Goal: Book appointment/travel/reservation

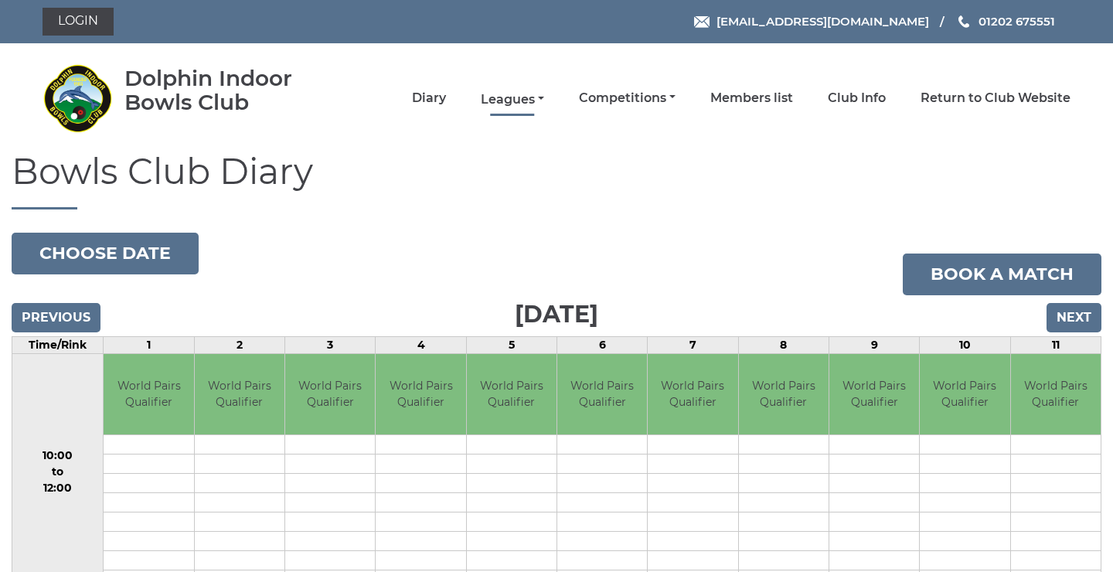
click at [544, 101] on link "Leagues" at bounding box center [512, 99] width 63 height 17
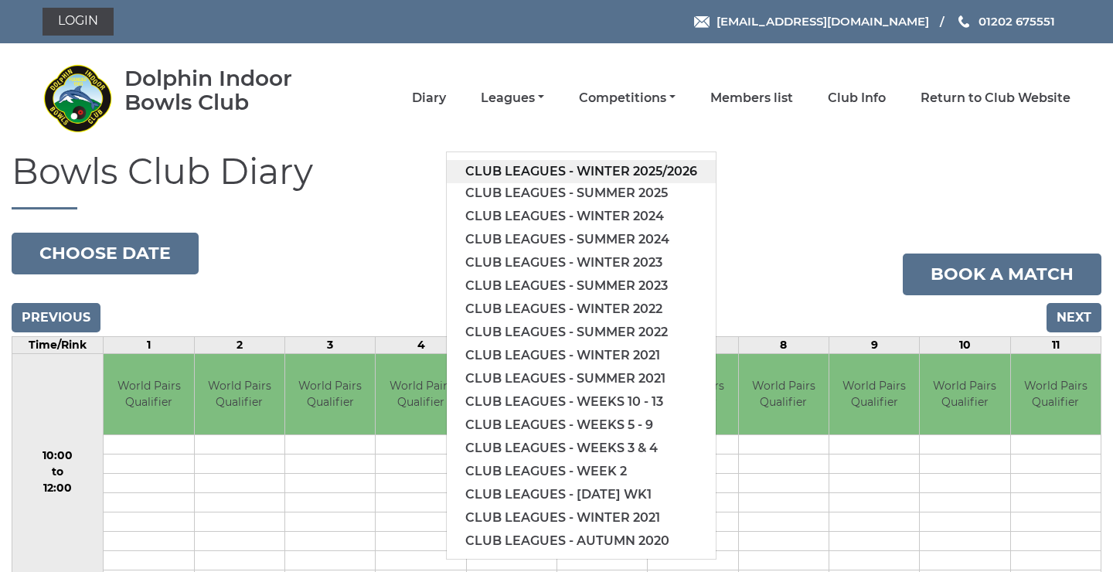
click at [658, 167] on link "Club leagues - Winter 2025/2026" at bounding box center [581, 171] width 269 height 23
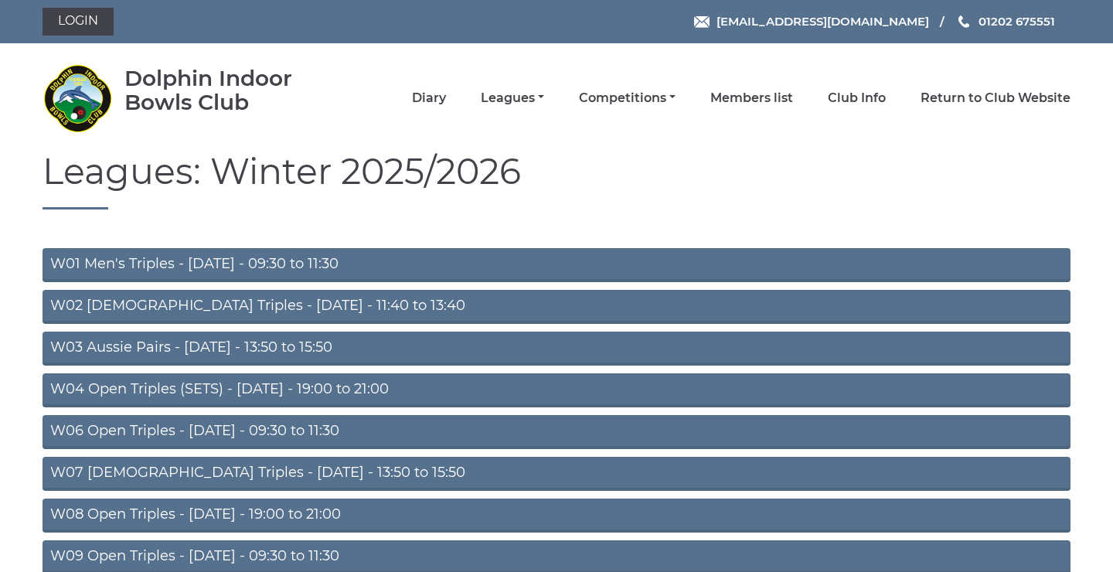
click at [364, 389] on link "W04 Open Triples (SETS) - Monday - 19:00 to 21:00" at bounding box center [556, 390] width 1028 height 34
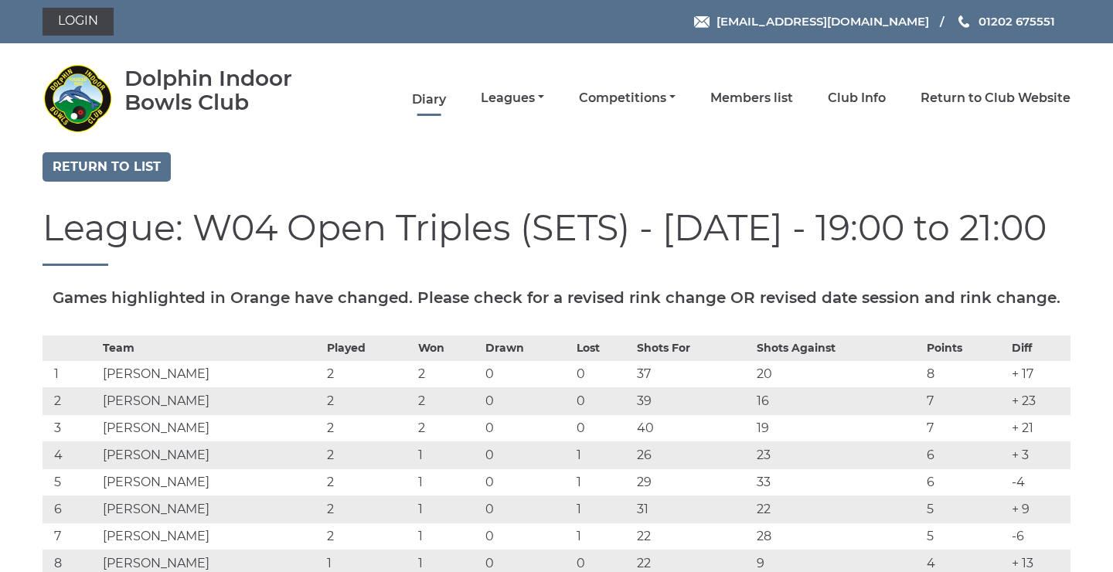
click at [446, 100] on link "Diary" at bounding box center [429, 99] width 34 height 17
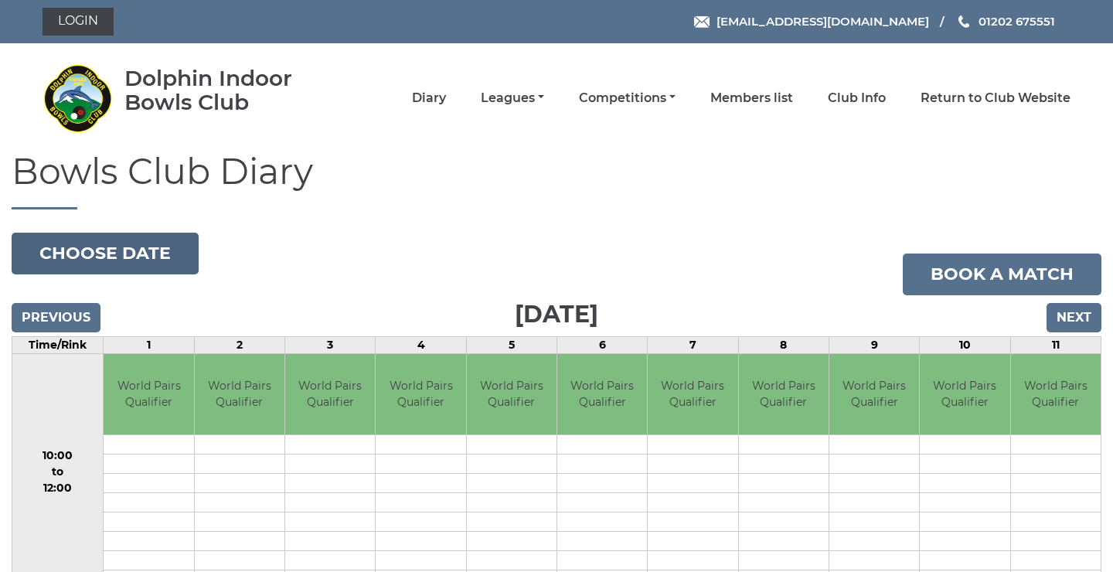
click at [159, 246] on button "Choose date" at bounding box center [105, 254] width 187 height 42
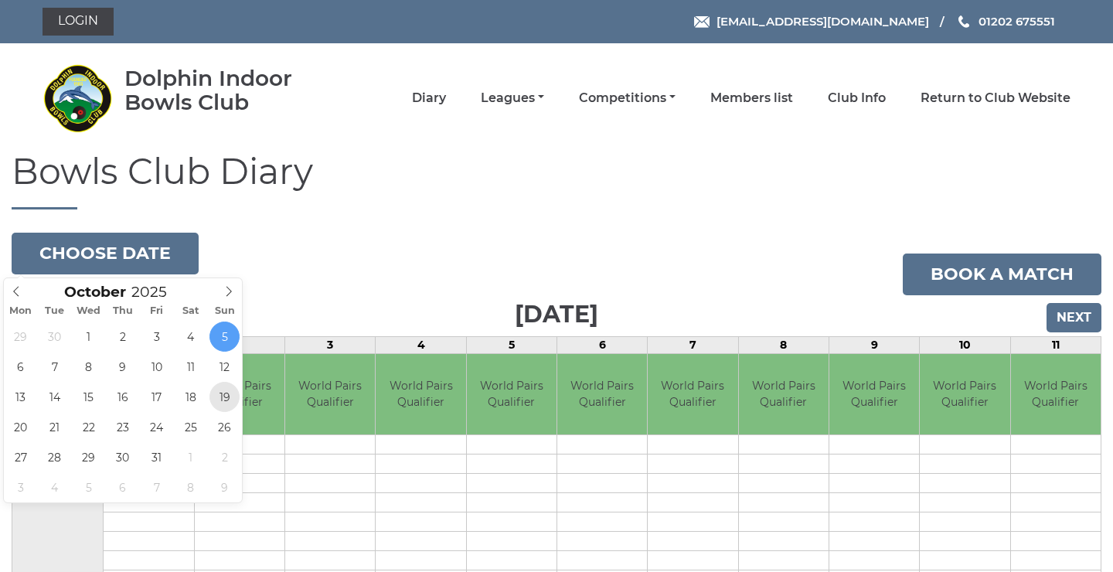
type input "[DATE]"
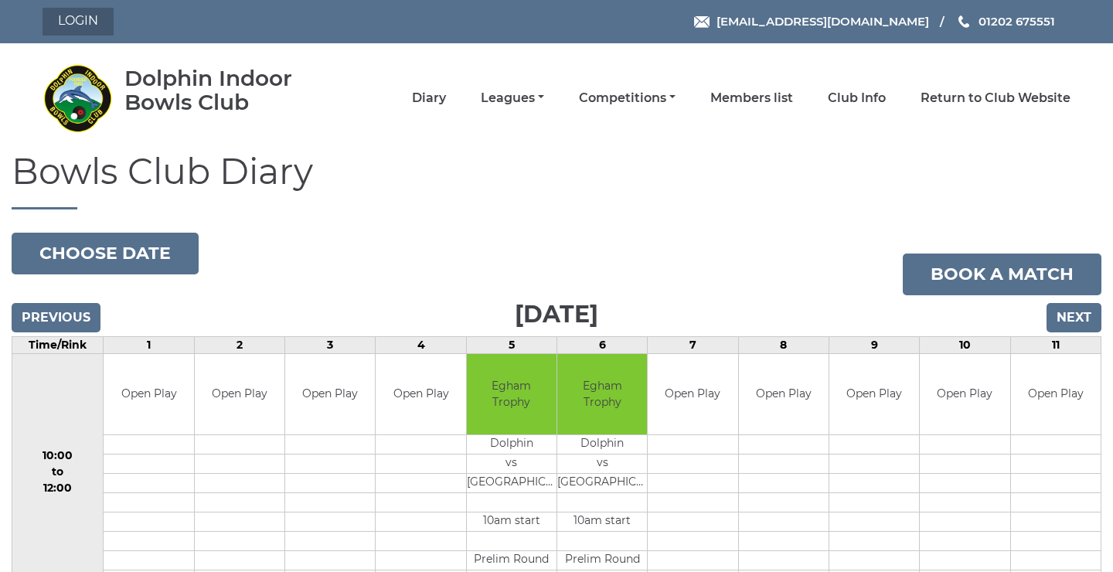
click at [68, 35] on link "Login" at bounding box center [77, 22] width 71 height 28
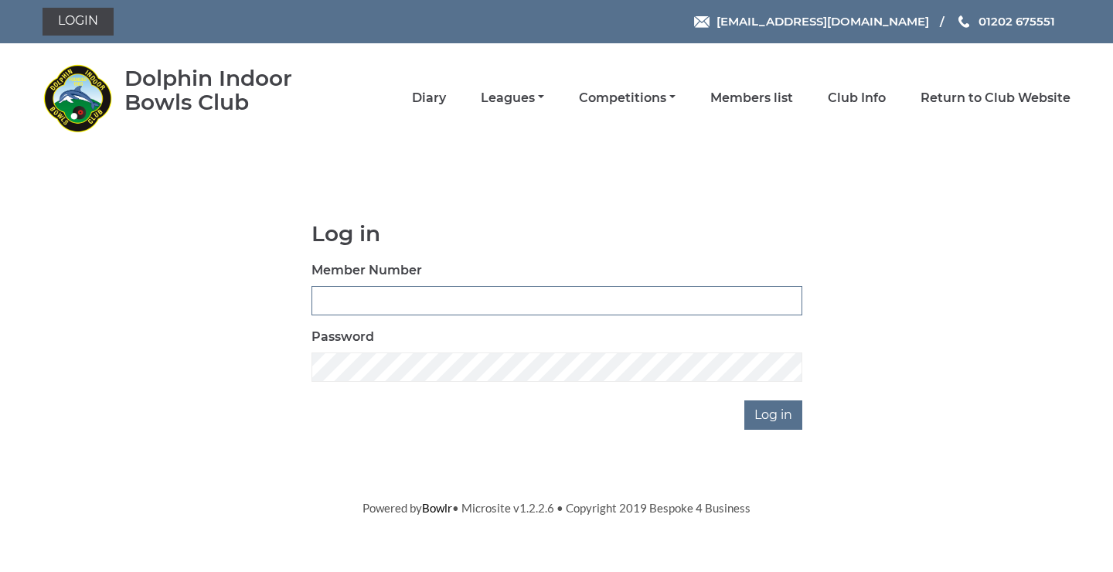
type input "3796"
click at [769, 418] on input "Log in" at bounding box center [773, 414] width 58 height 29
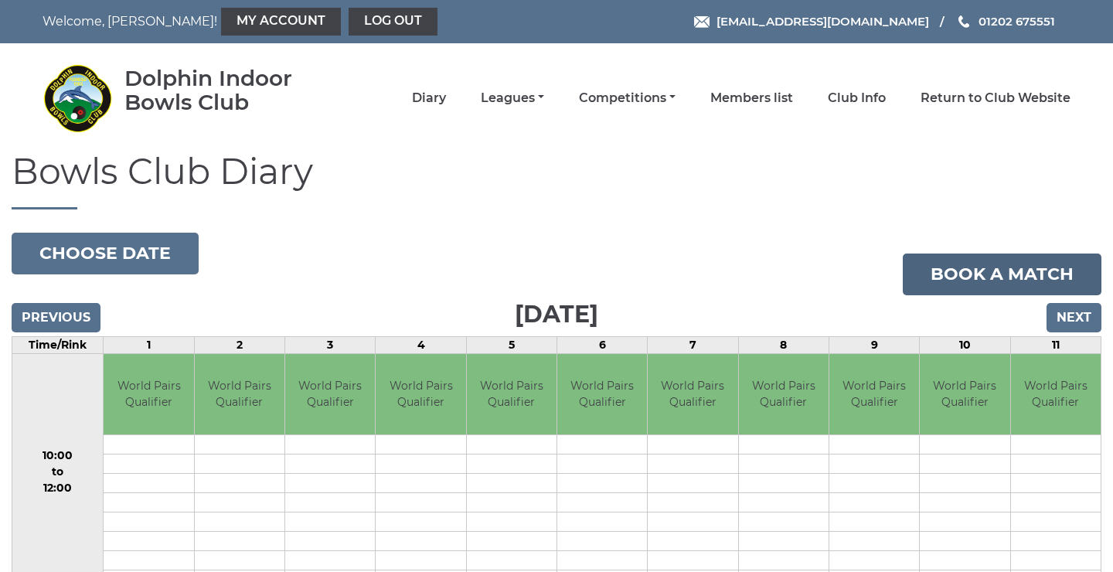
click at [1006, 267] on link "Book a match" at bounding box center [1002, 274] width 199 height 42
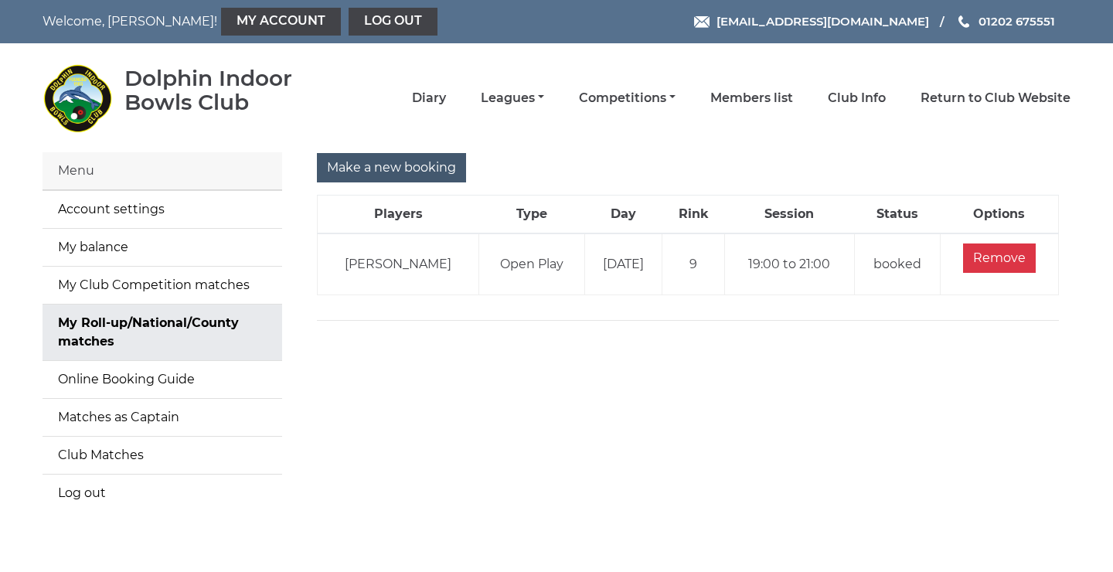
click at [399, 170] on input "Make a new booking" at bounding box center [391, 167] width 149 height 29
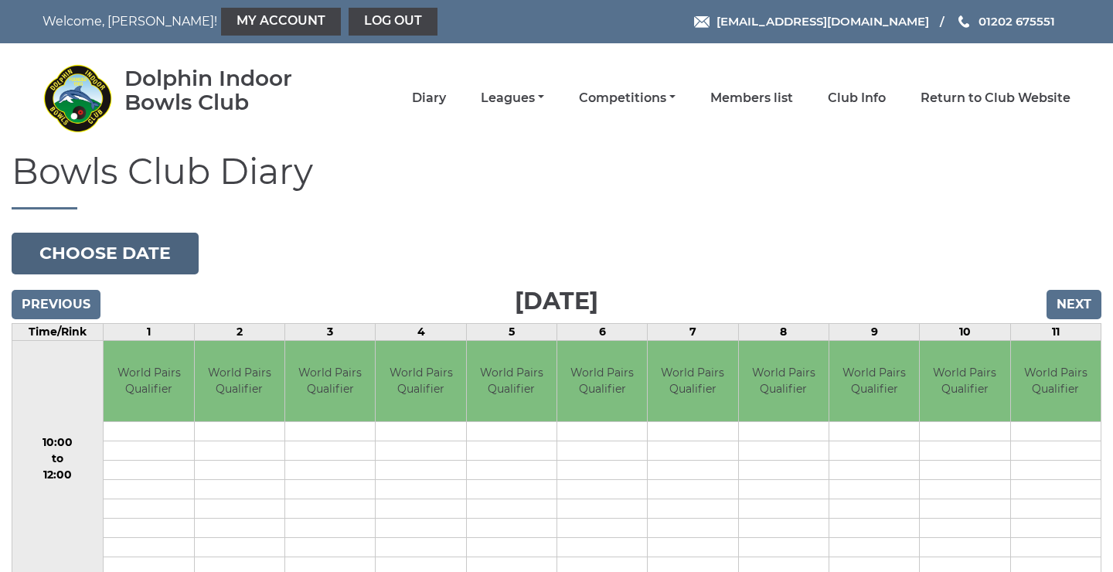
click at [154, 250] on button "Choose date" at bounding box center [105, 254] width 187 height 42
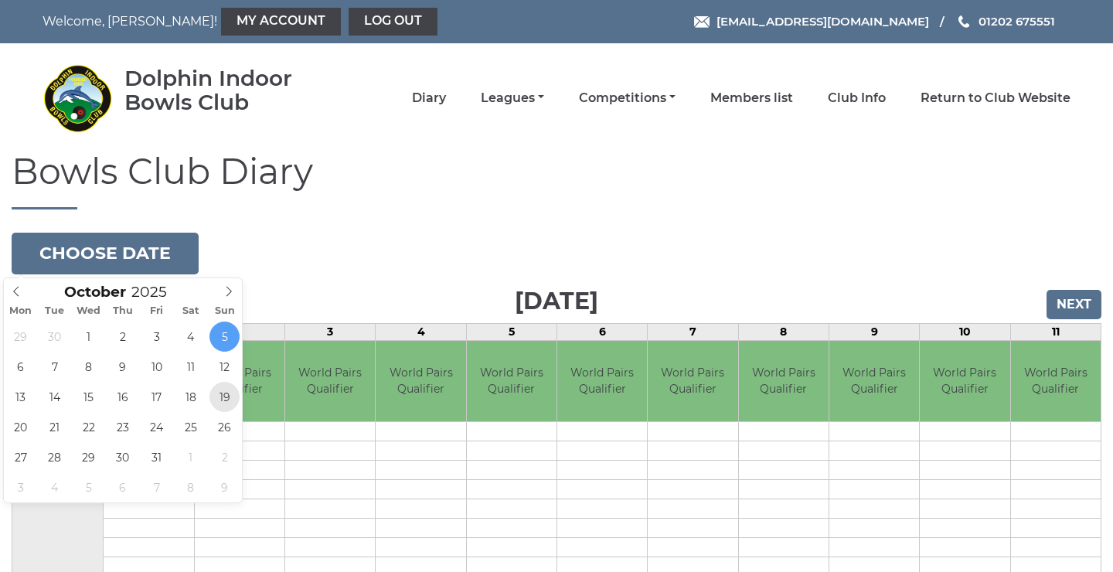
type input "2025-10-19"
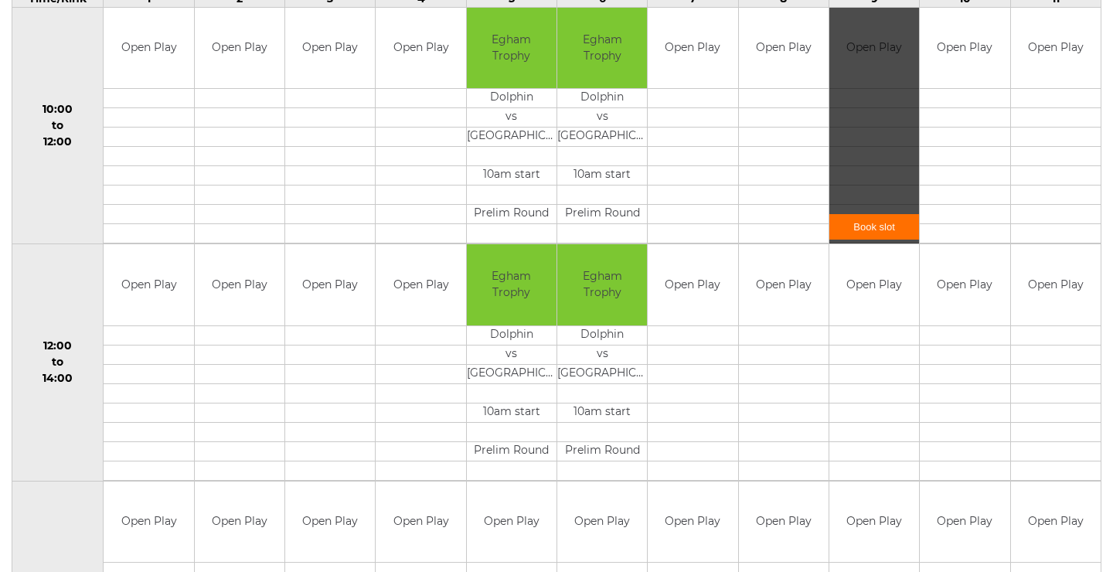
scroll to position [337, 0]
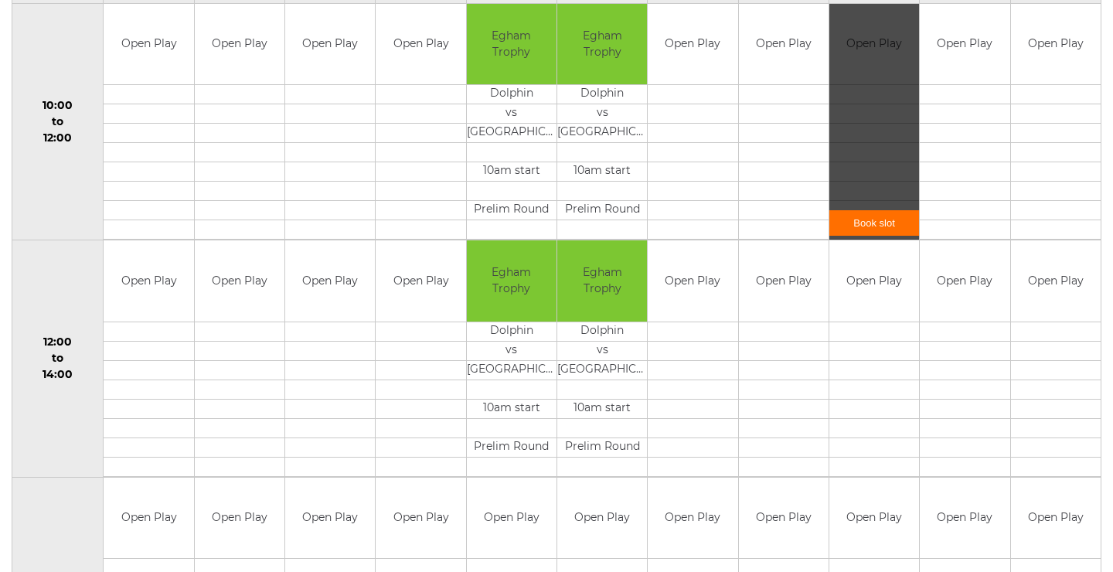
click at [877, 221] on link "Book slot" at bounding box center [874, 222] width 90 height 25
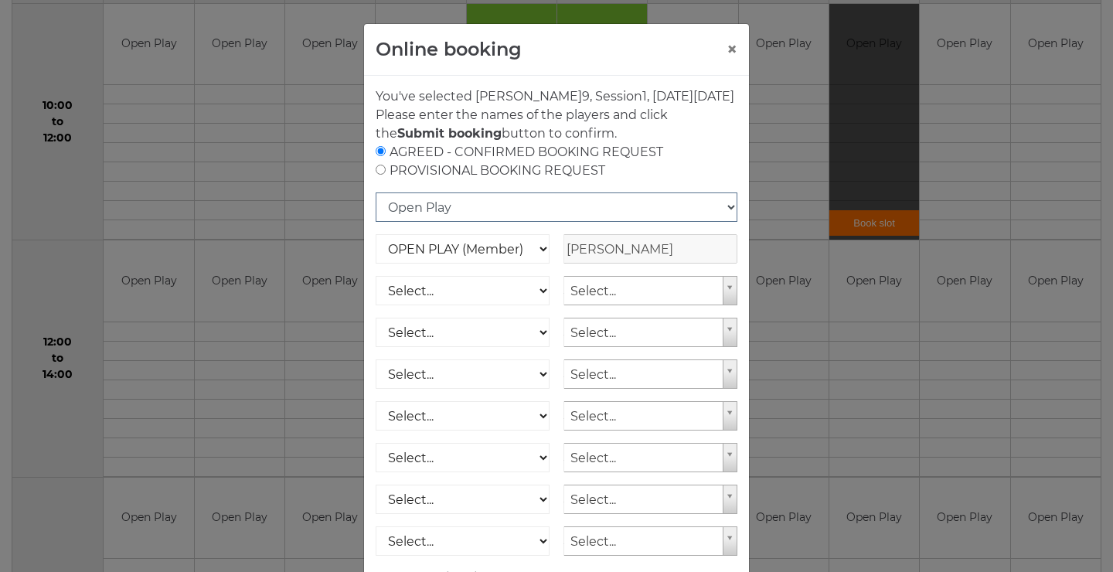
select select "10"
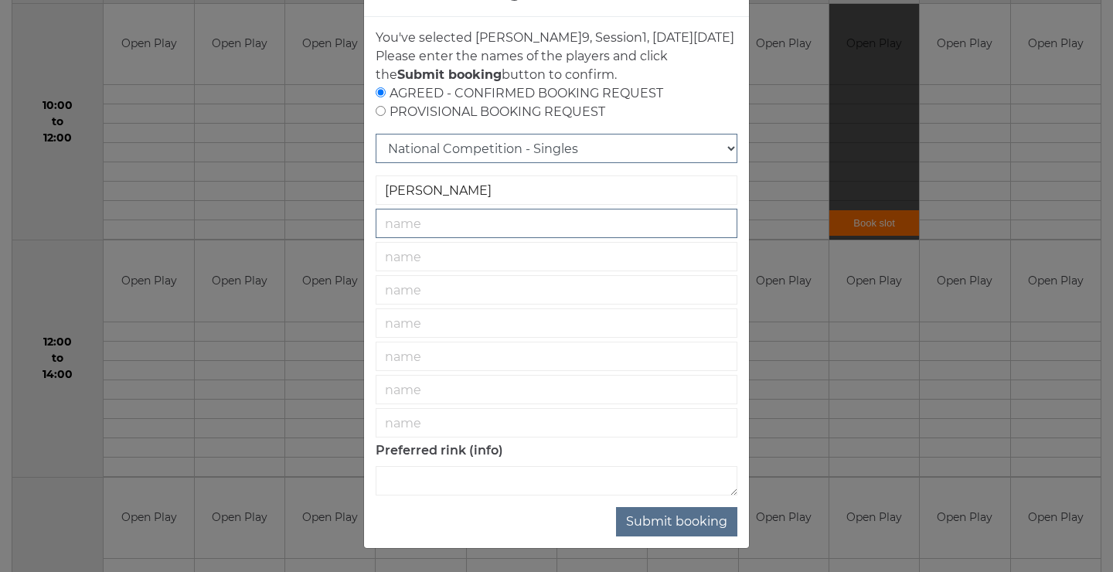
scroll to position [74, 0]
click at [526, 121] on div "AGREED - CONFIRMED BOOKING REQUEST PROVISIONAL BOOKING REQUEST" at bounding box center [557, 102] width 362 height 37
click at [514, 117] on div "AGREED - CONFIRMED BOOKING REQUEST PROVISIONAL BOOKING REQUEST" at bounding box center [557, 102] width 362 height 37
click at [377, 116] on input "radio" at bounding box center [381, 111] width 10 height 10
radio input "true"
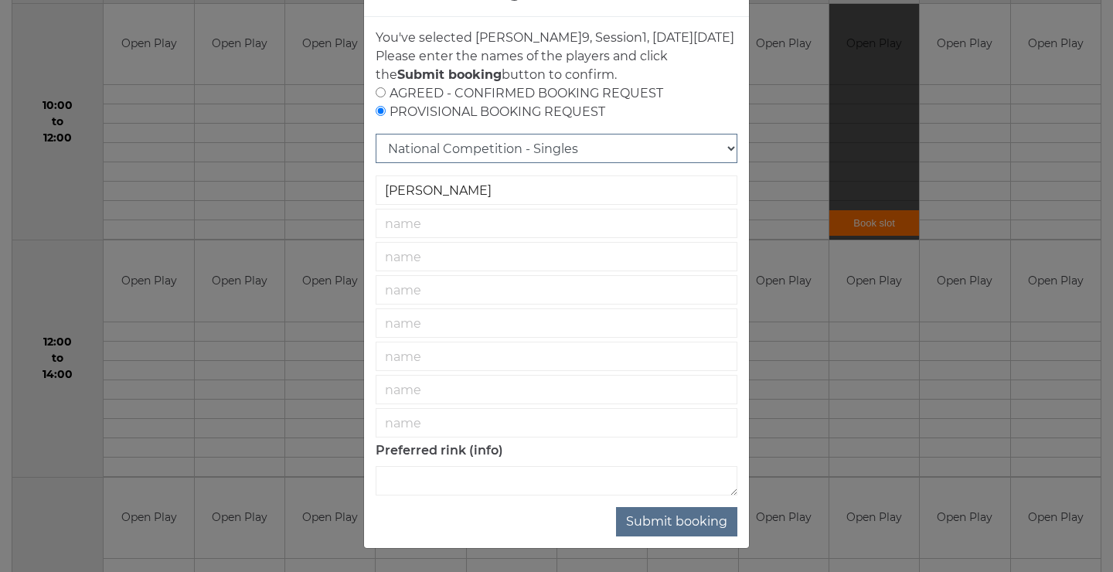
scroll to position [0, 0]
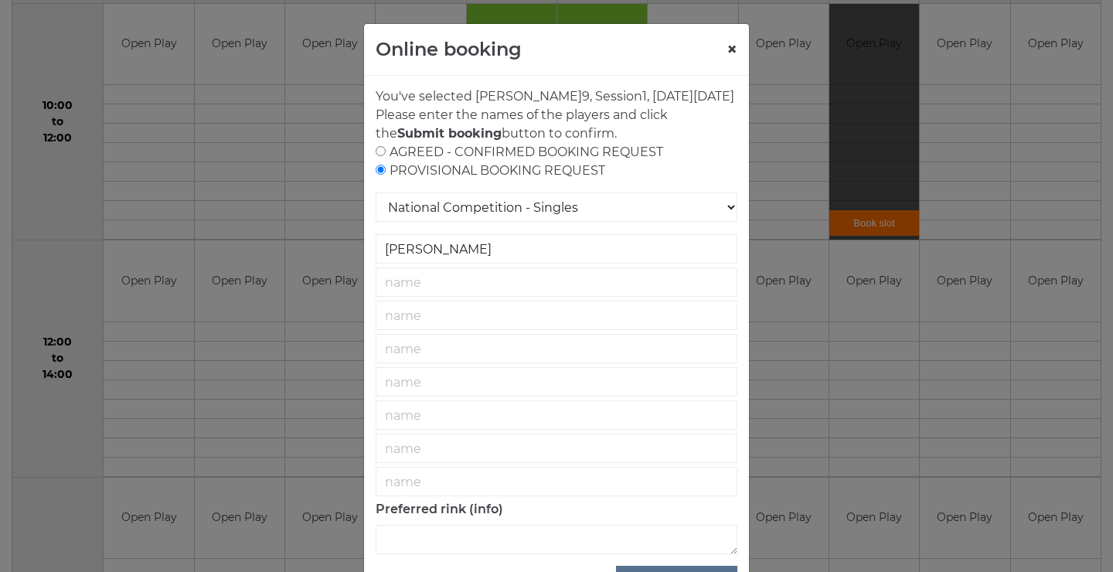
click at [729, 49] on button "×" at bounding box center [731, 49] width 11 height 19
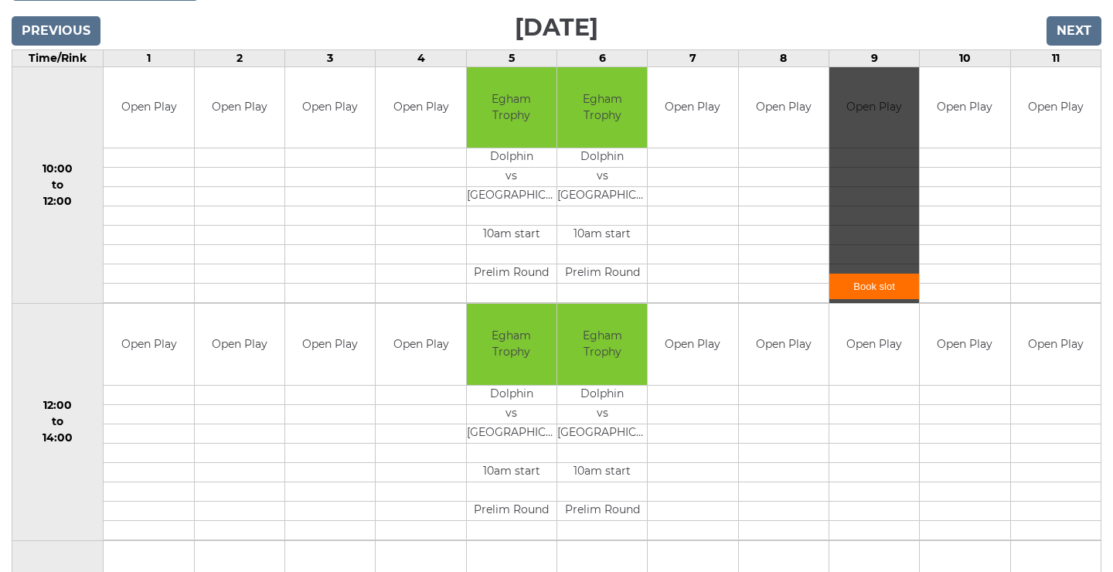
scroll to position [264, 0]
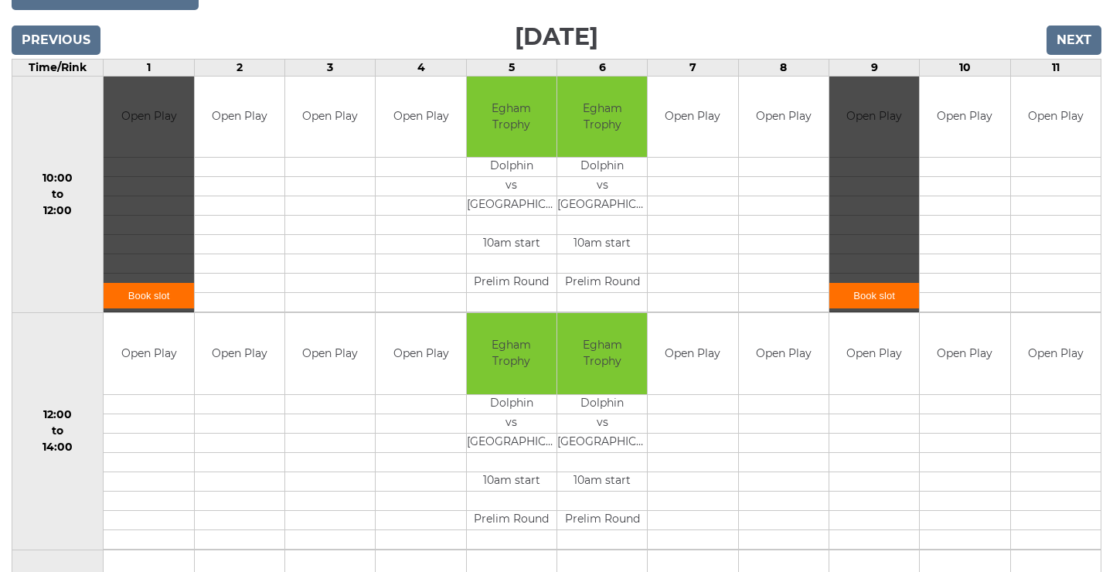
click at [152, 297] on link "Book slot" at bounding box center [149, 295] width 90 height 25
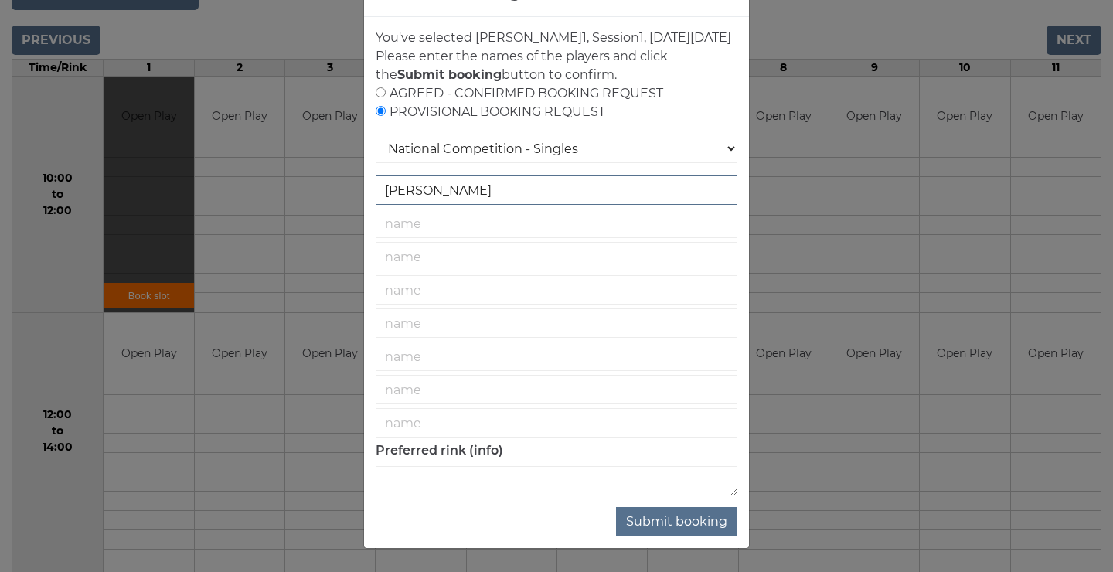
scroll to position [77, 0]
click at [524, 217] on input "text" at bounding box center [557, 223] width 362 height 29
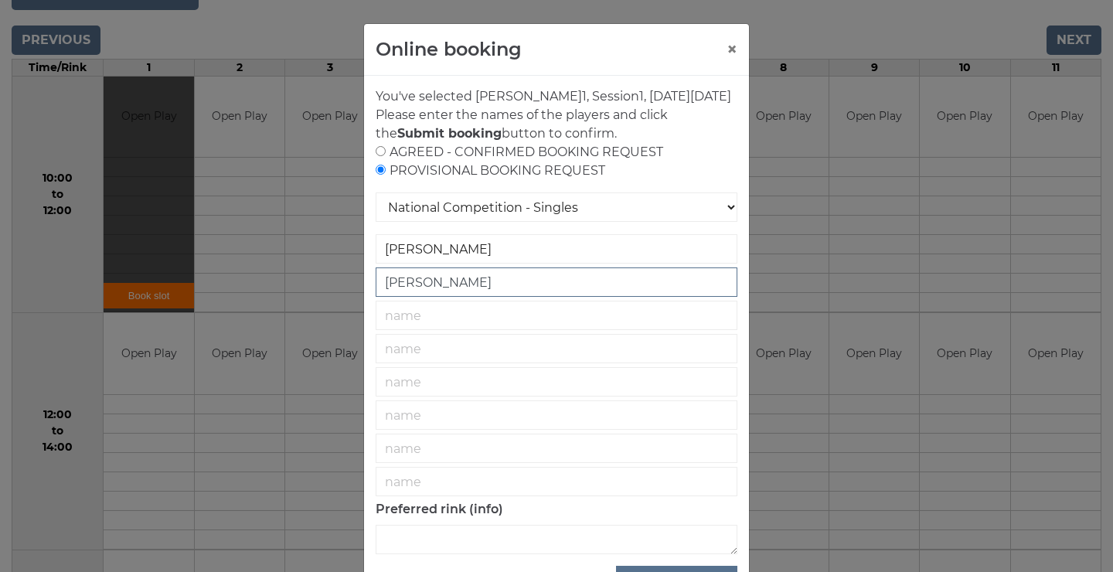
scroll to position [0, 0]
type input "Jamie WATKISS"
click at [733, 51] on button "×" at bounding box center [731, 49] width 11 height 19
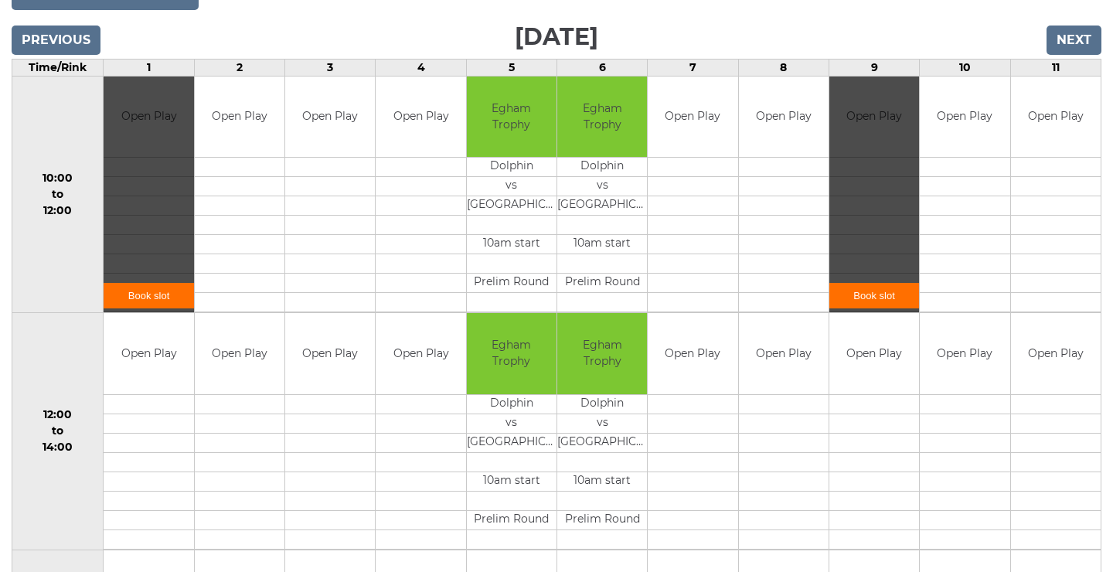
click at [878, 287] on link "Book slot" at bounding box center [874, 295] width 90 height 25
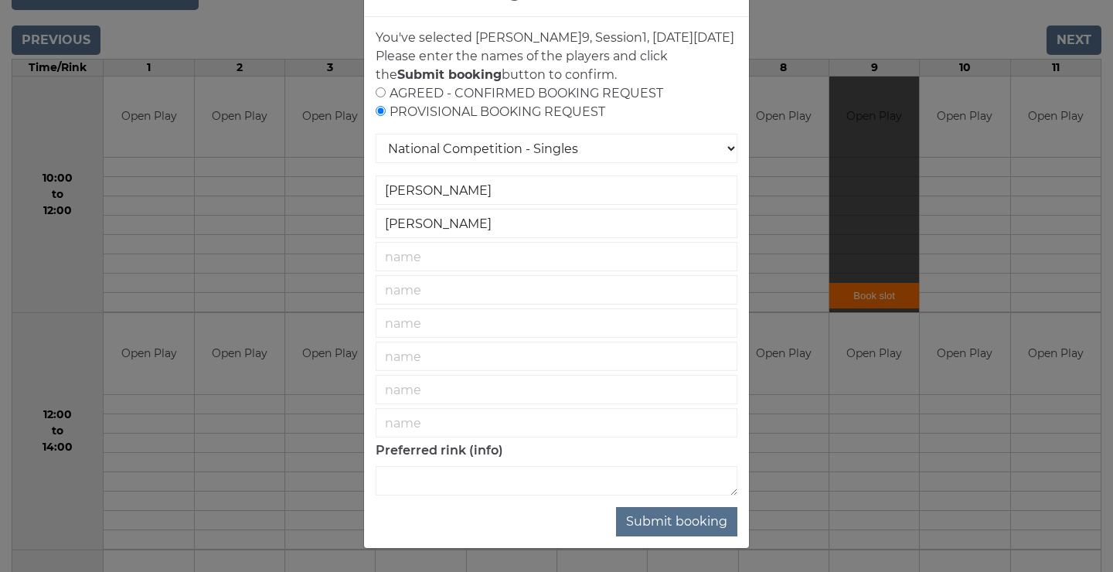
scroll to position [77, 0]
click at [550, 476] on textarea at bounding box center [557, 480] width 362 height 29
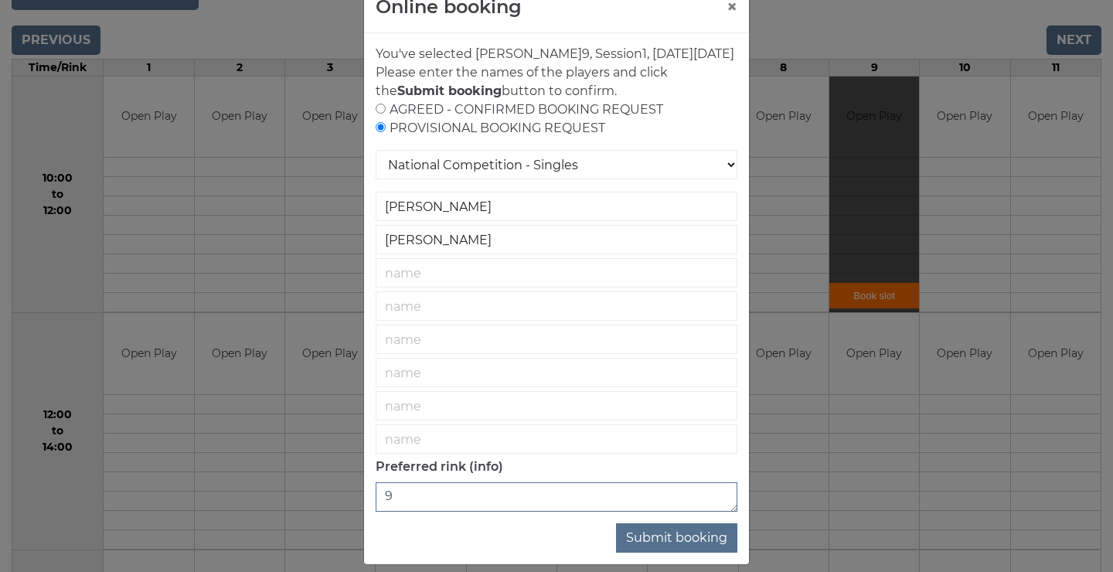
scroll to position [42, 0]
type textarea "9"
click at [696, 553] on button "Submit booking" at bounding box center [676, 538] width 121 height 29
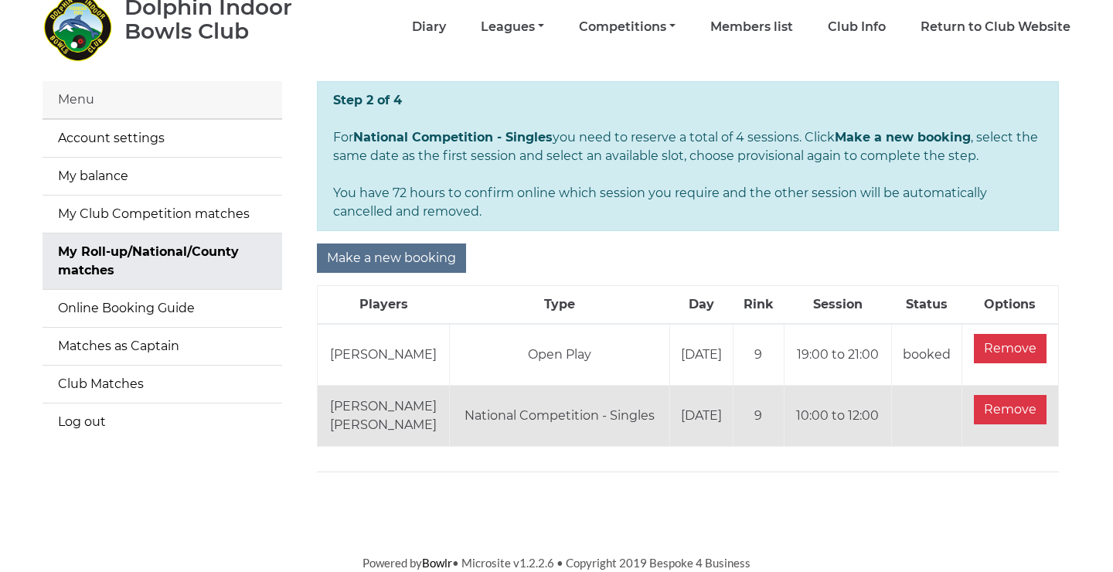
scroll to position [70, 0]
click at [419, 258] on input "Make a new booking" at bounding box center [391, 258] width 149 height 29
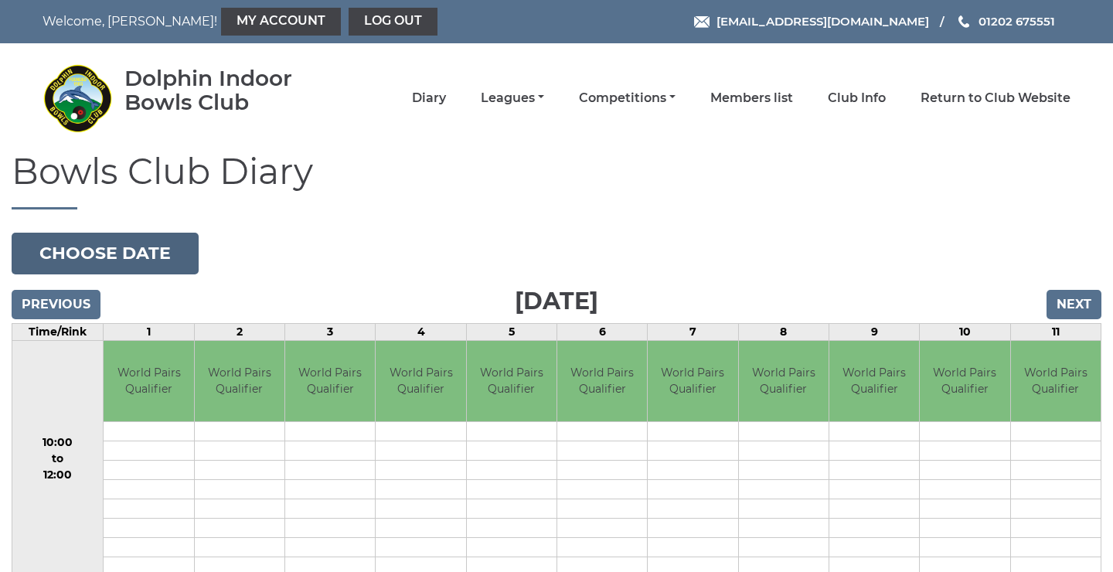
click at [170, 263] on button "Choose date" at bounding box center [105, 254] width 187 height 42
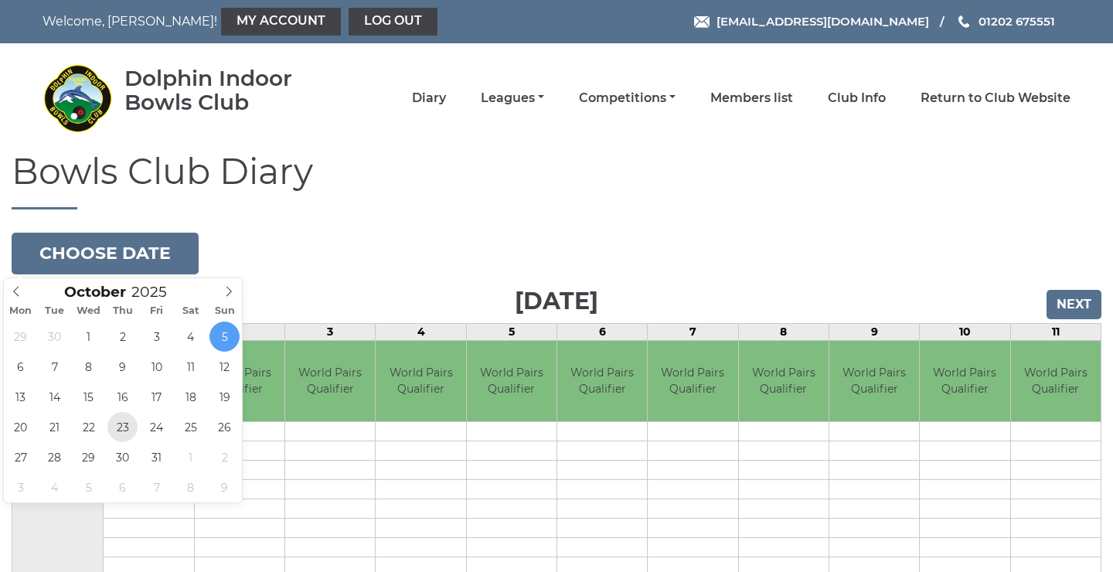
type input "2025-10-23"
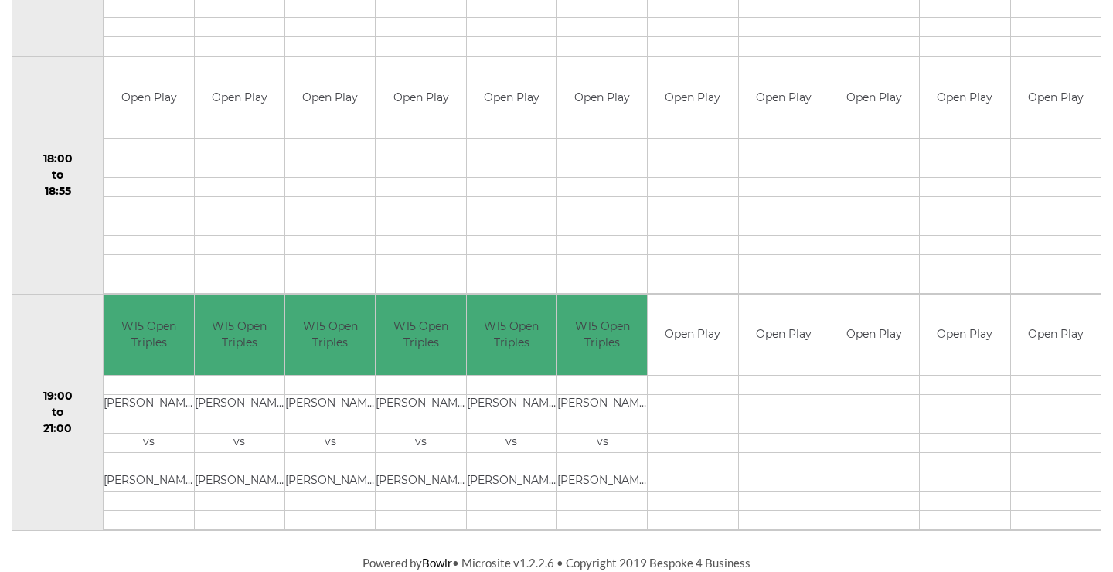
click at [695, 392] on td at bounding box center [693, 385] width 90 height 19
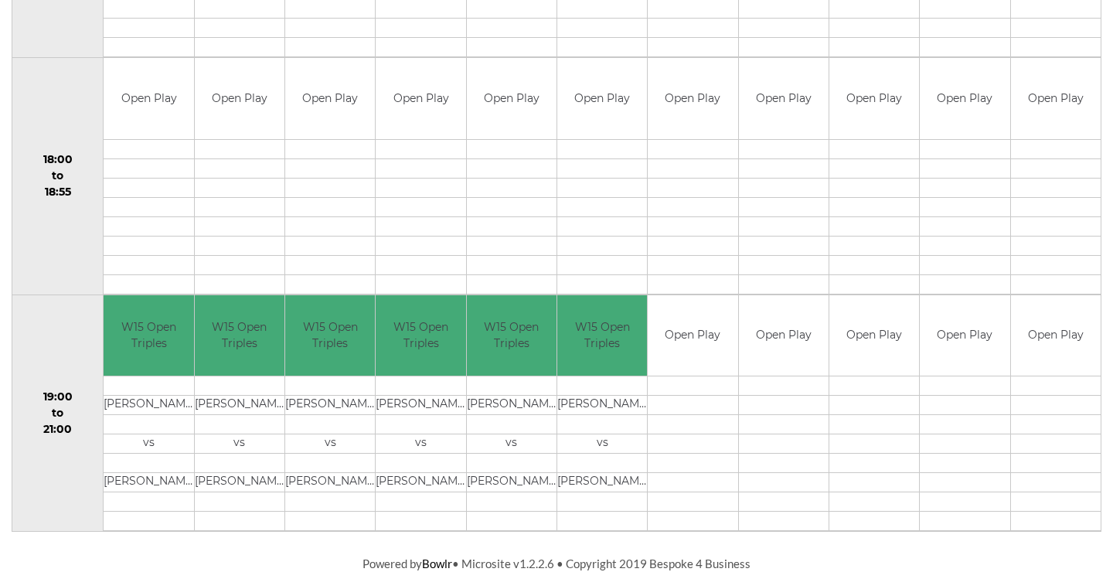
click at [709, 428] on td at bounding box center [693, 424] width 90 height 19
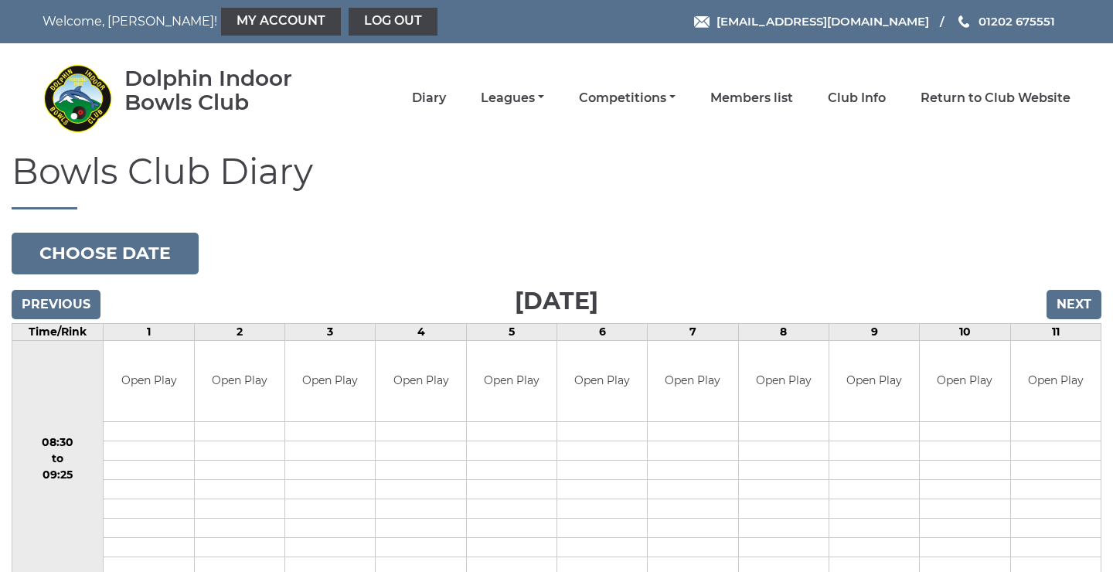
scroll to position [0, 0]
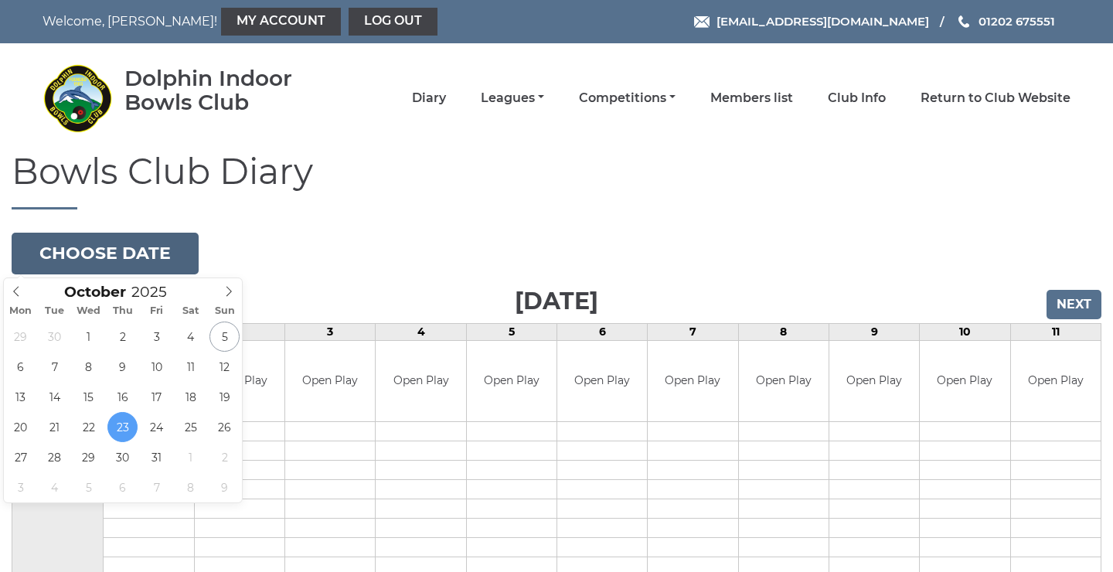
click at [131, 249] on button "Choose date" at bounding box center [105, 254] width 187 height 42
type input "2025-10-19"
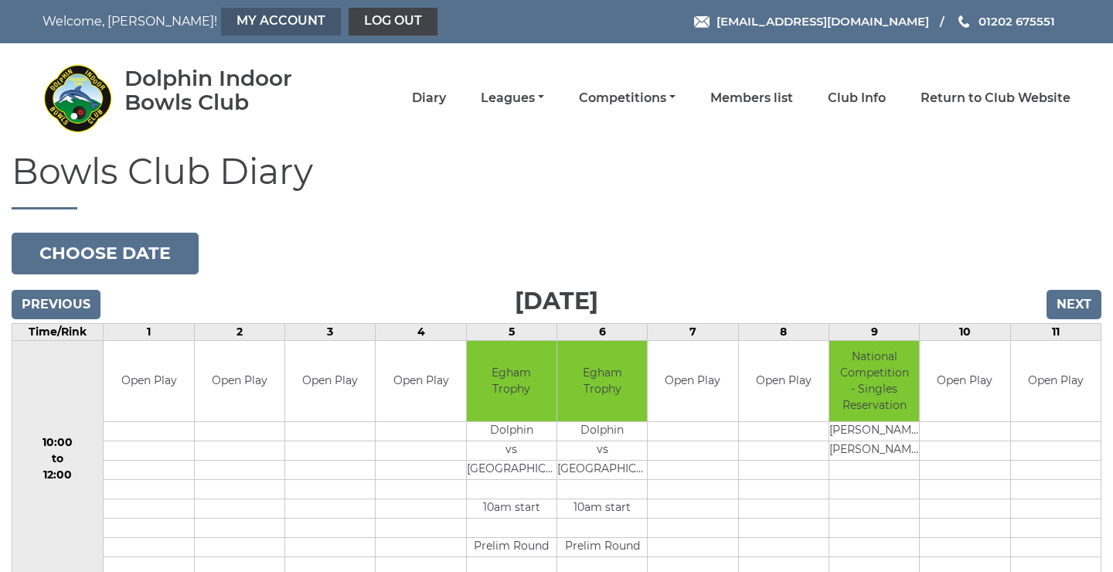
click at [221, 20] on link "My Account" at bounding box center [281, 22] width 120 height 28
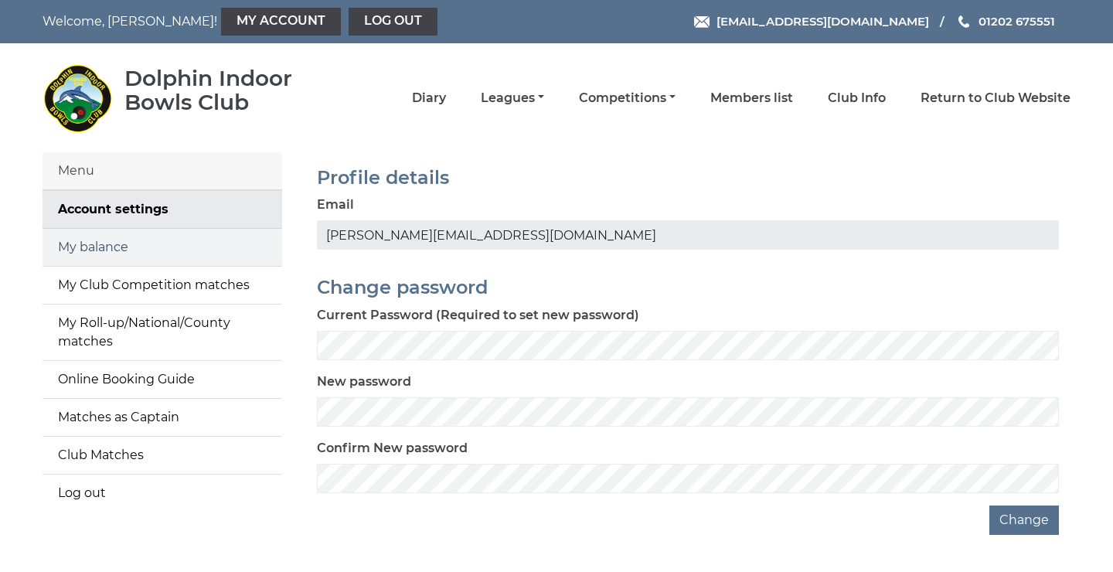
click at [148, 246] on link "My balance" at bounding box center [162, 247] width 240 height 37
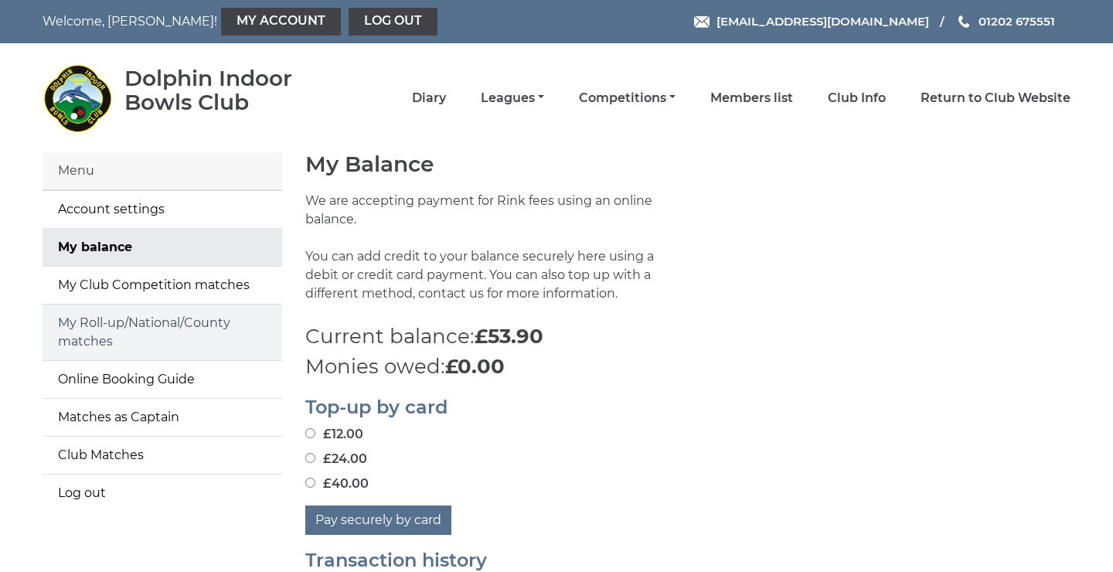
click at [191, 325] on link "My Roll-up/National/County matches" at bounding box center [162, 332] width 240 height 56
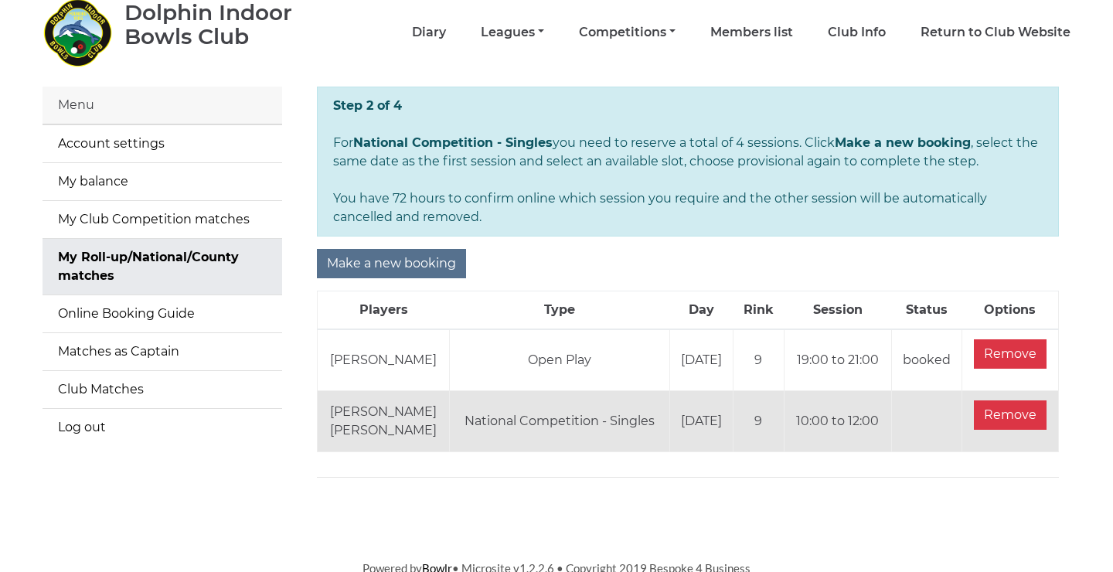
scroll to position [49, 0]
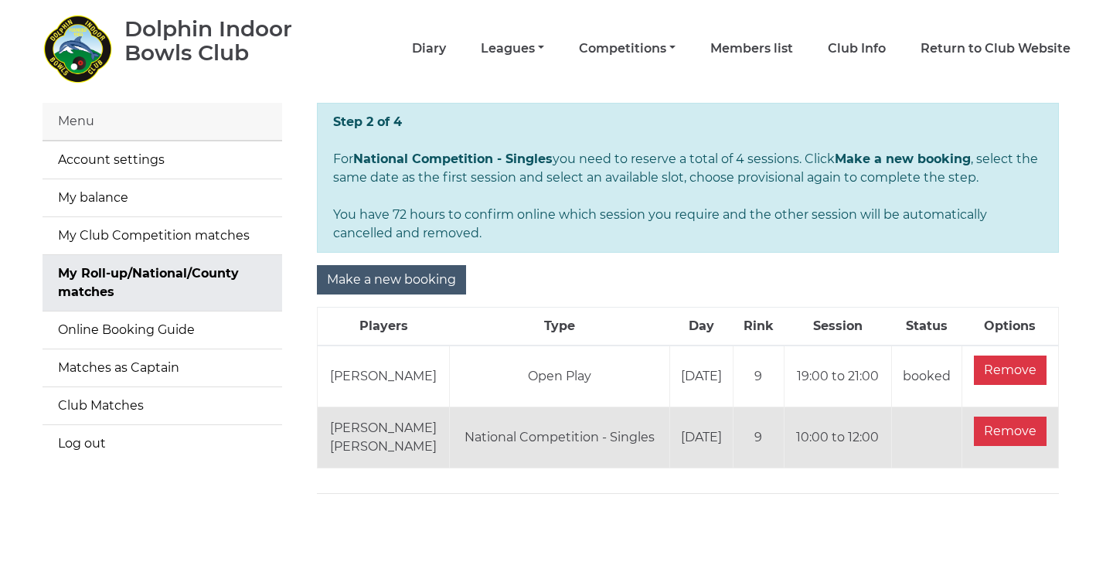
click at [411, 280] on input "Make a new booking" at bounding box center [391, 279] width 149 height 29
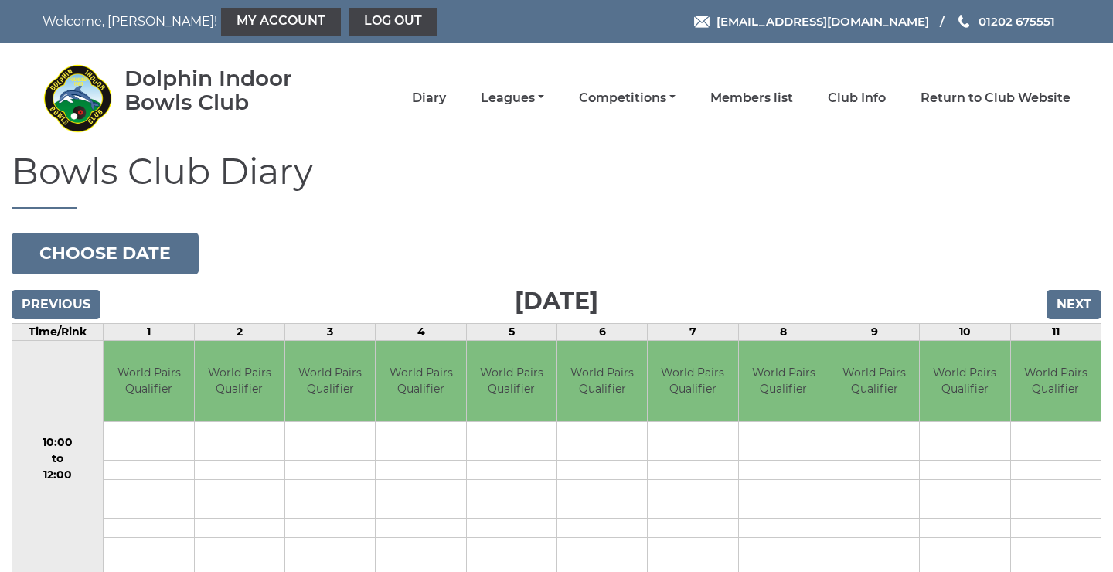
click at [112, 267] on button "Choose date" at bounding box center [105, 254] width 187 height 42
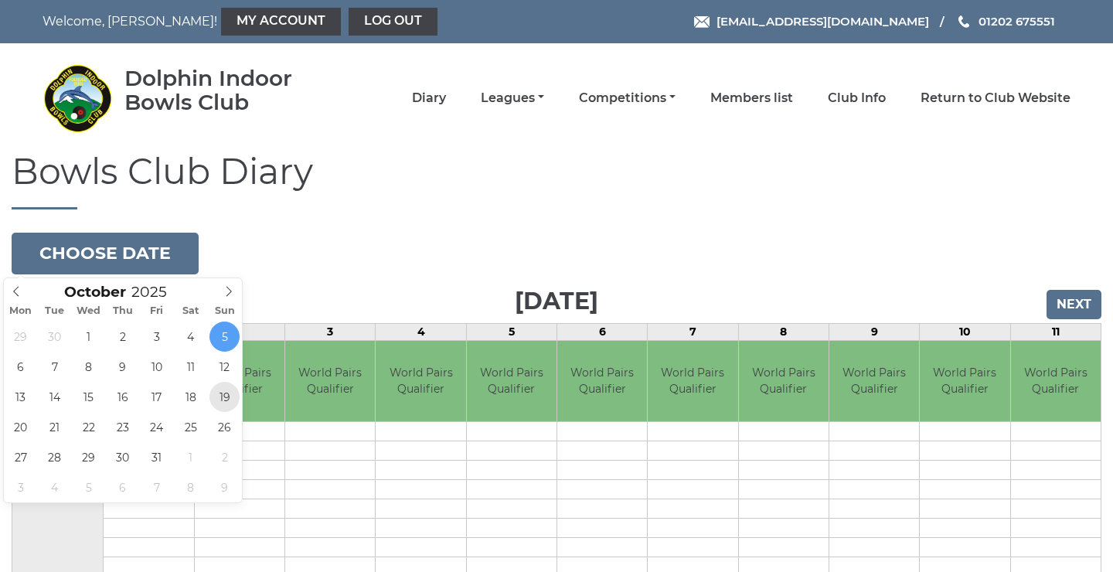
type input "2025-10-19"
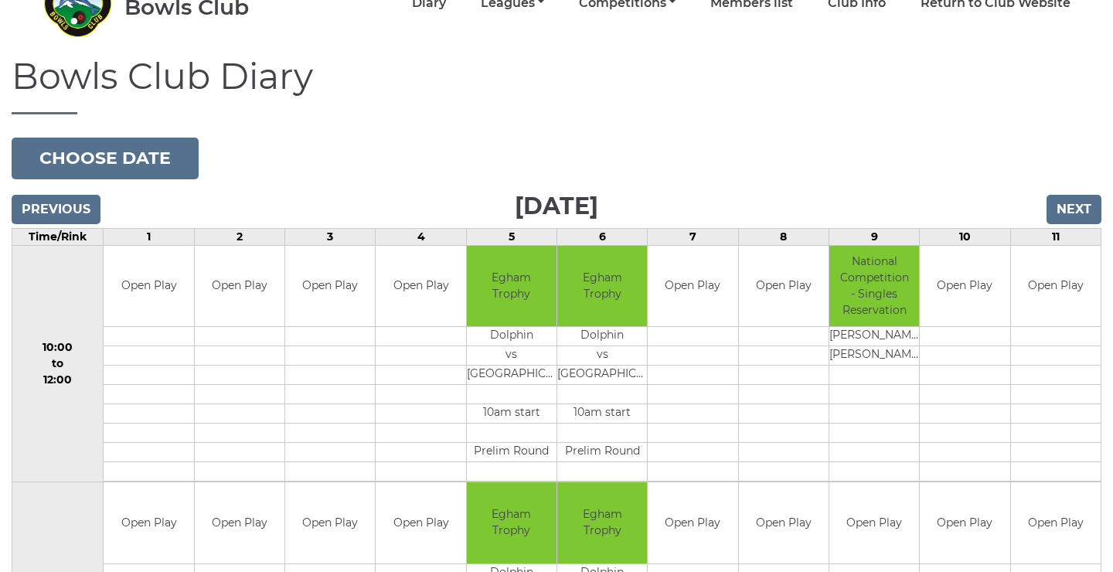
scroll to position [128, 0]
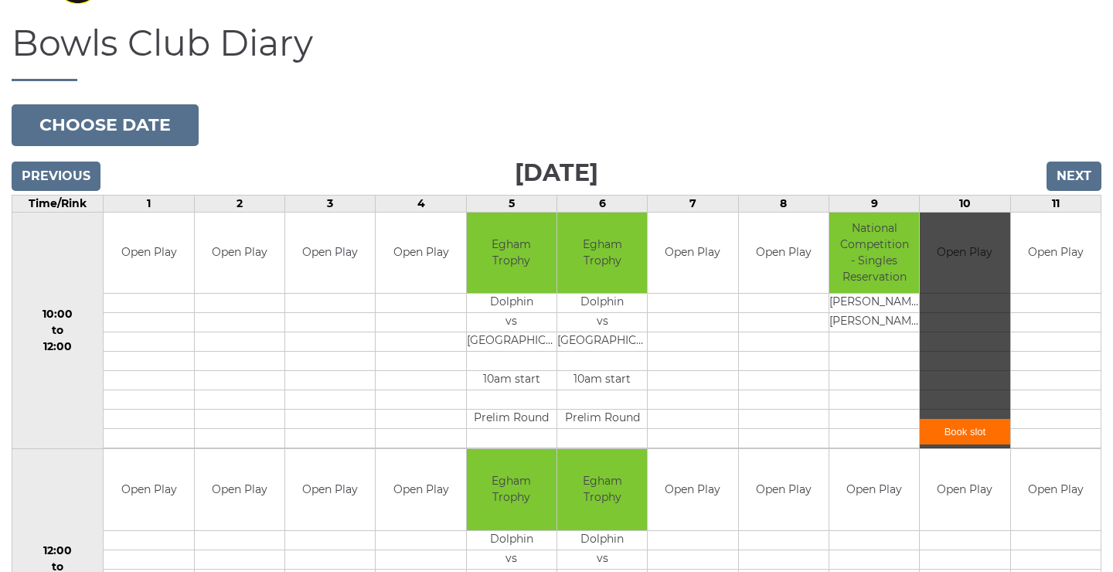
click at [948, 315] on div "Book slot" at bounding box center [965, 330] width 90 height 236
click at [969, 437] on link "Book slot" at bounding box center [965, 431] width 90 height 25
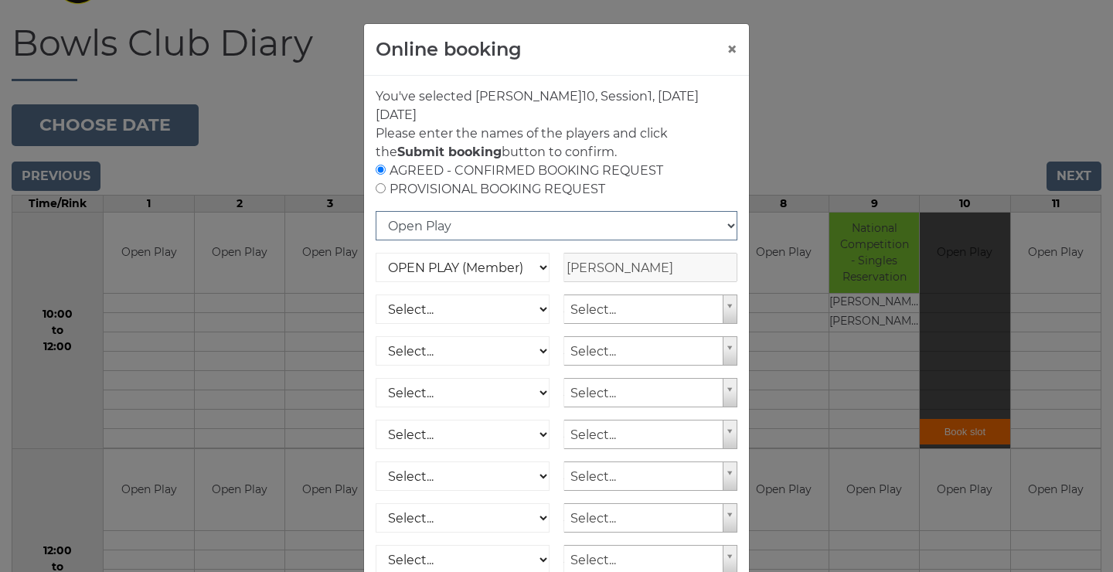
select select "10"
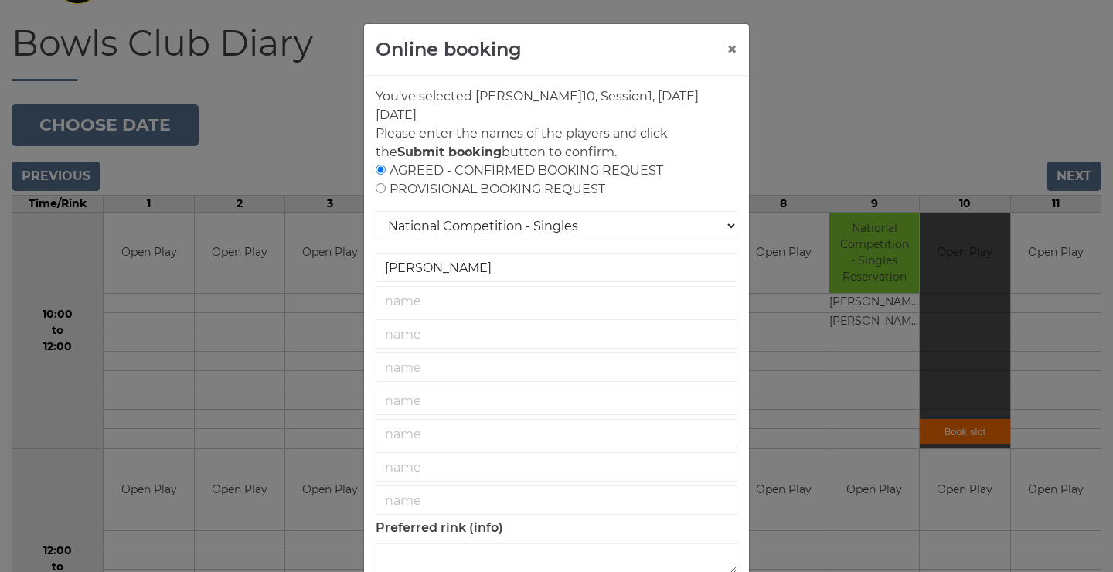
click at [424, 189] on div "AGREED - CONFIRMED BOOKING REQUEST PROVISIONAL BOOKING REQUEST" at bounding box center [557, 179] width 362 height 37
click at [383, 186] on input "radio" at bounding box center [381, 188] width 10 height 10
radio input "true"
drag, startPoint x: 732, startPoint y: 51, endPoint x: 670, endPoint y: 38, distance: 63.2
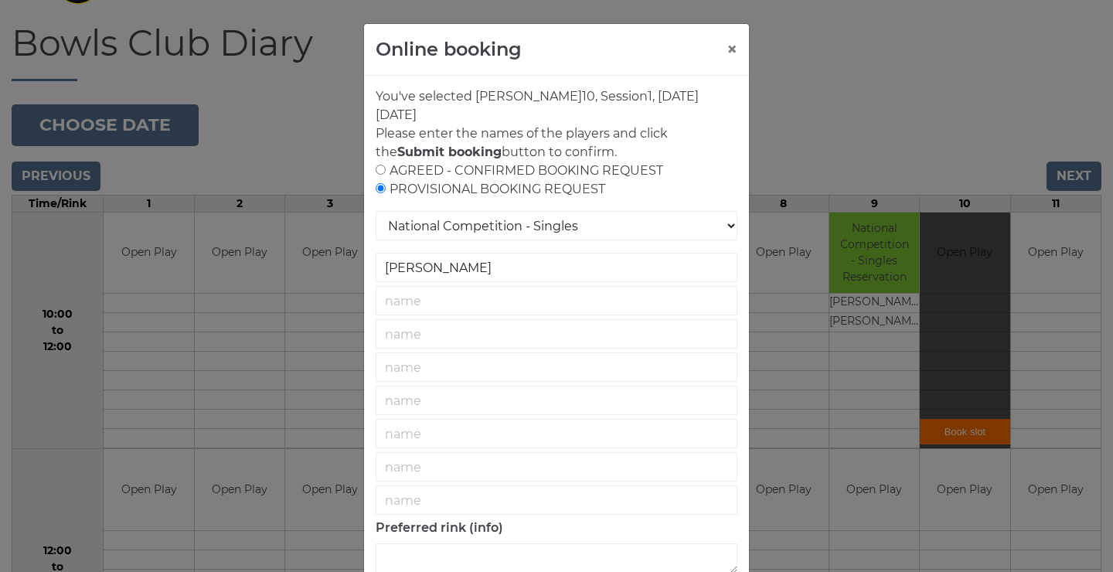
click at [670, 38] on div "Online booking ×" at bounding box center [556, 50] width 385 height 52
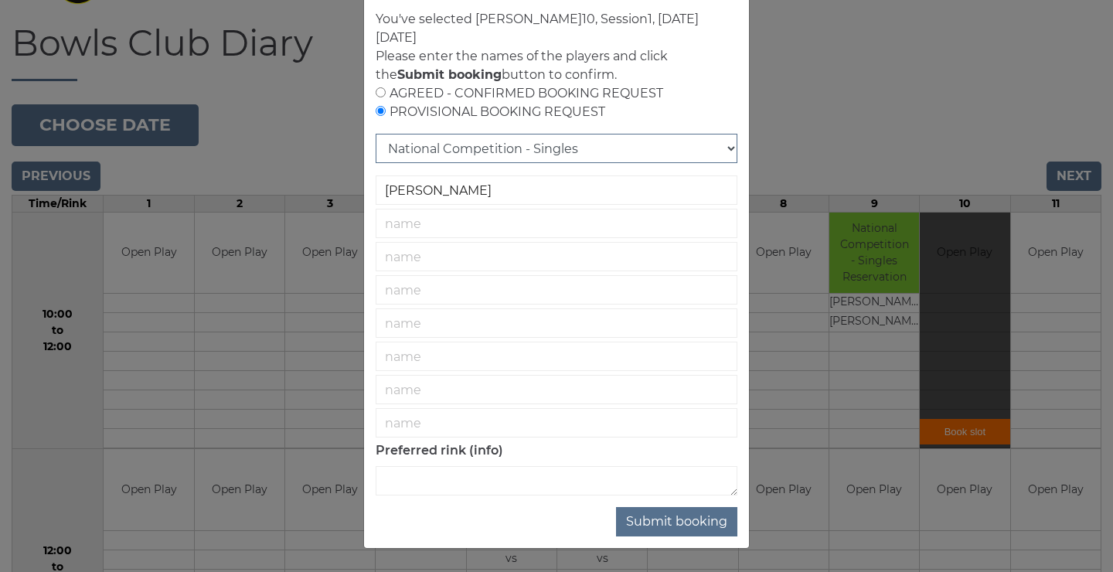
scroll to position [77, 0]
click at [601, 100] on div "AGREED - CONFIRMED BOOKING REQUEST PROVISIONAL BOOKING REQUEST" at bounding box center [557, 102] width 362 height 37
click at [387, 93] on div "AGREED - CONFIRMED BOOKING REQUEST PROVISIONAL BOOKING REQUEST" at bounding box center [557, 102] width 362 height 37
click at [383, 93] on input "radio" at bounding box center [381, 92] width 10 height 10
radio input "true"
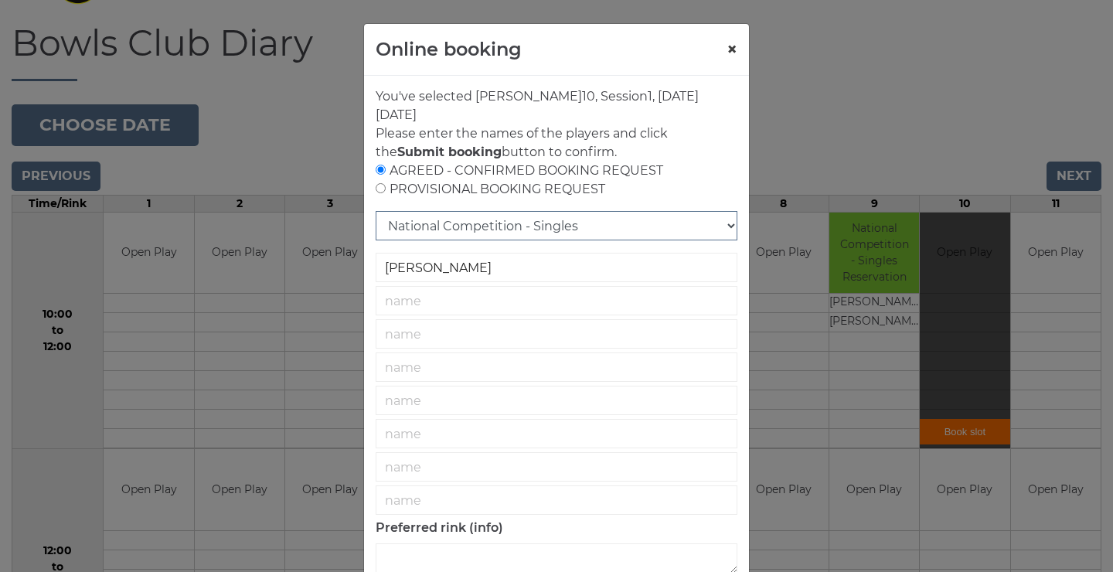
scroll to position [0, 0]
click at [729, 53] on button "×" at bounding box center [731, 49] width 11 height 19
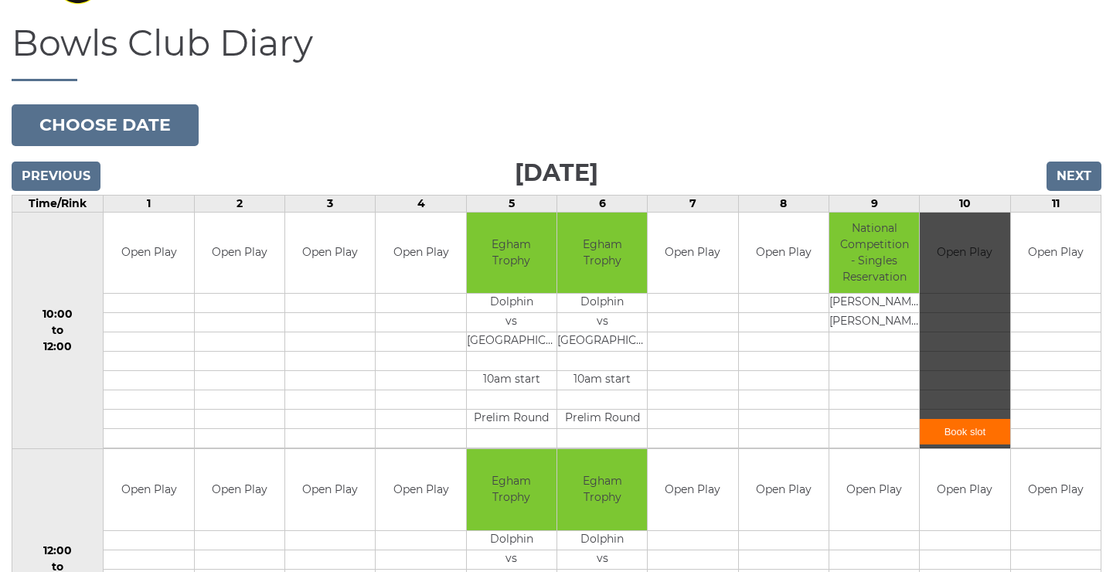
click at [878, 283] on td "National Competition - Singles Reservation" at bounding box center [874, 252] width 90 height 81
click at [892, 373] on td at bounding box center [874, 380] width 90 height 19
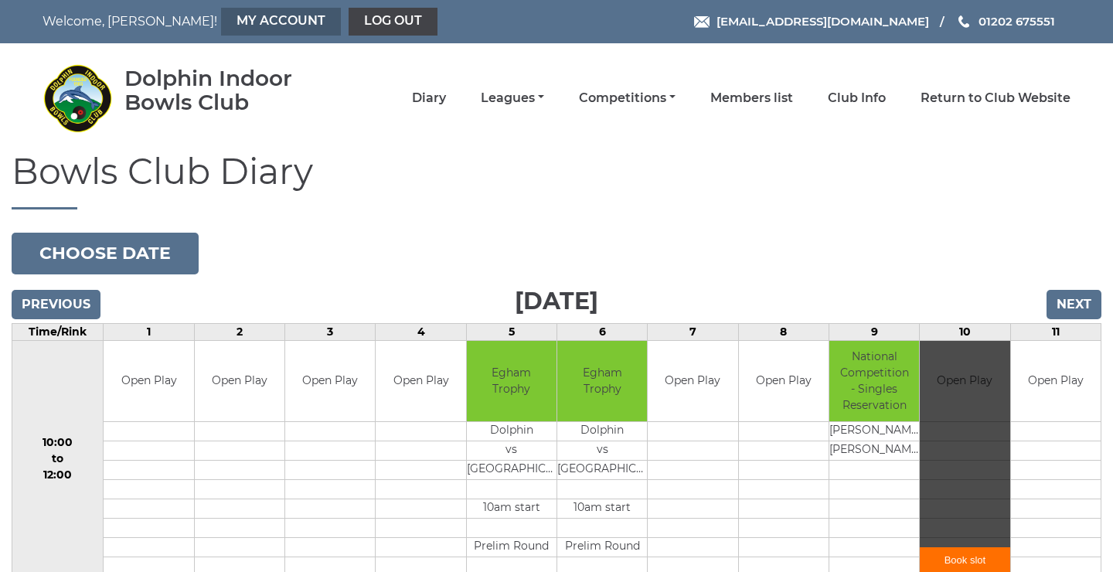
click at [221, 22] on link "My Account" at bounding box center [281, 22] width 120 height 28
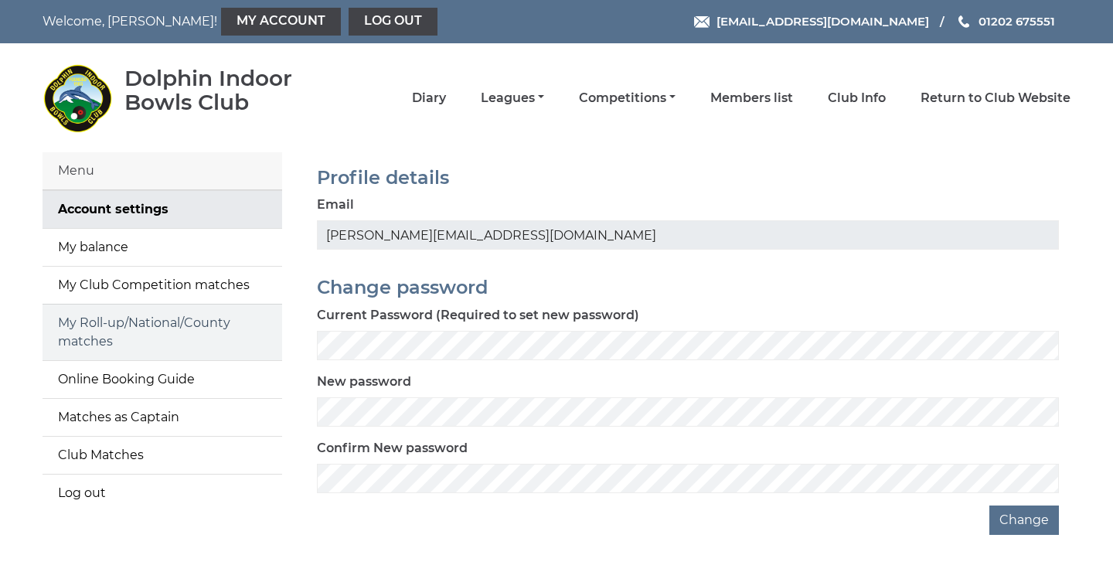
click at [198, 334] on link "My Roll-up/National/County matches" at bounding box center [162, 332] width 240 height 56
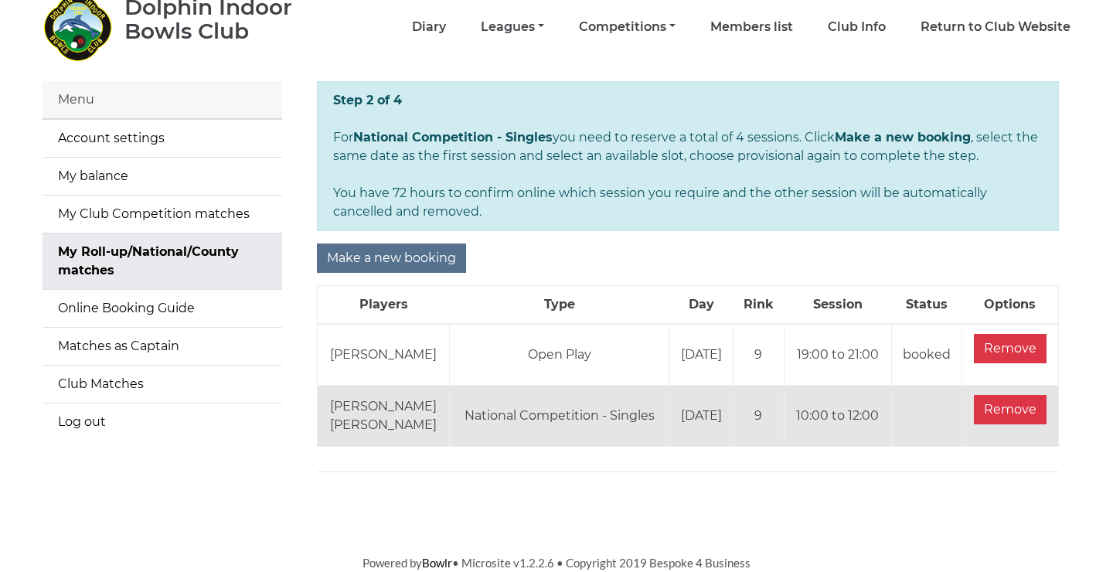
scroll to position [70, 0]
click at [446, 22] on link "Diary" at bounding box center [429, 29] width 34 height 17
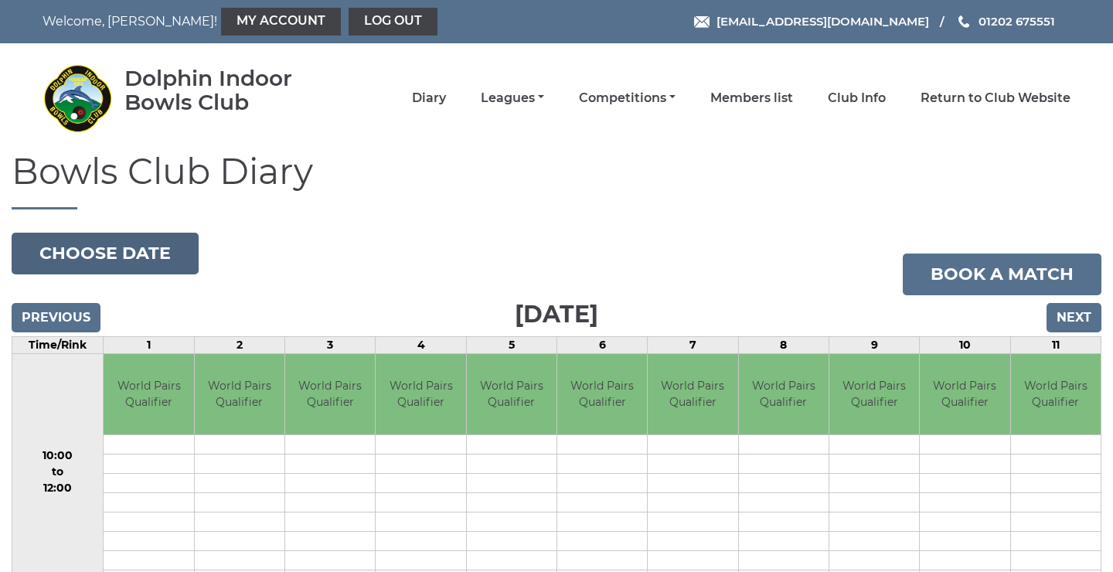
click at [156, 235] on button "Choose date" at bounding box center [105, 254] width 187 height 42
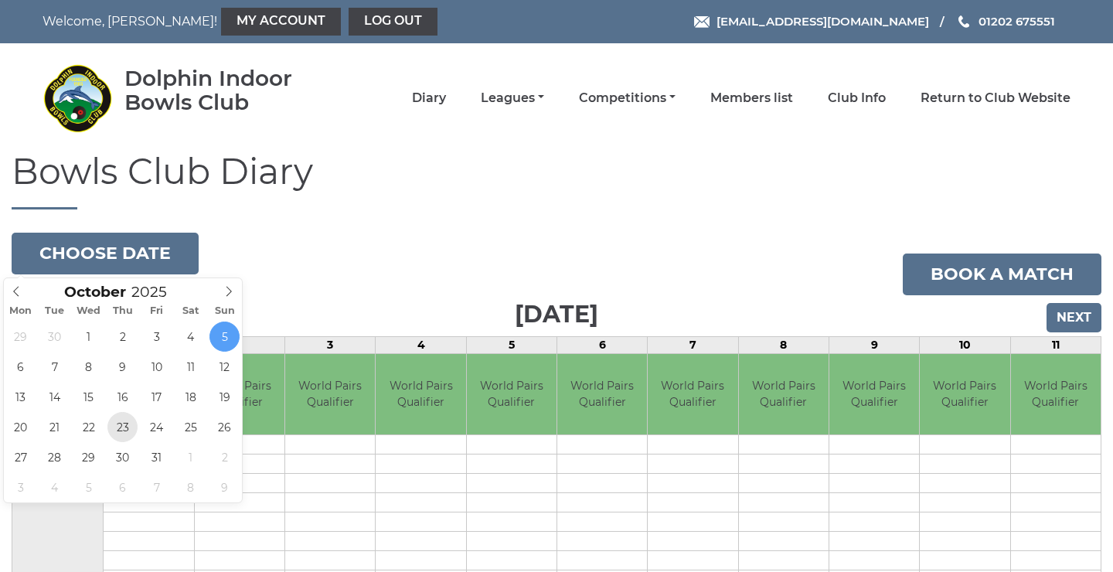
type input "[DATE]"
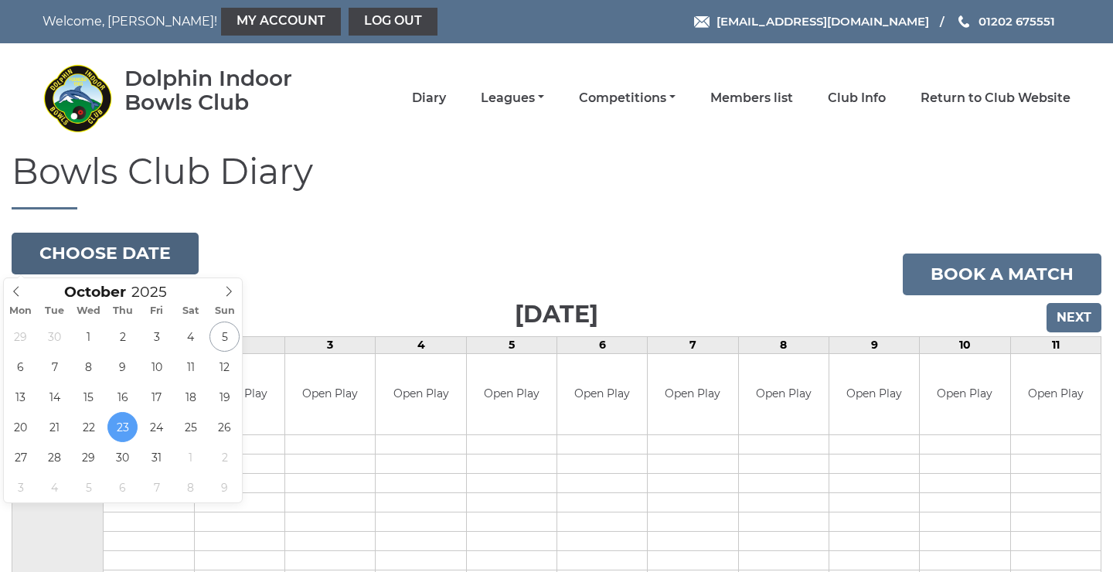
click at [75, 248] on button "Choose date" at bounding box center [105, 254] width 187 height 42
type input "[DATE]"
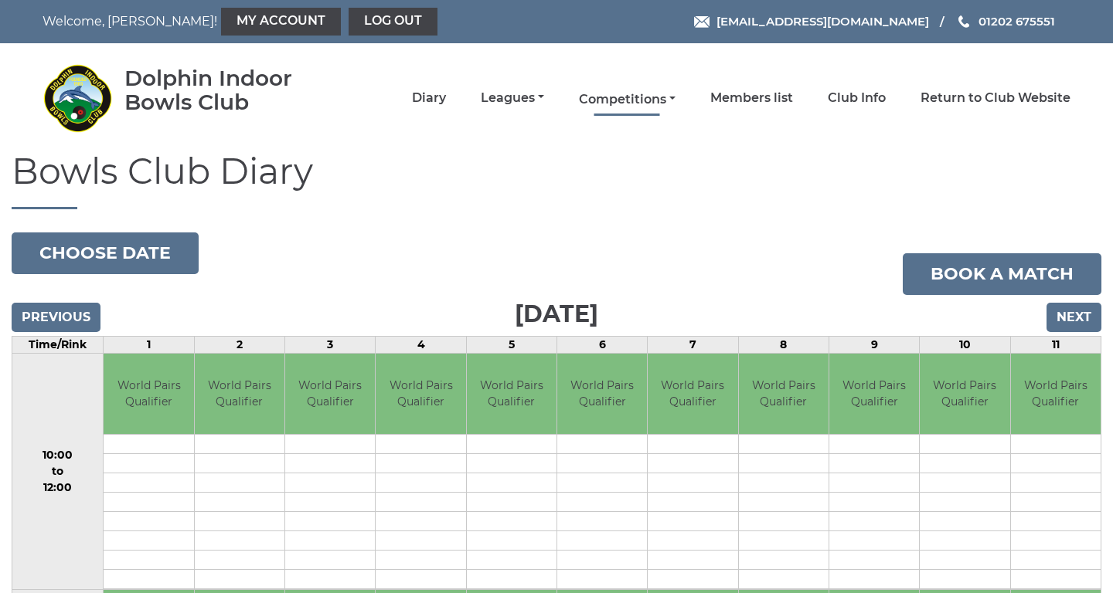
click at [675, 100] on link "Competitions" at bounding box center [627, 99] width 97 height 17
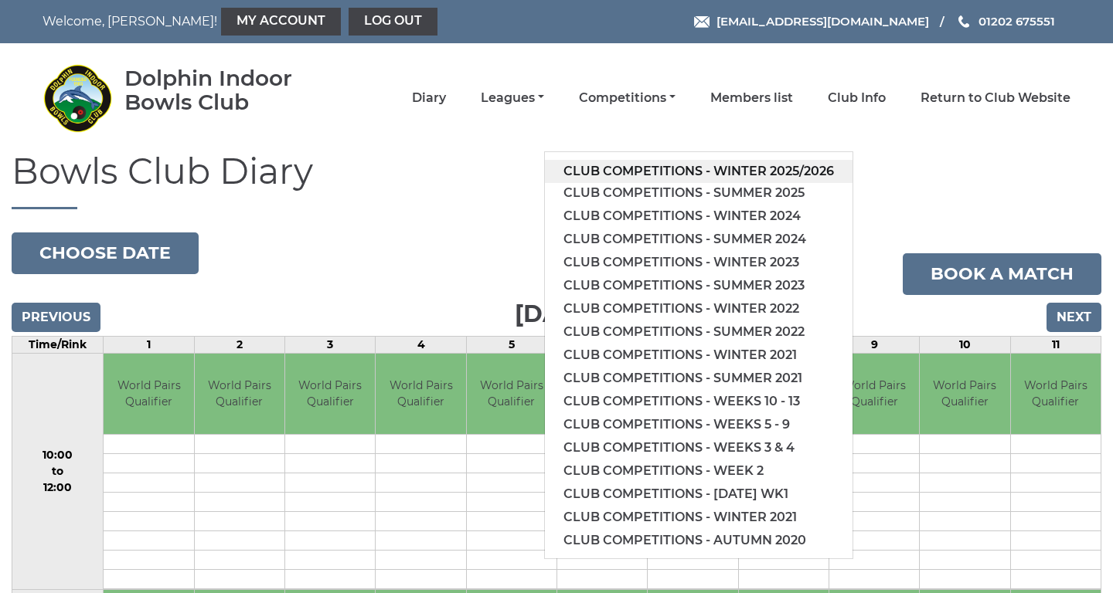
click at [731, 166] on link "Club competitions - Winter 2025/2026" at bounding box center [699, 171] width 308 height 23
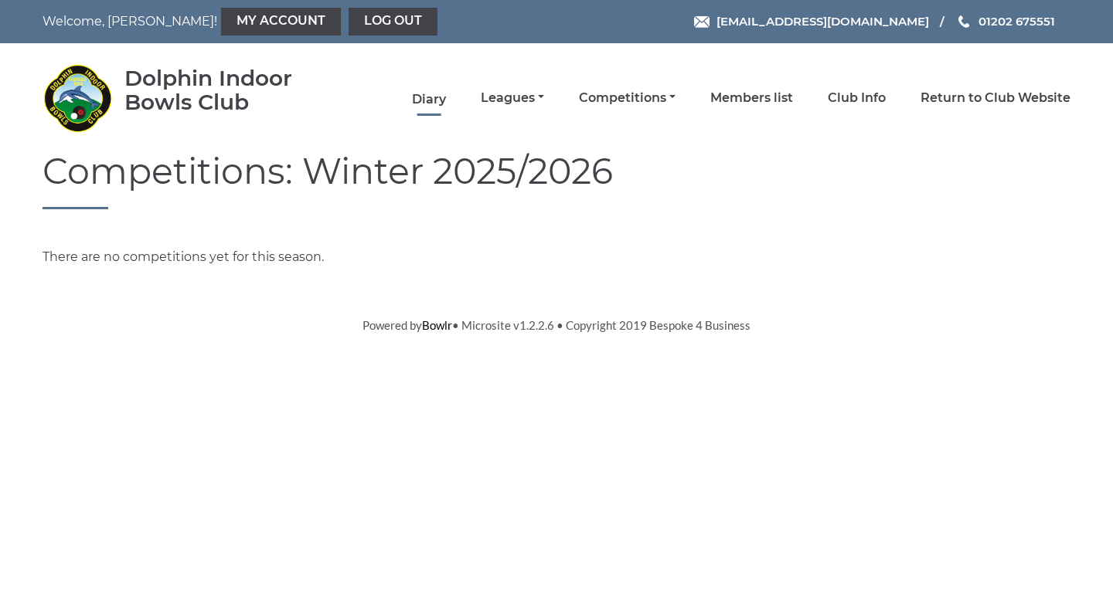
click at [446, 104] on link "Diary" at bounding box center [429, 99] width 34 height 17
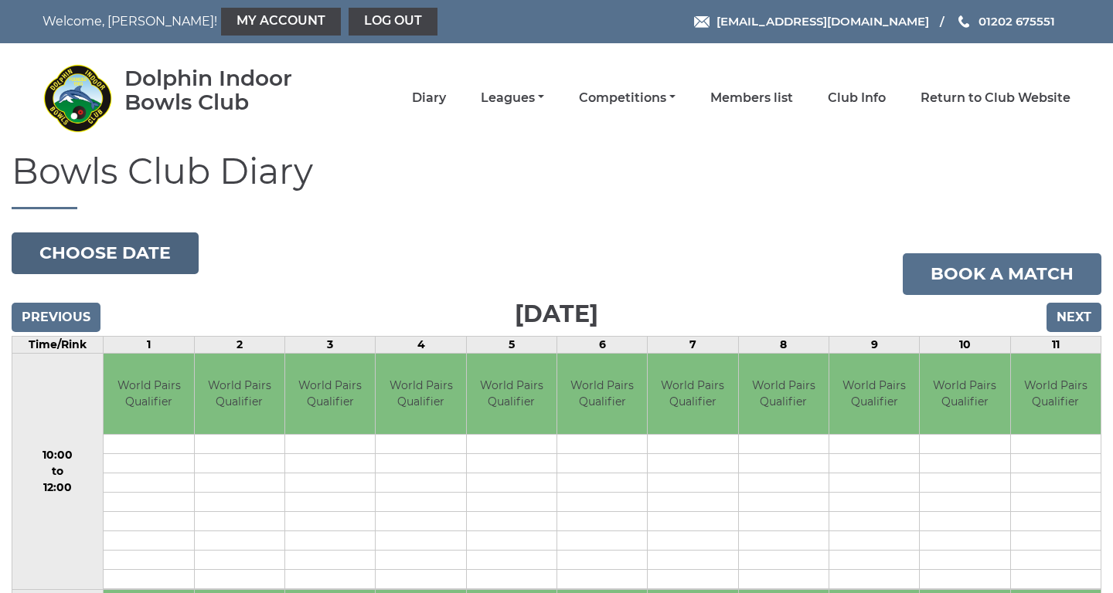
click at [139, 248] on button "Choose date" at bounding box center [105, 254] width 187 height 42
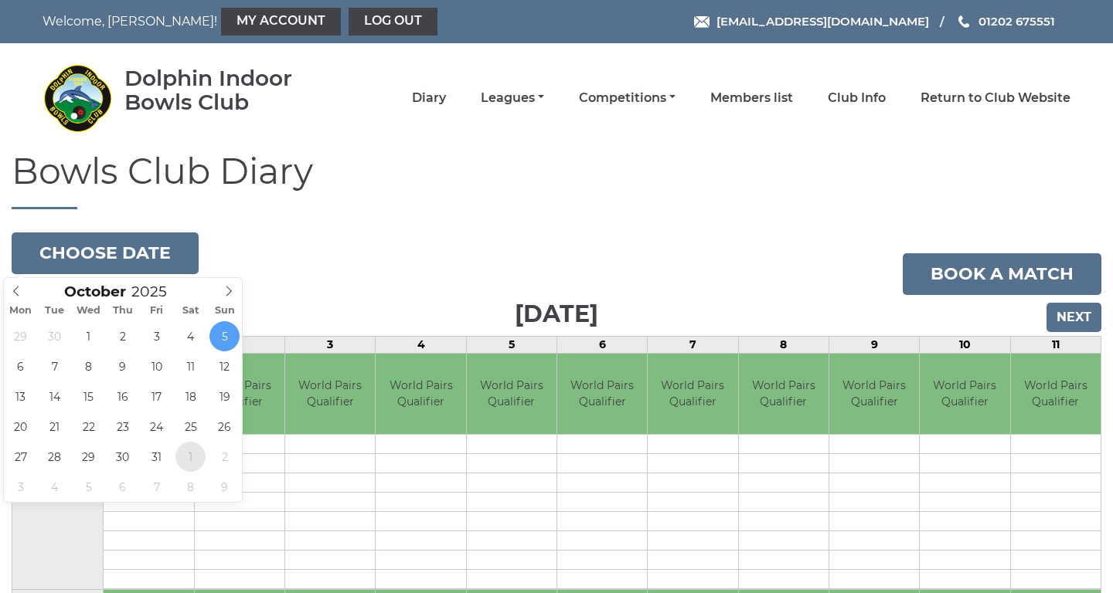
type input "2025-11-01"
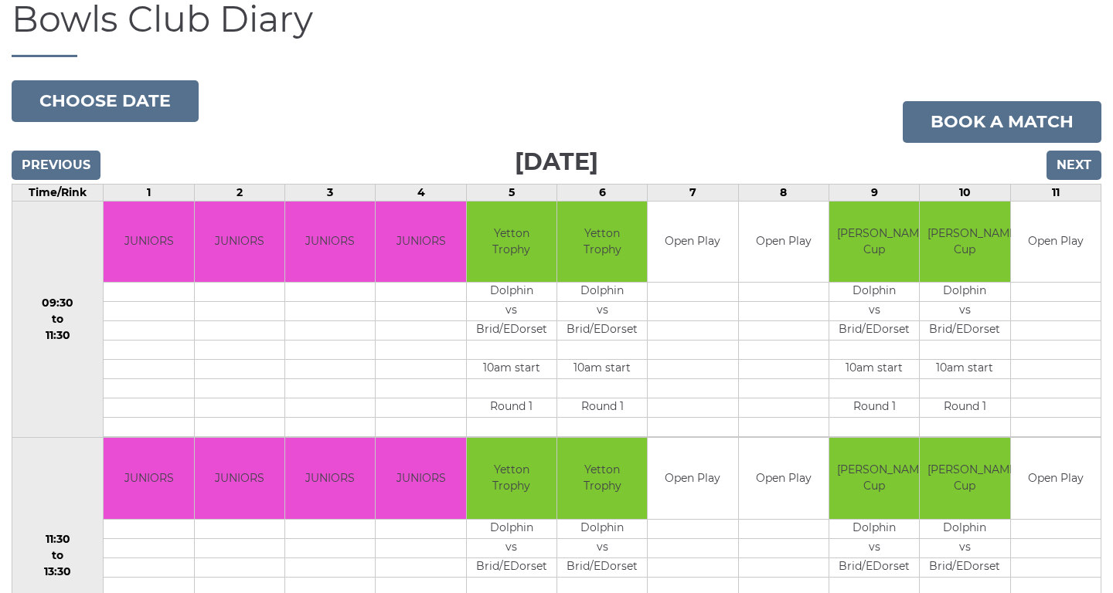
scroll to position [154, 0]
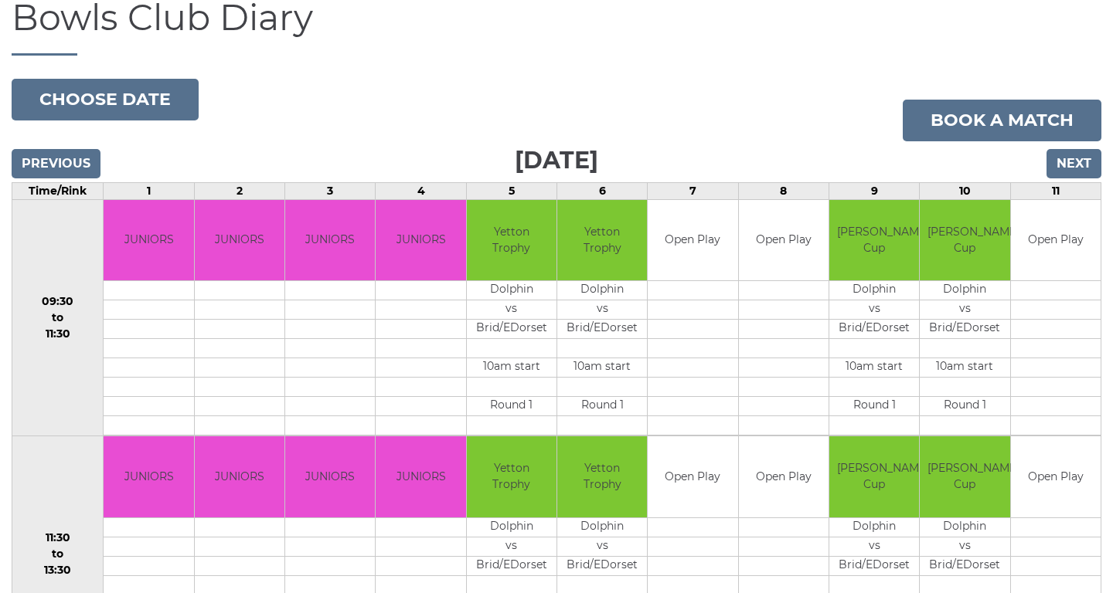
click at [1076, 161] on input "Next" at bounding box center [1073, 163] width 55 height 29
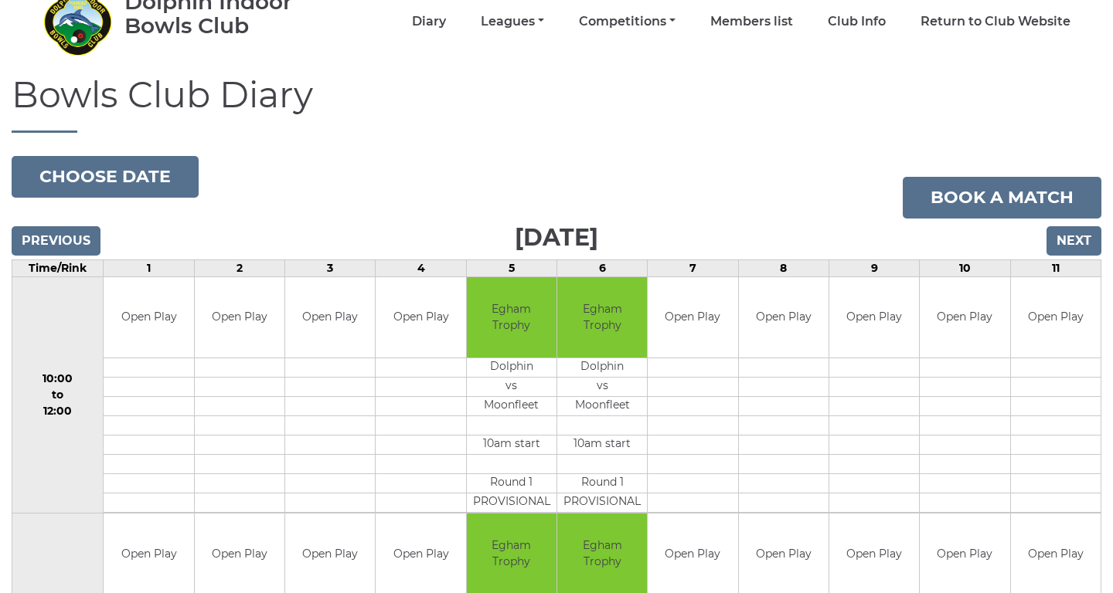
scroll to position [77, 0]
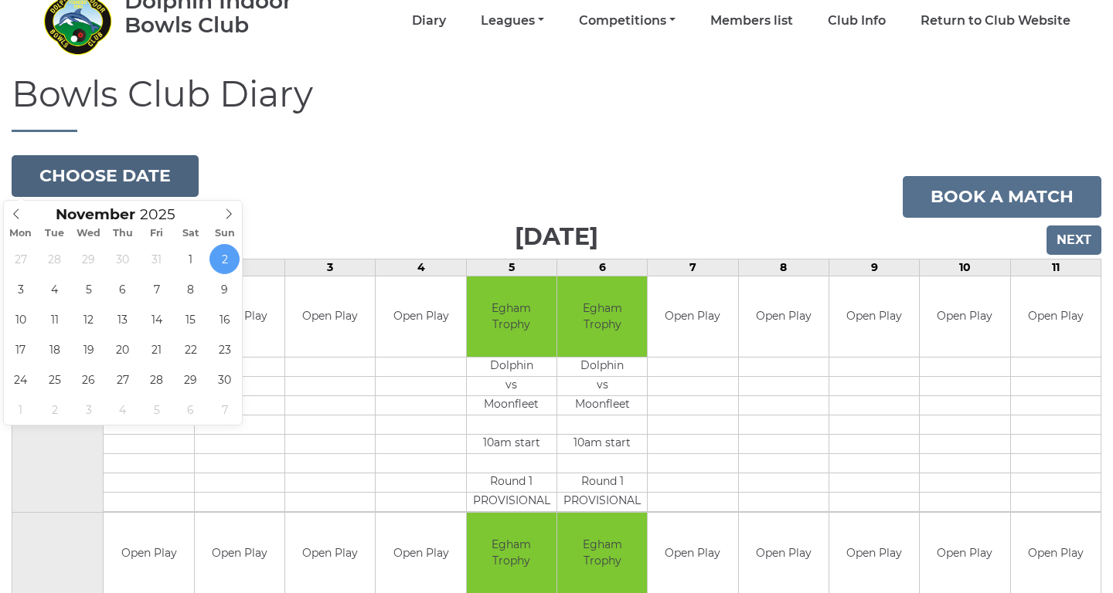
click at [152, 158] on button "Choose date" at bounding box center [105, 176] width 187 height 42
type input "2025-11-08"
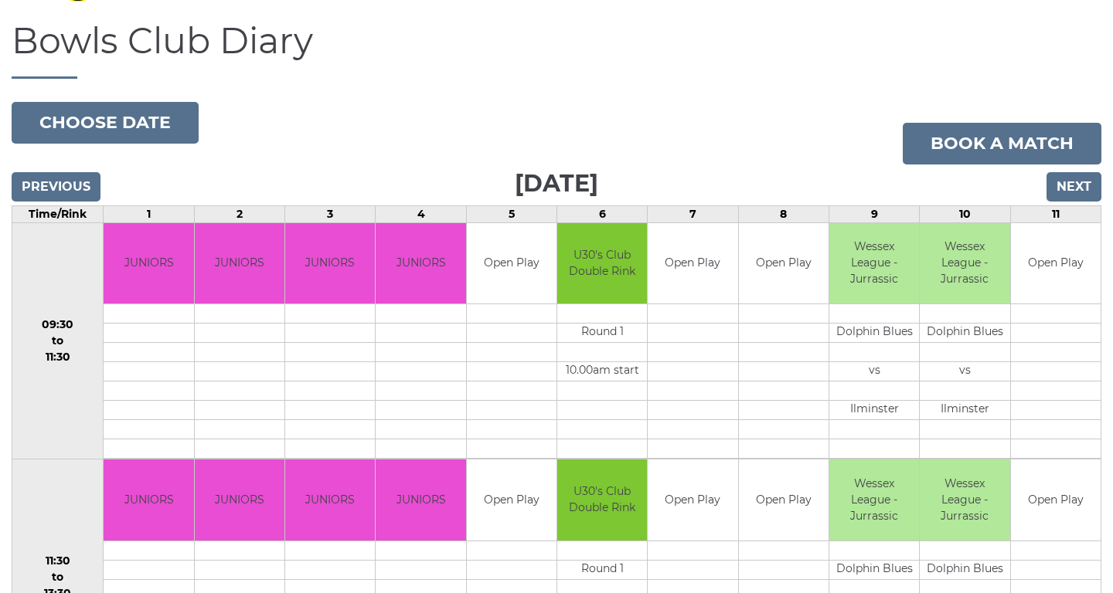
scroll to position [140, 0]
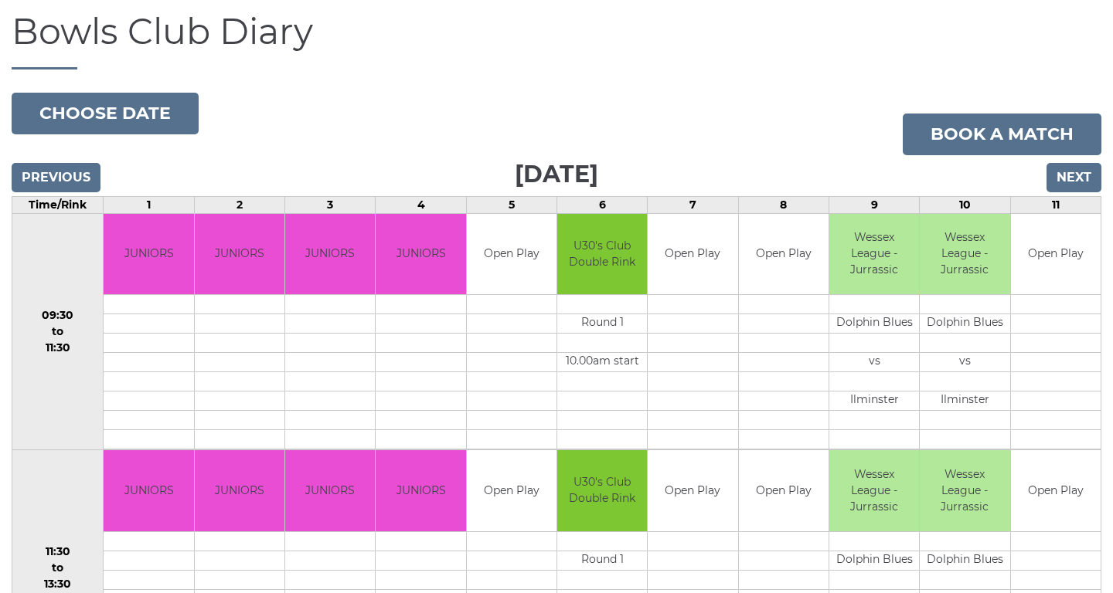
click at [1075, 172] on input "Next" at bounding box center [1073, 177] width 55 height 29
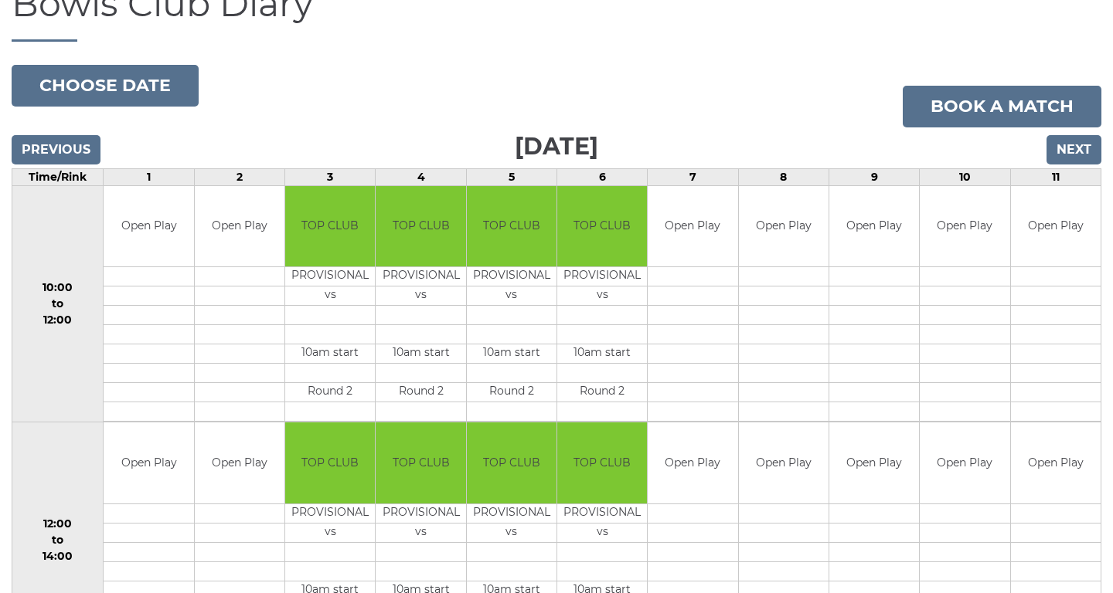
scroll to position [168, 0]
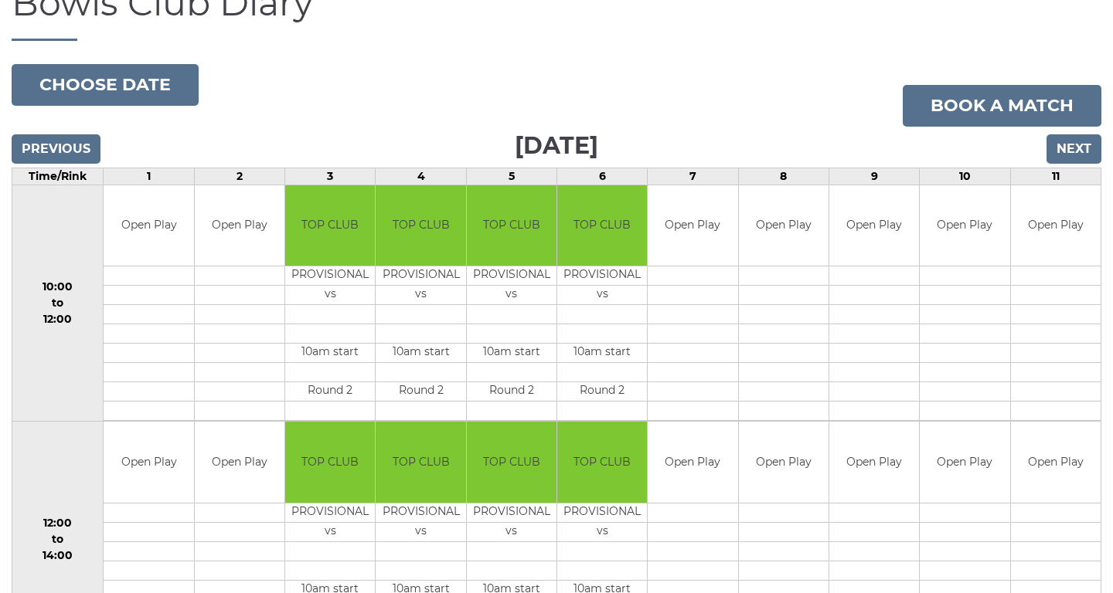
click at [1073, 144] on input "Next" at bounding box center [1073, 148] width 55 height 29
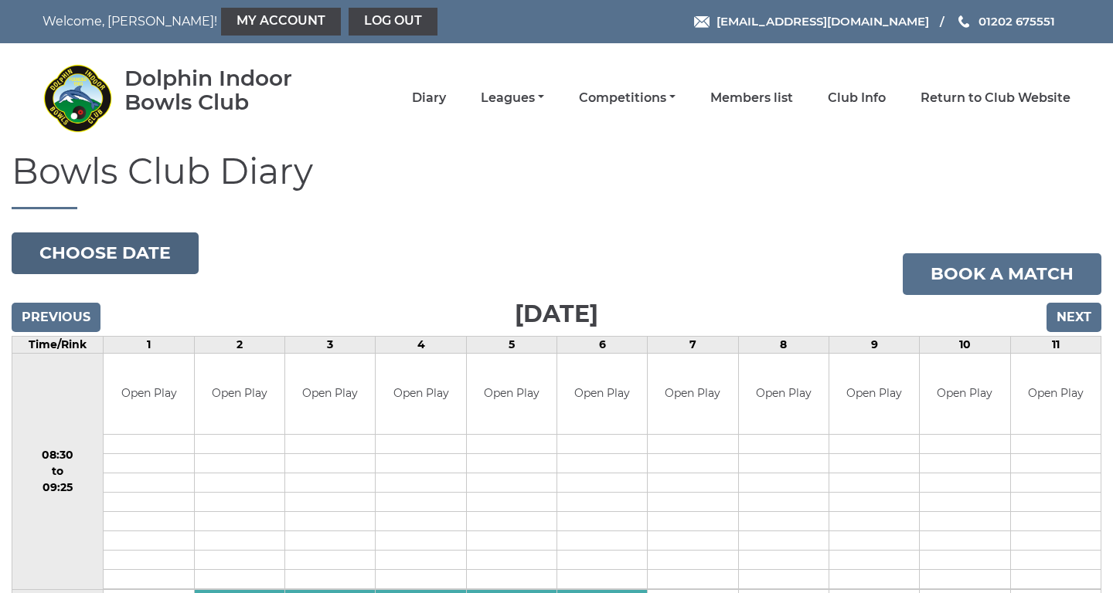
click at [151, 243] on button "Choose date" at bounding box center [105, 254] width 187 height 42
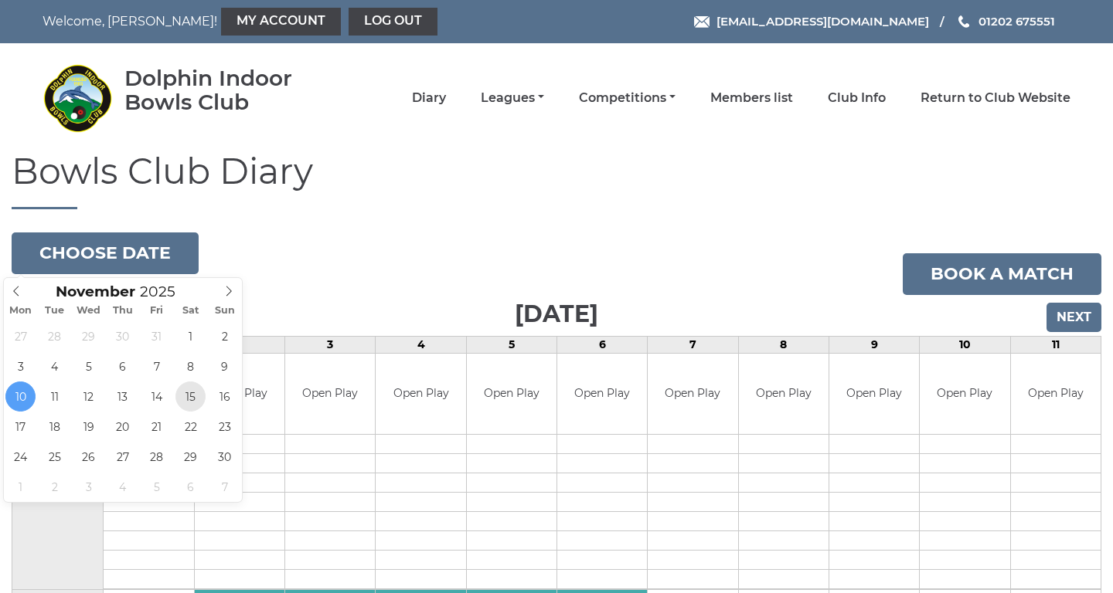
type input "[DATE]"
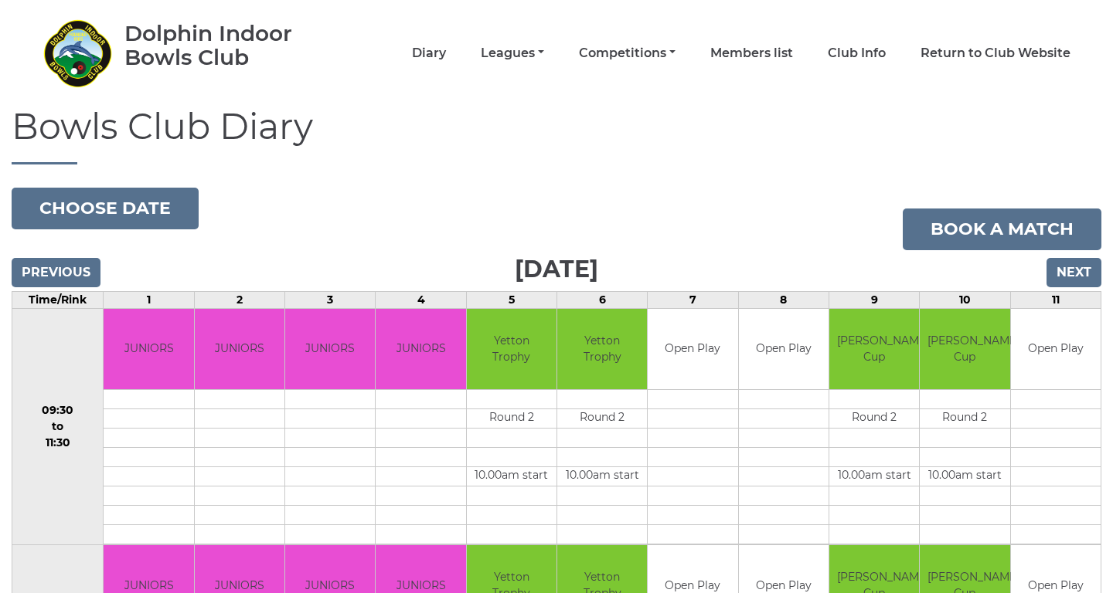
scroll to position [127, 0]
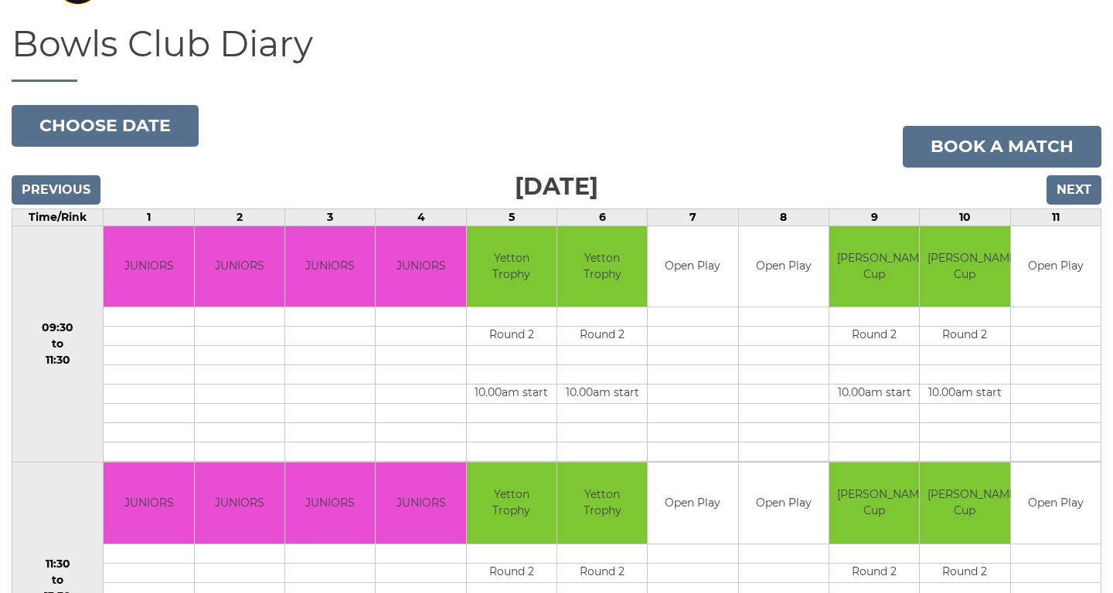
click at [1081, 190] on input "Next" at bounding box center [1073, 189] width 55 height 29
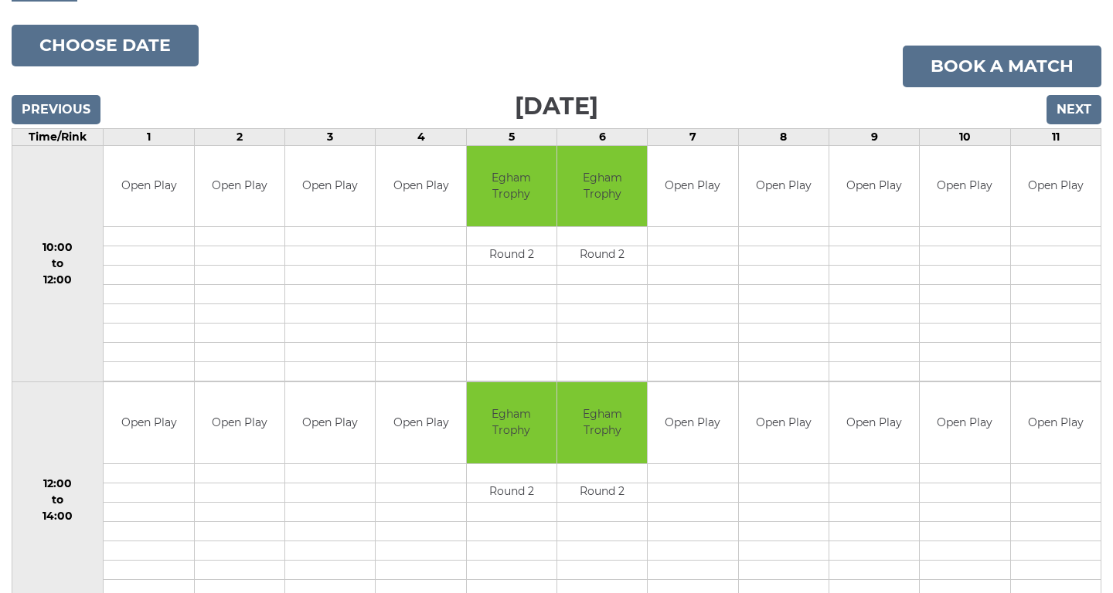
scroll to position [76, 0]
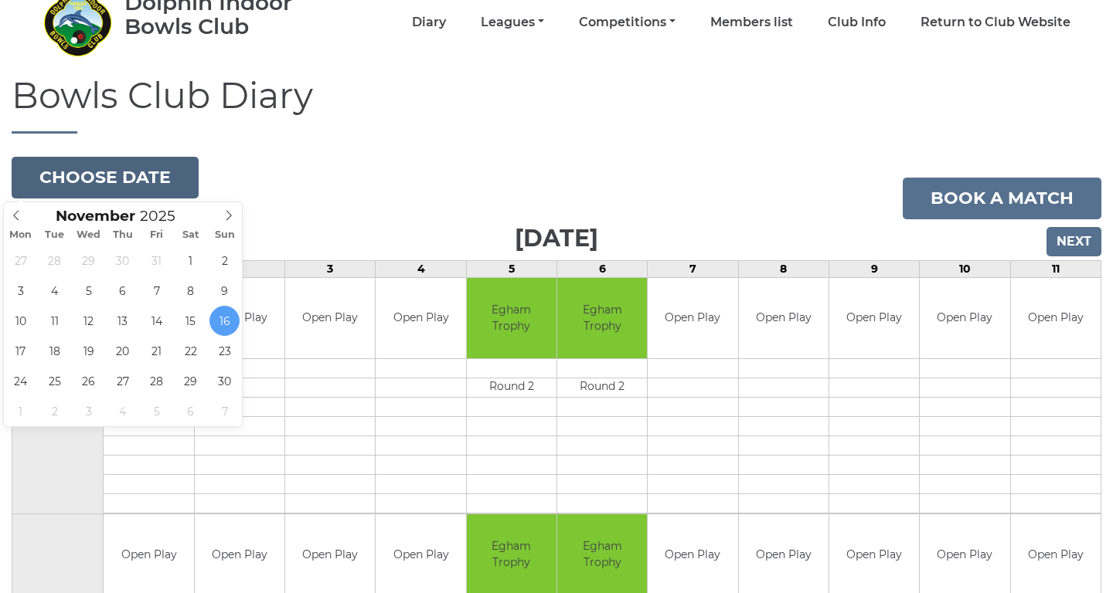
click at [140, 180] on button "Choose date" at bounding box center [105, 178] width 187 height 42
type input "2025-11-22"
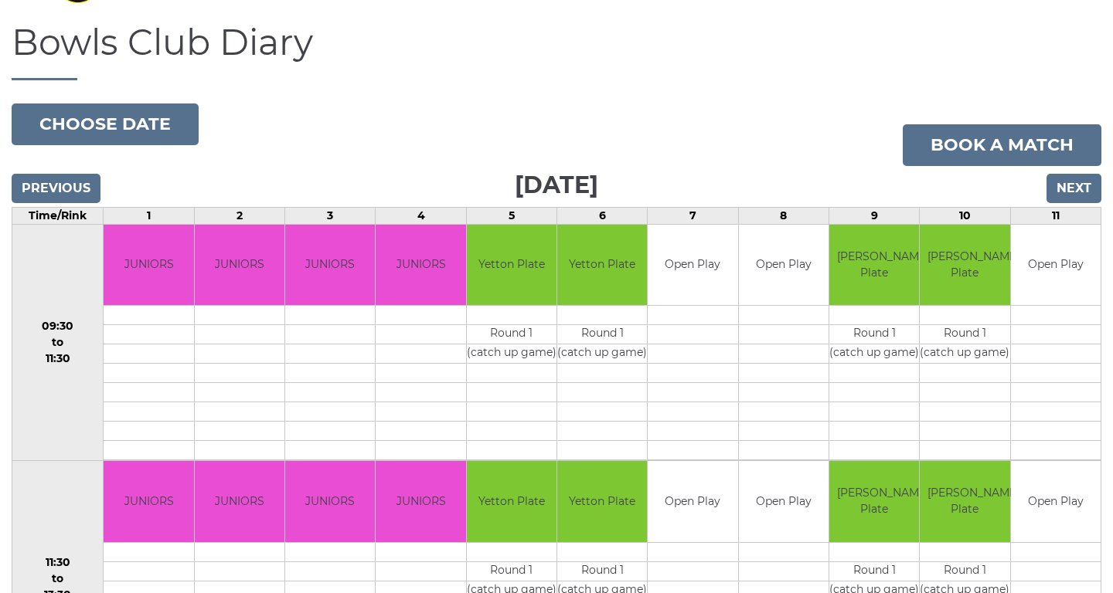
scroll to position [107, 0]
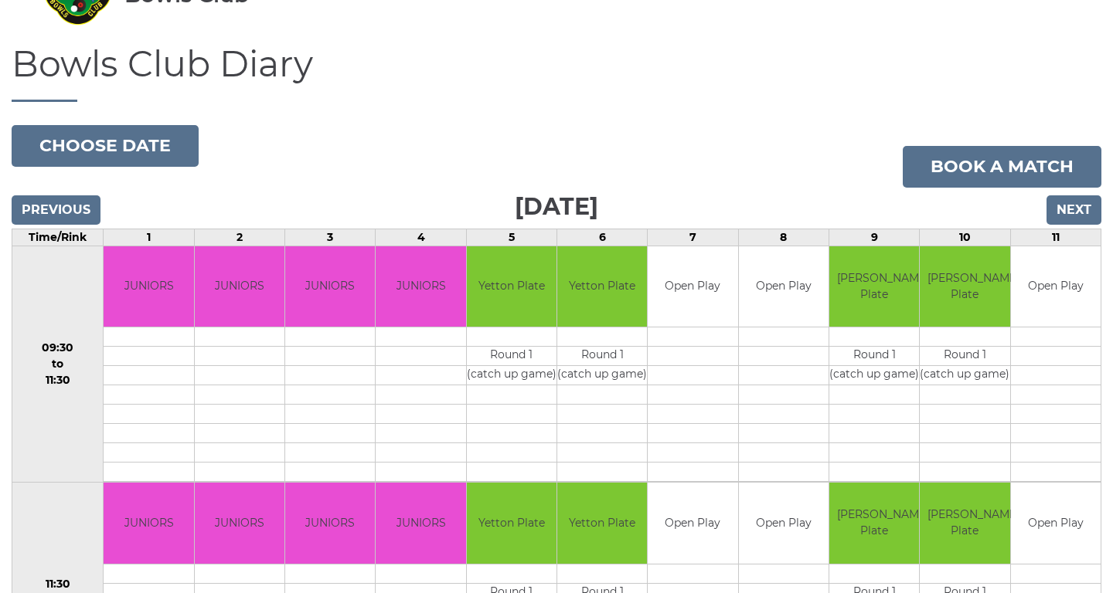
click at [1062, 205] on input "Next" at bounding box center [1073, 209] width 55 height 29
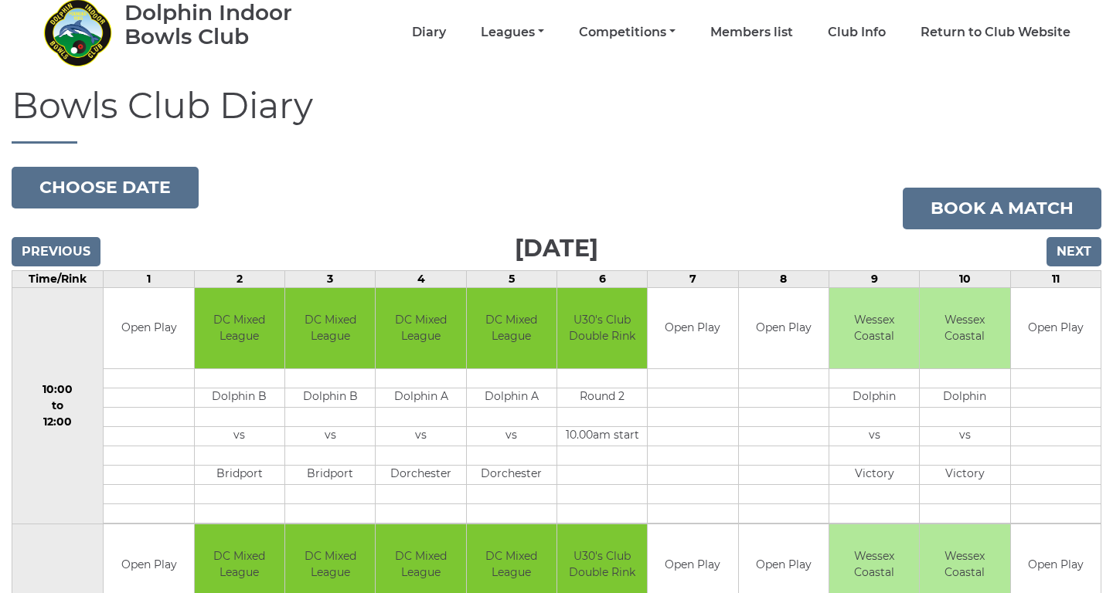
scroll to position [65, 0]
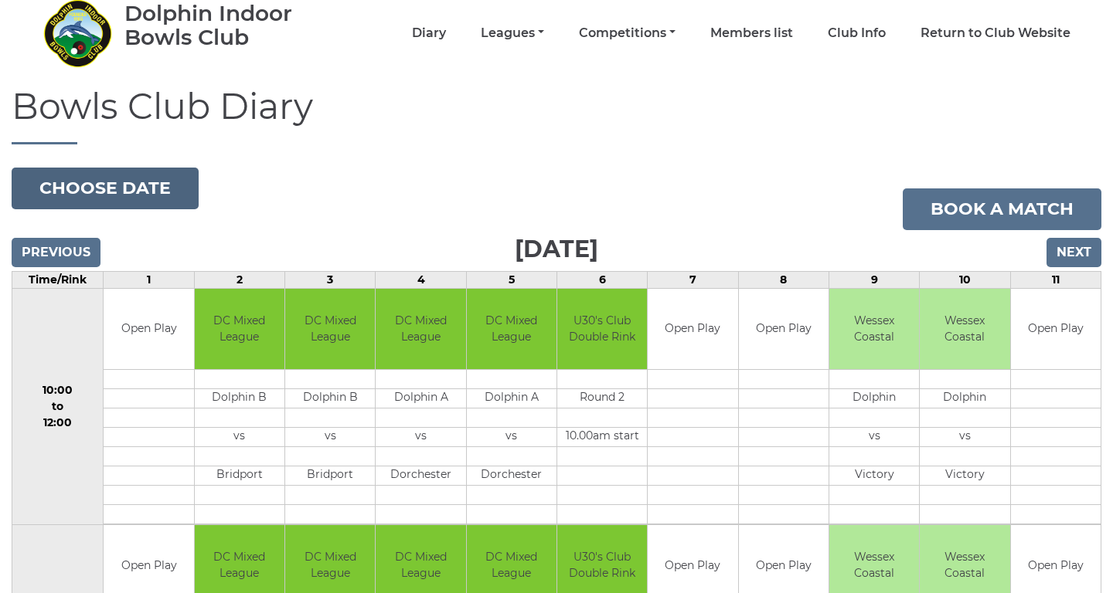
click at [103, 184] on button "Choose date" at bounding box center [105, 189] width 187 height 42
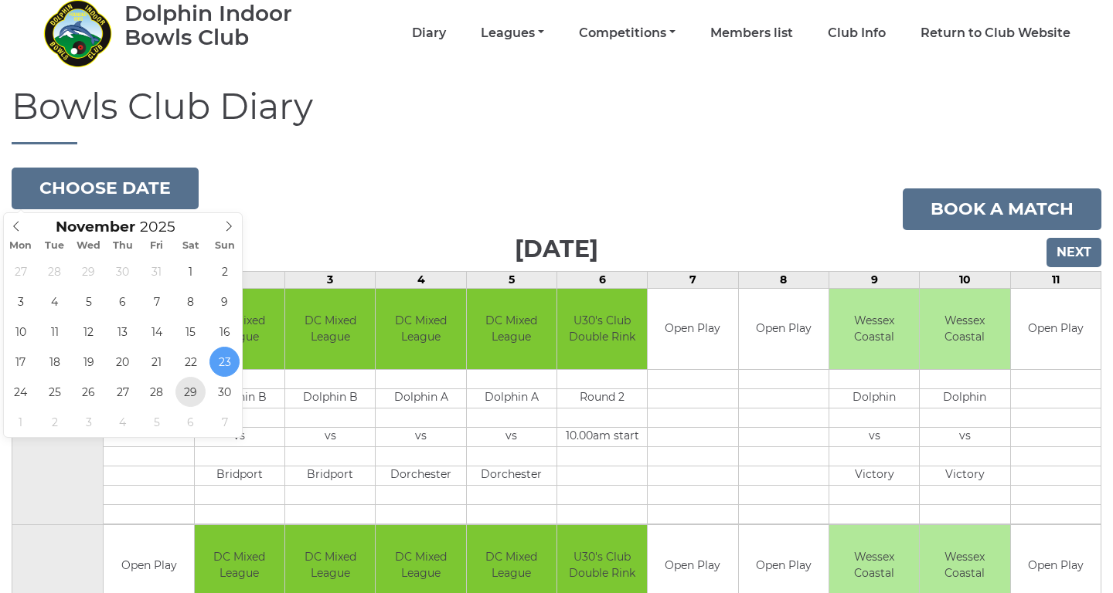
type input "[DATE]"
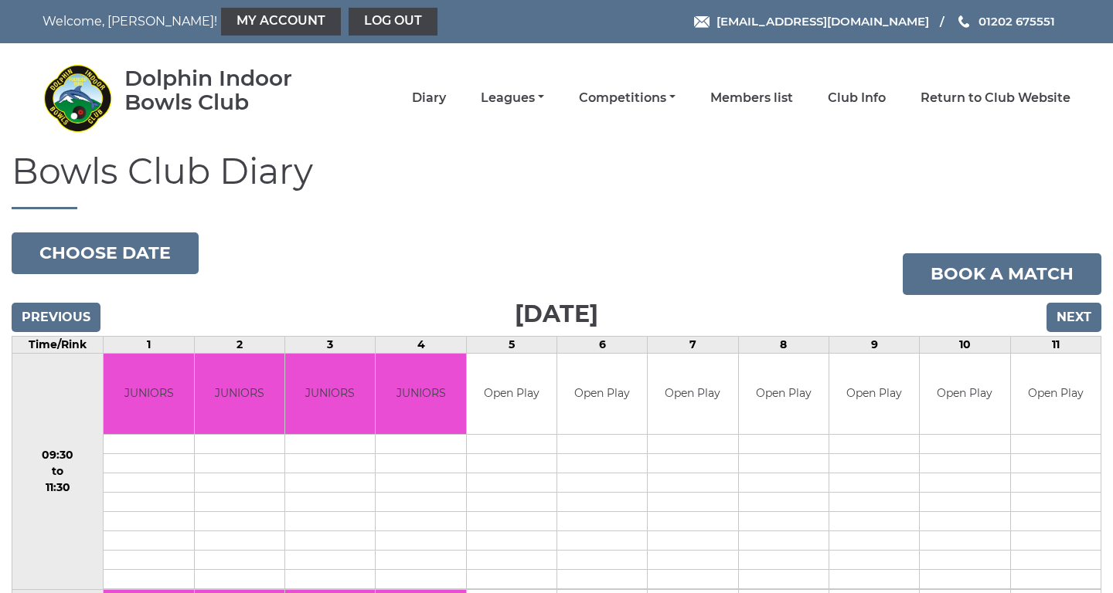
click at [1076, 311] on input "Next" at bounding box center [1073, 317] width 55 height 29
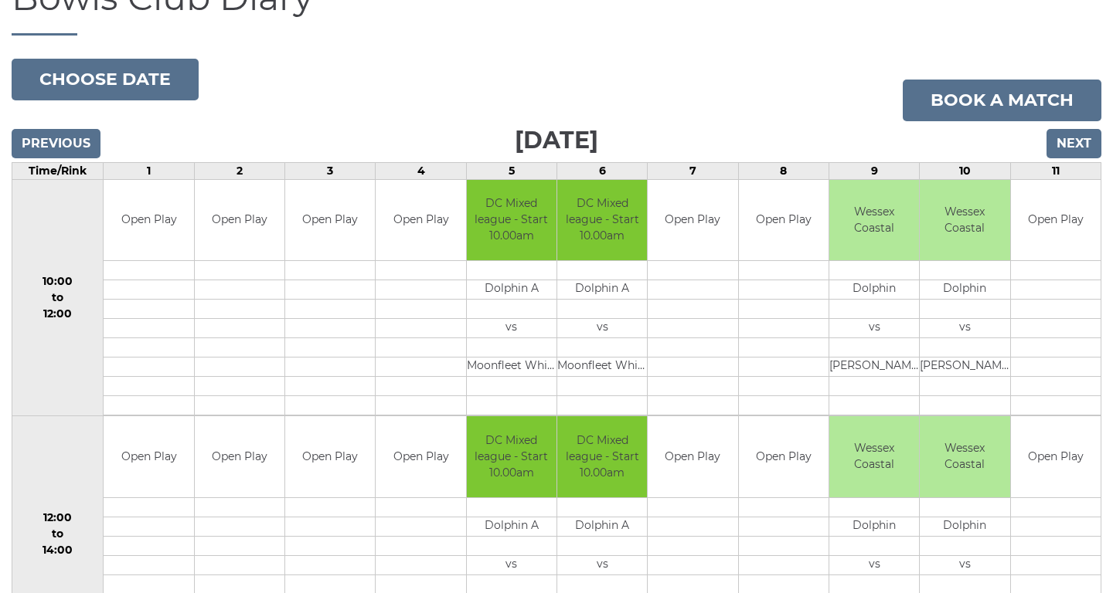
scroll to position [53, 0]
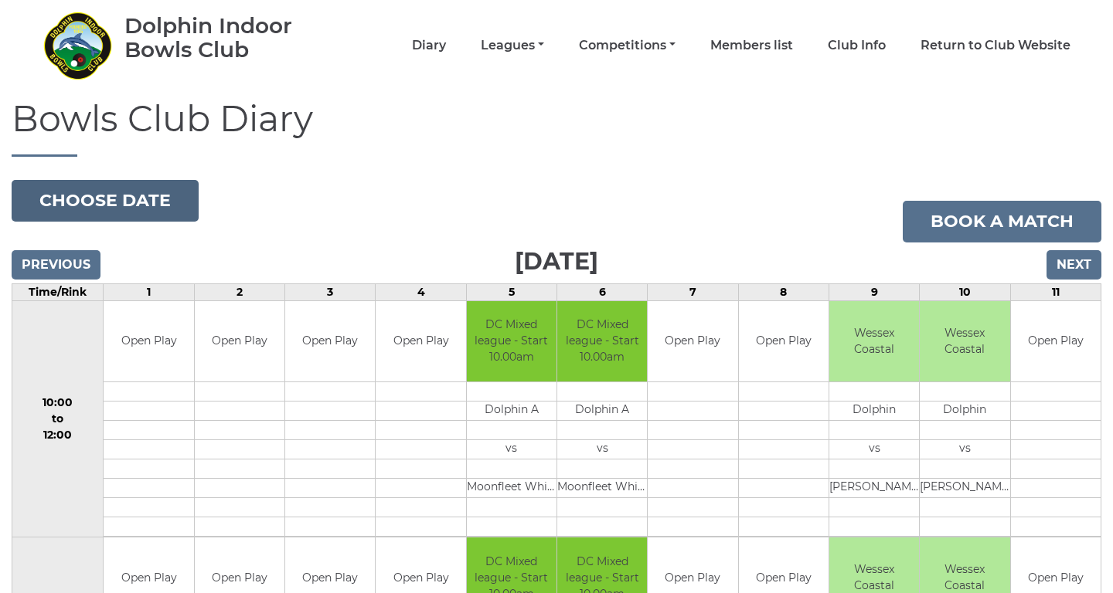
click at [170, 206] on button "Choose date" at bounding box center [105, 201] width 187 height 42
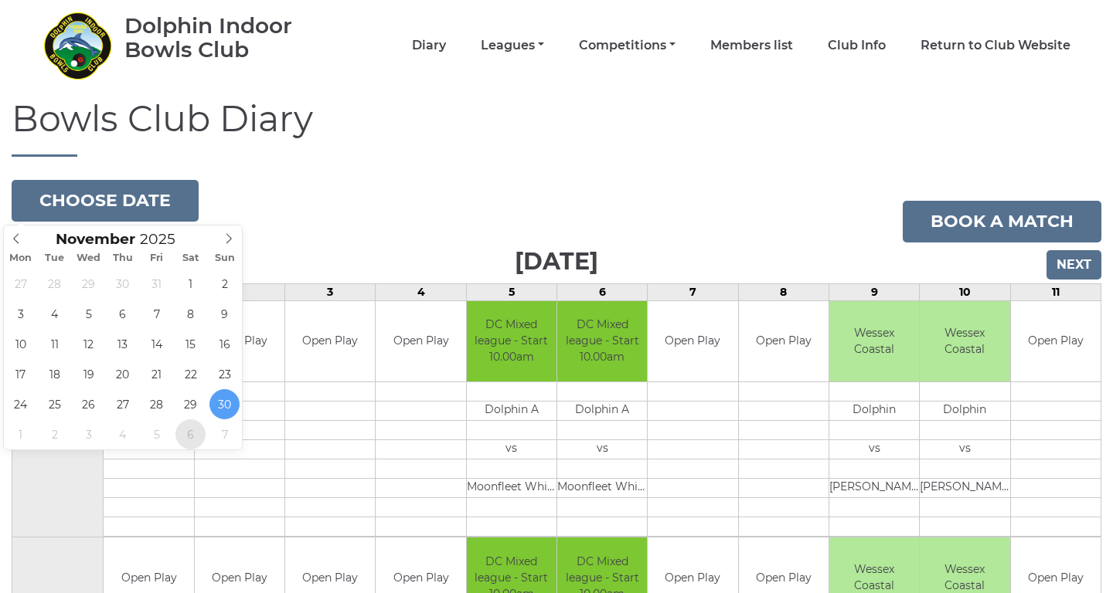
type input "[DATE]"
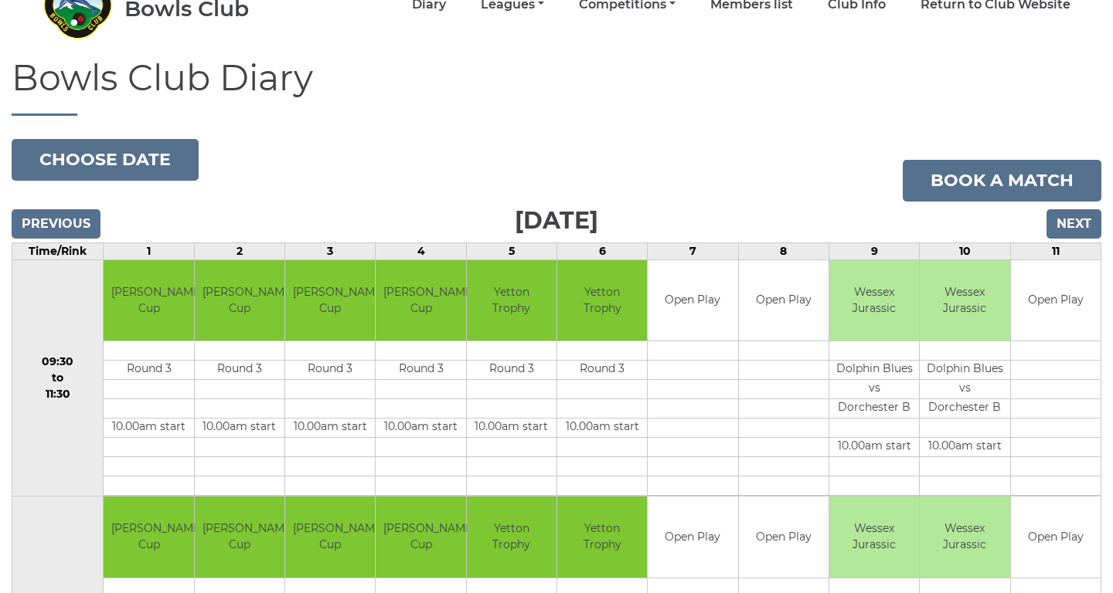
scroll to position [90, 0]
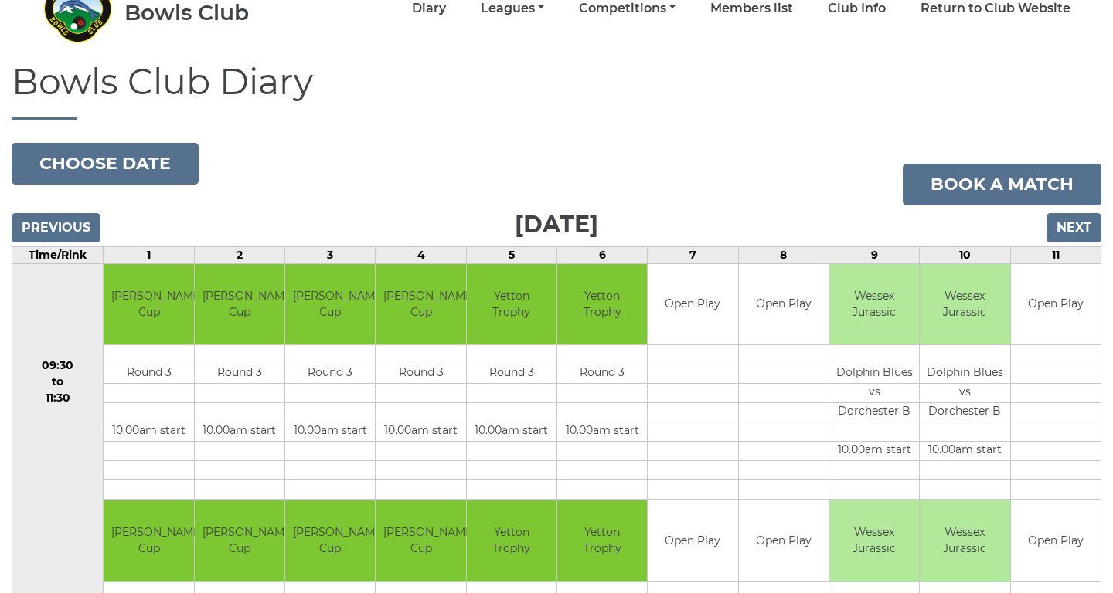
click at [1074, 230] on input "Next" at bounding box center [1073, 227] width 55 height 29
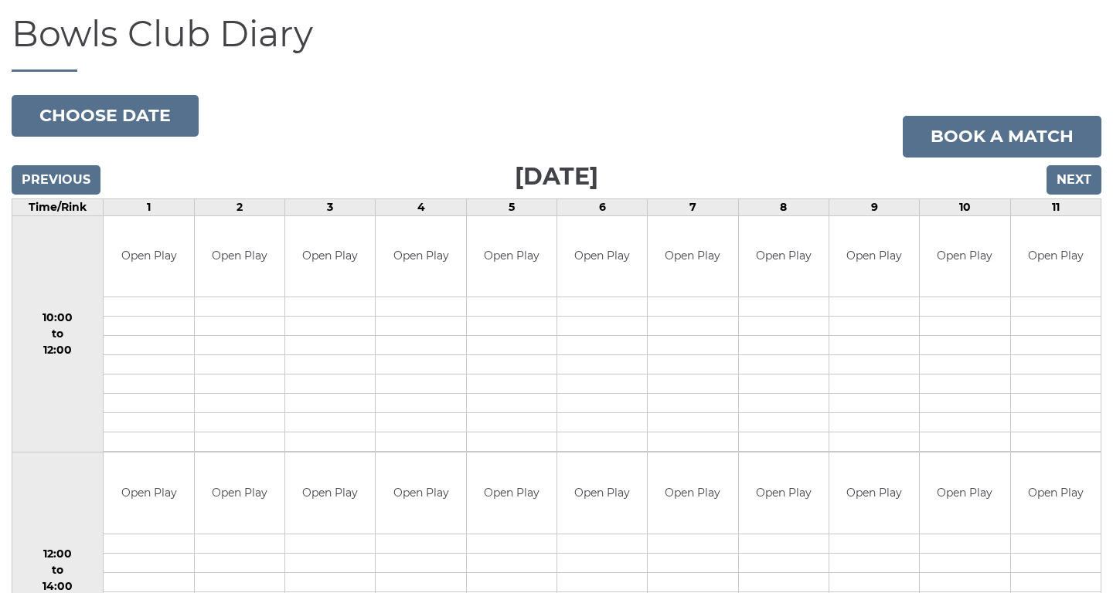
scroll to position [117, 0]
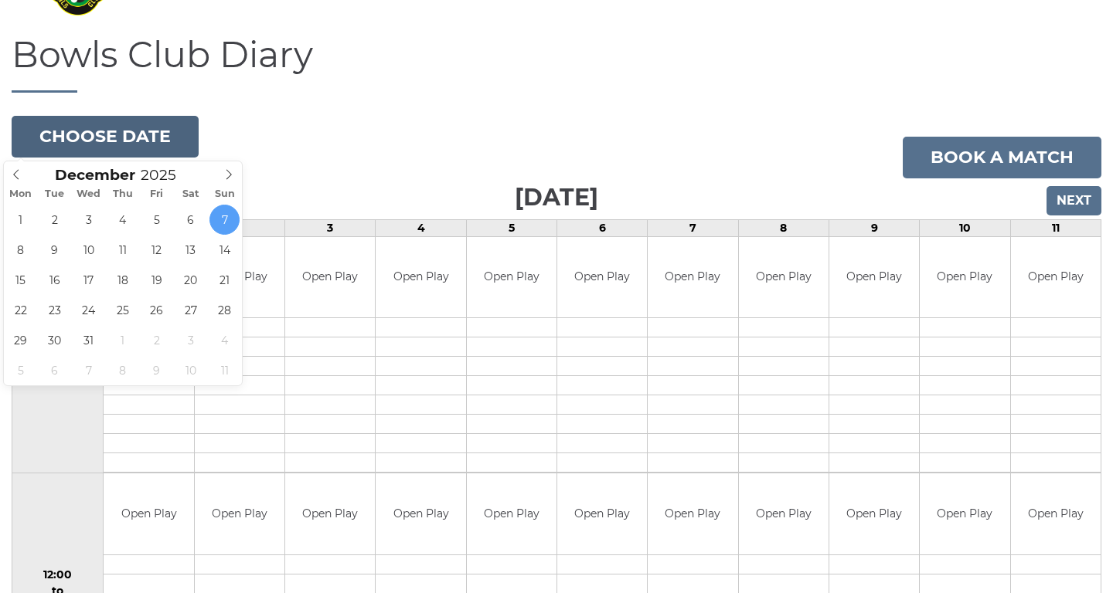
click at [114, 131] on button "Choose date" at bounding box center [105, 137] width 187 height 42
type input "2025-12-13"
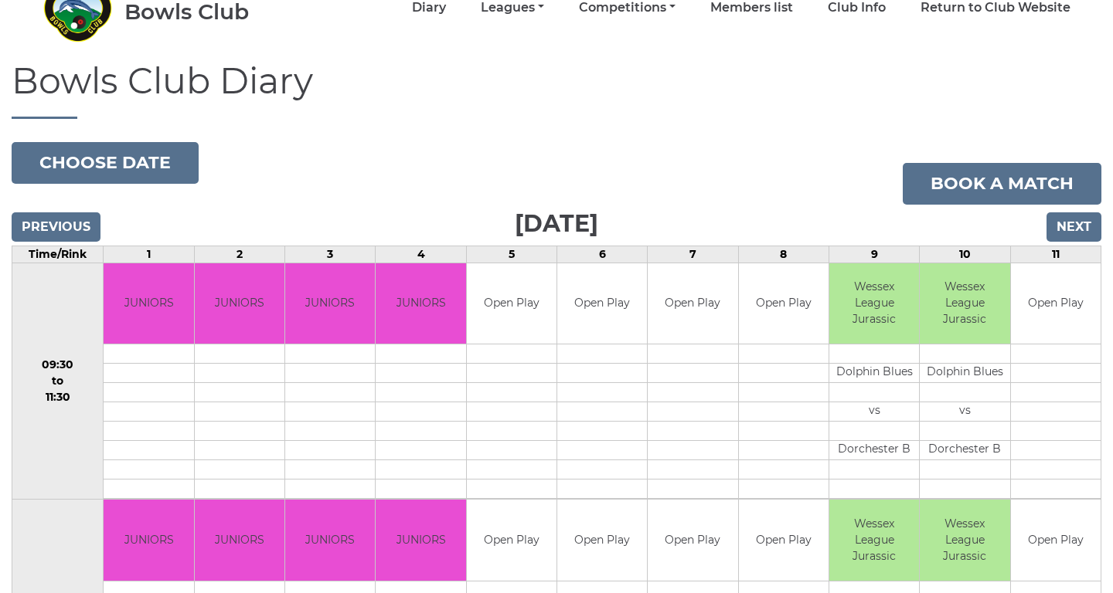
scroll to position [83, 0]
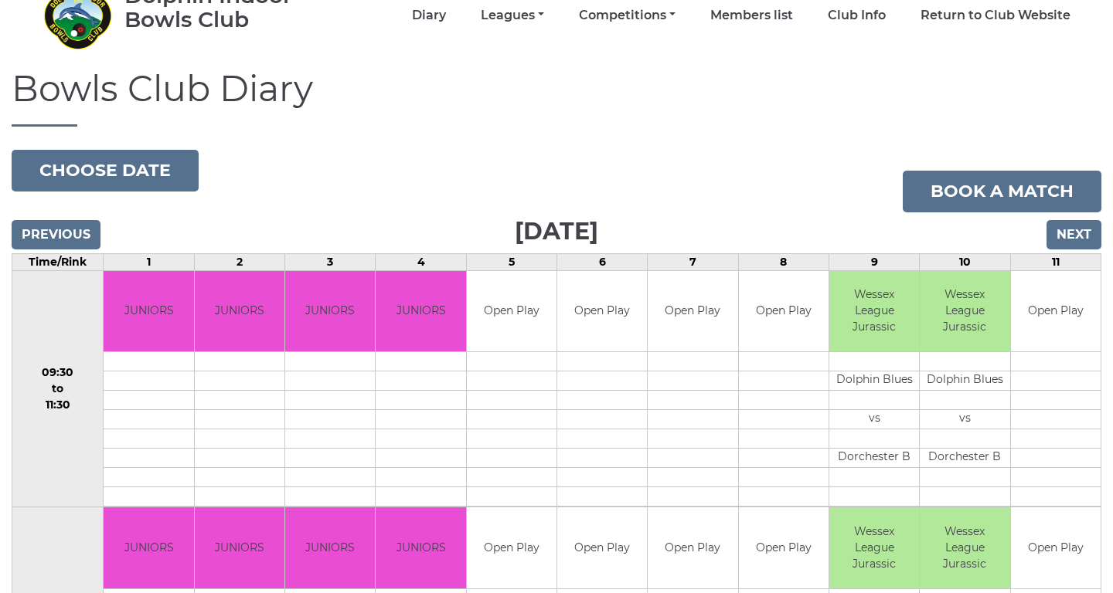
click at [1078, 234] on input "Next" at bounding box center [1073, 234] width 55 height 29
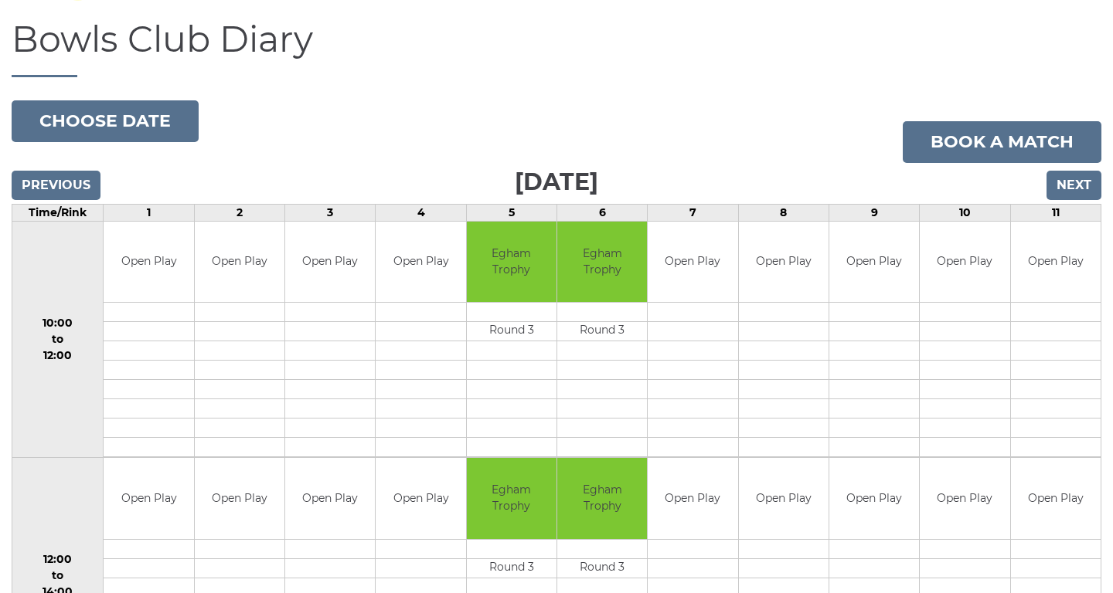
scroll to position [133, 0]
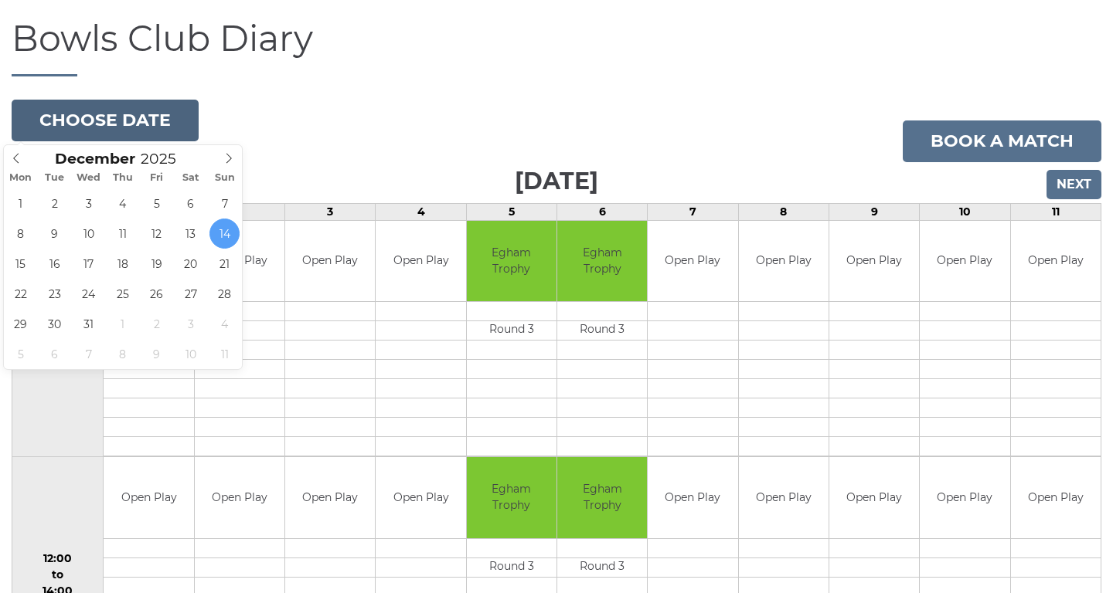
click at [120, 110] on button "Choose date" at bounding box center [105, 121] width 187 height 42
type input "[DATE]"
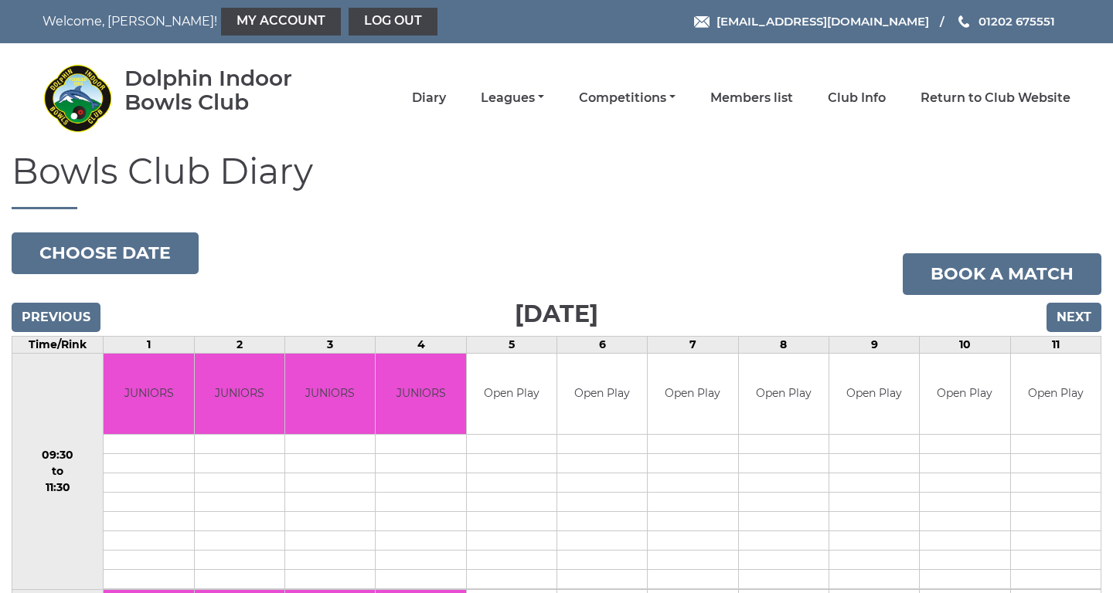
click at [1076, 322] on input "Next" at bounding box center [1073, 317] width 55 height 29
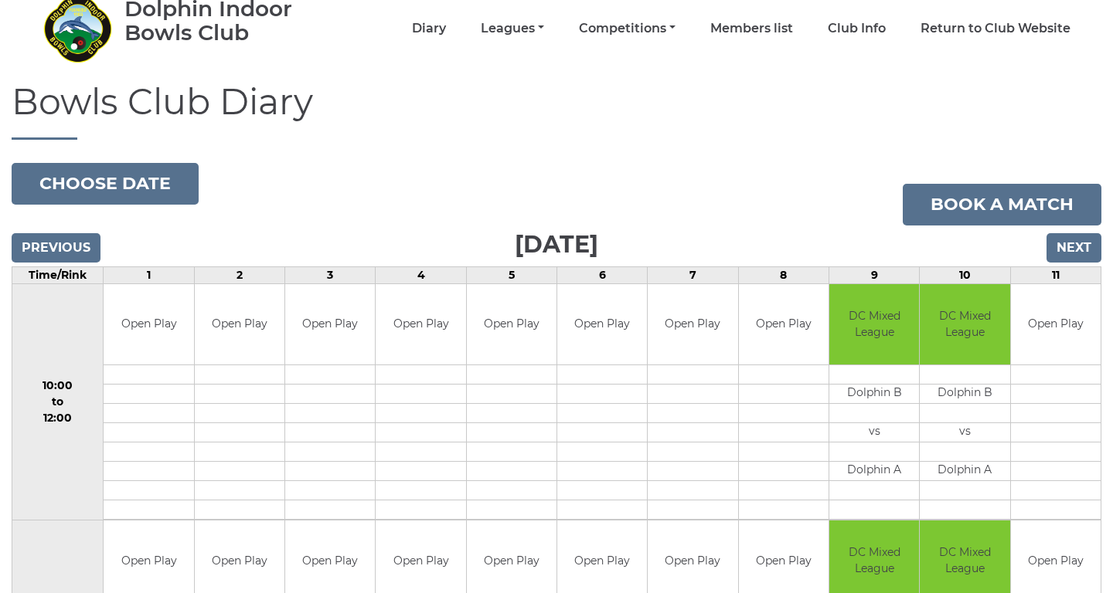
scroll to position [60, 0]
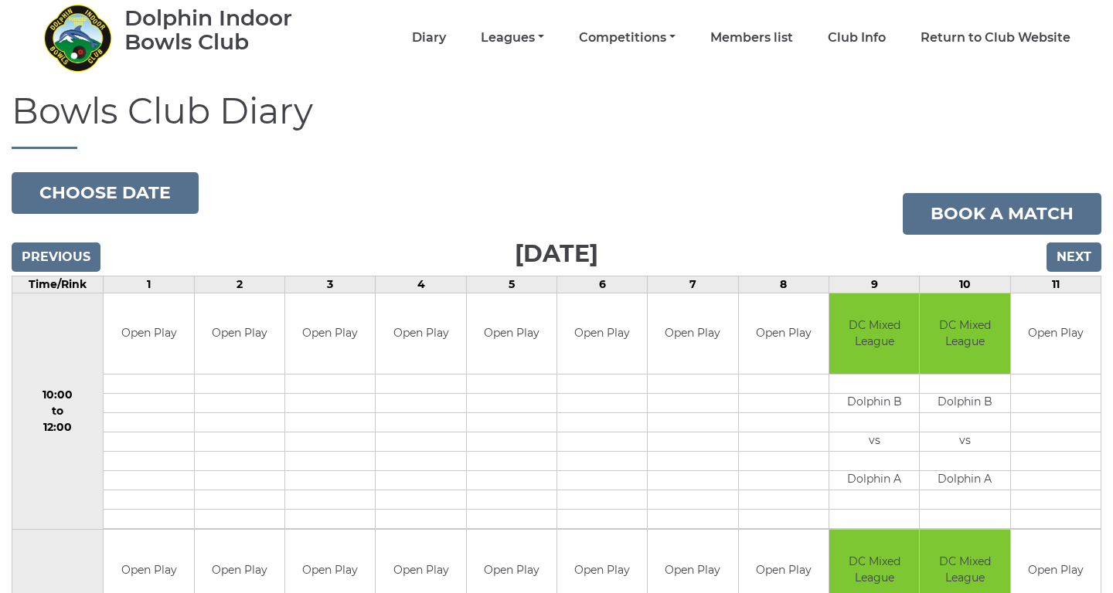
click at [1067, 251] on input "Next" at bounding box center [1073, 257] width 55 height 29
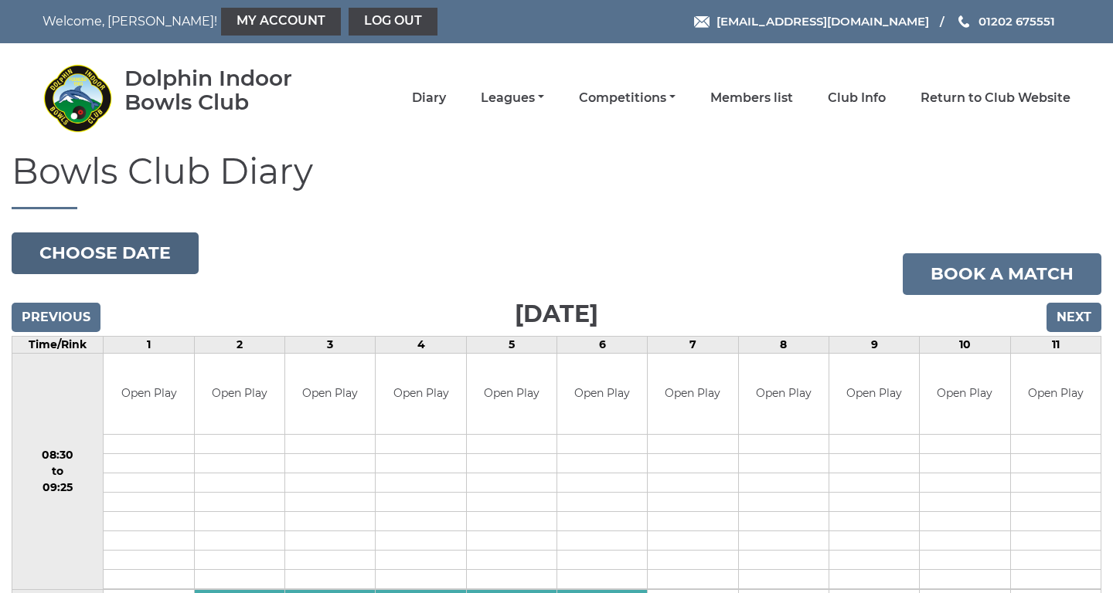
click at [137, 242] on button "Choose date" at bounding box center [105, 254] width 187 height 42
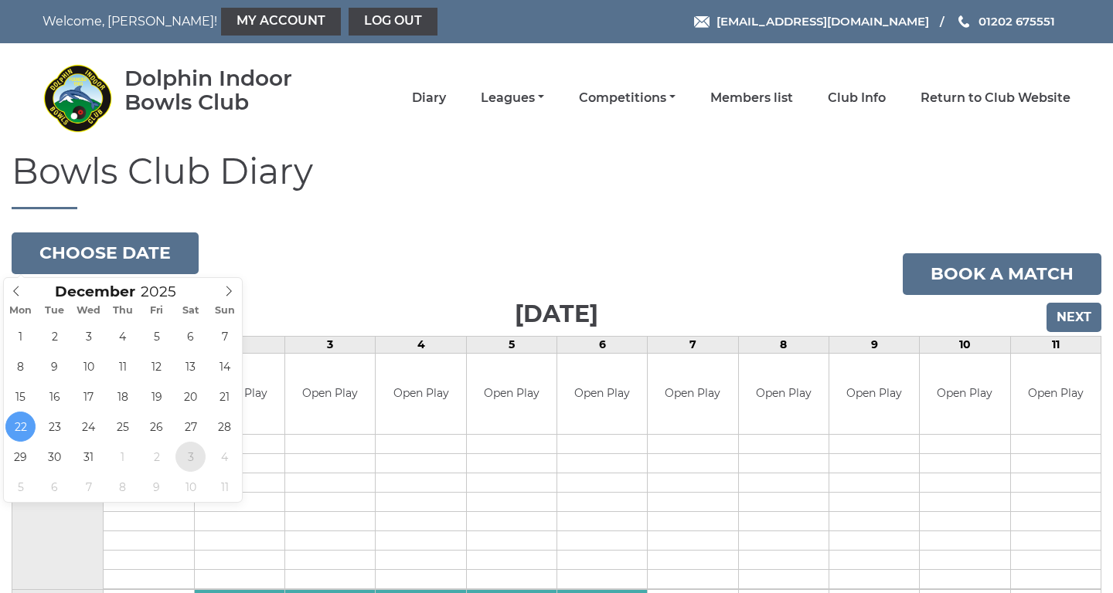
type input "[DATE]"
type input "2026"
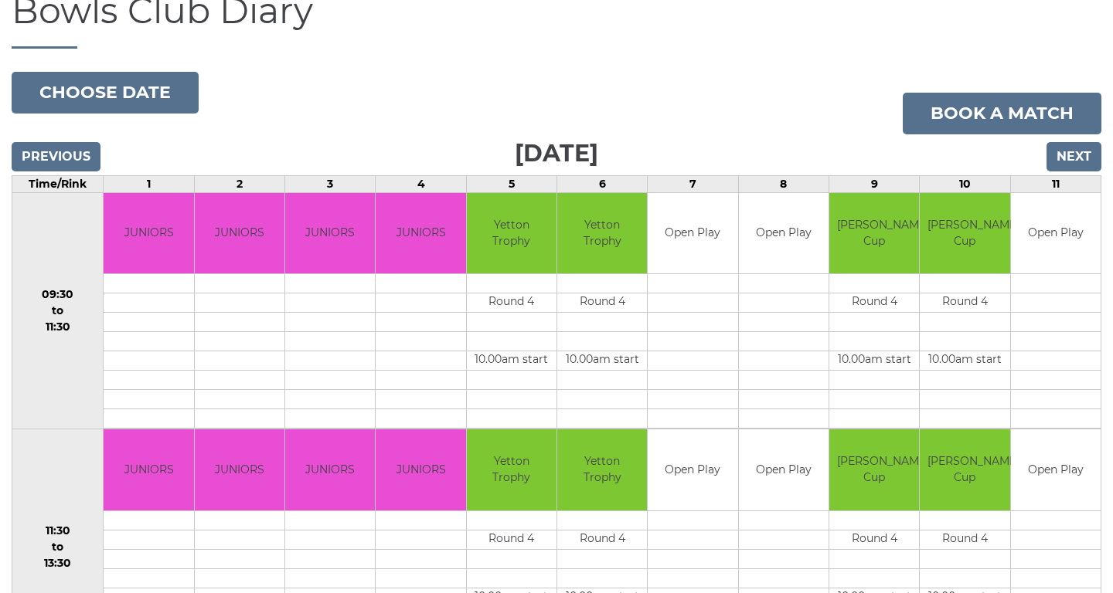
scroll to position [150, 0]
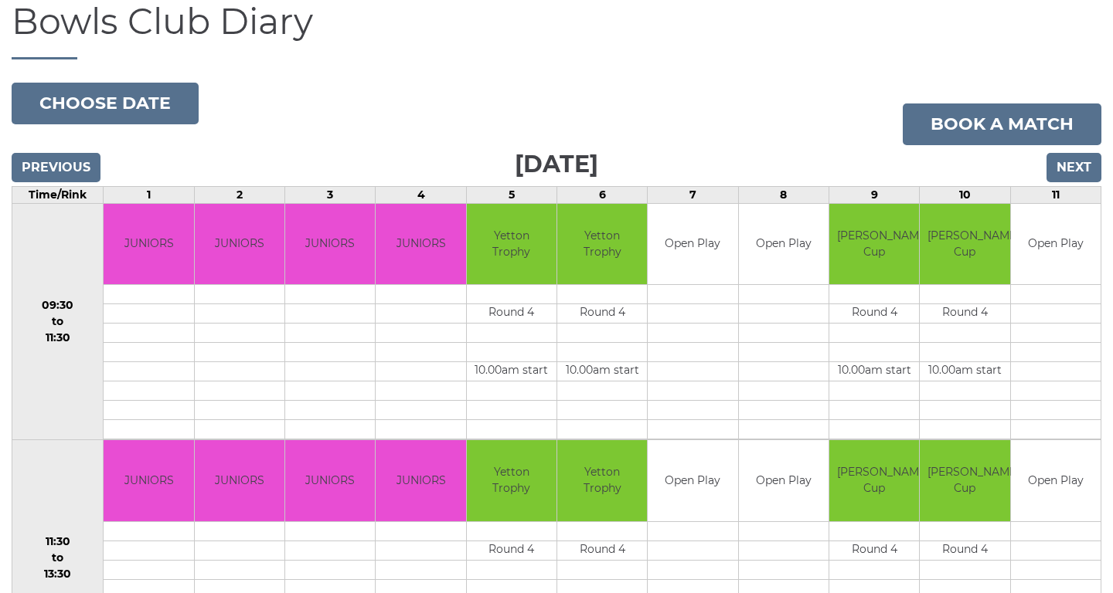
click at [1072, 172] on input "Next" at bounding box center [1073, 167] width 55 height 29
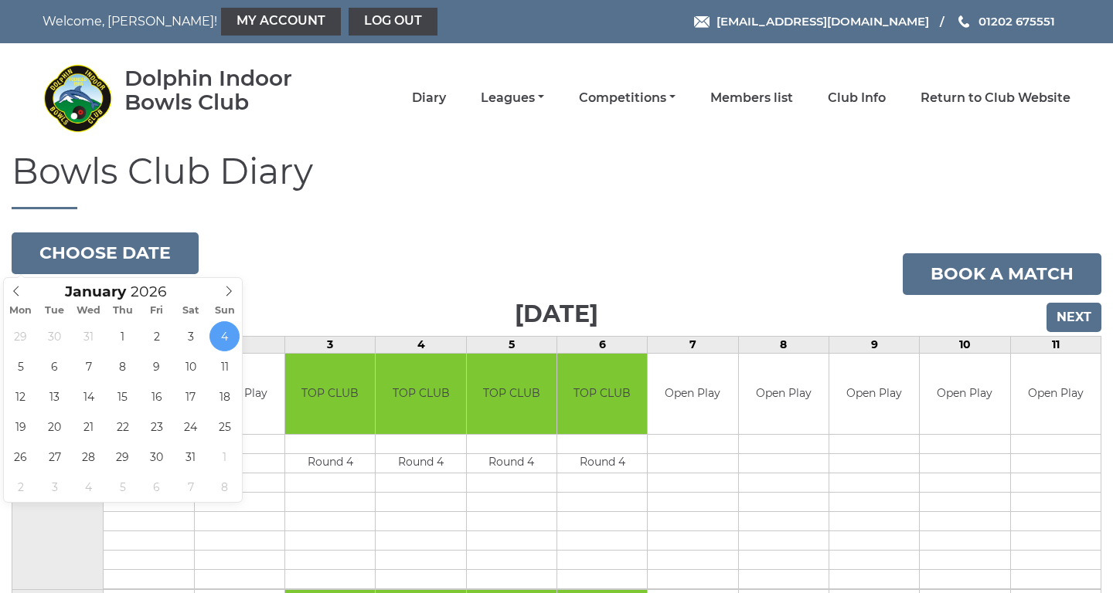
click at [144, 264] on button "Choose date" at bounding box center [105, 254] width 187 height 42
type input "[DATE]"
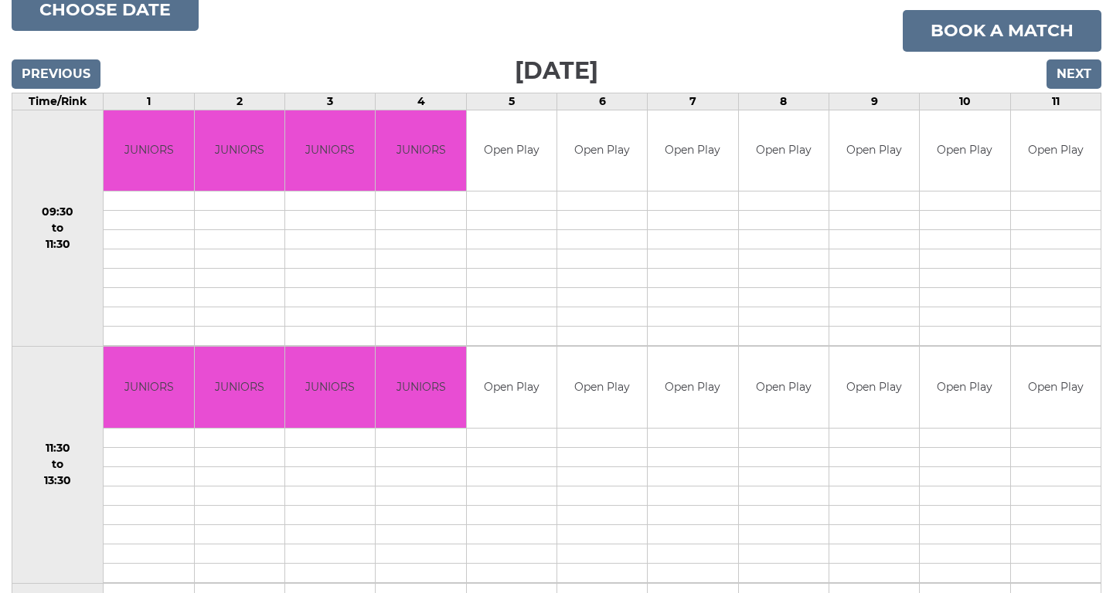
scroll to position [83, 0]
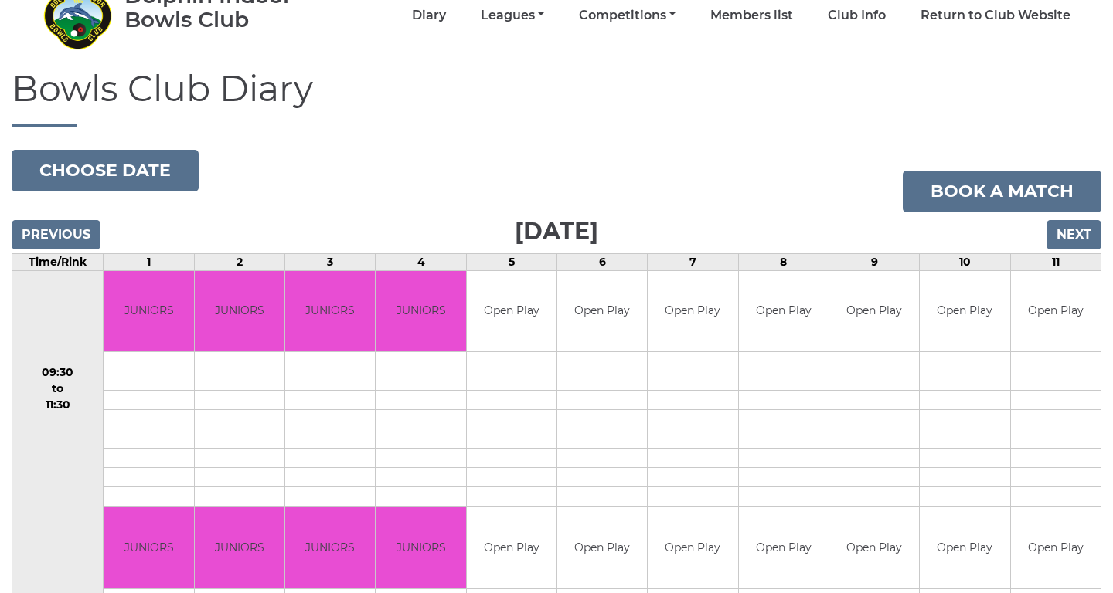
click at [1084, 221] on input "Next" at bounding box center [1073, 234] width 55 height 29
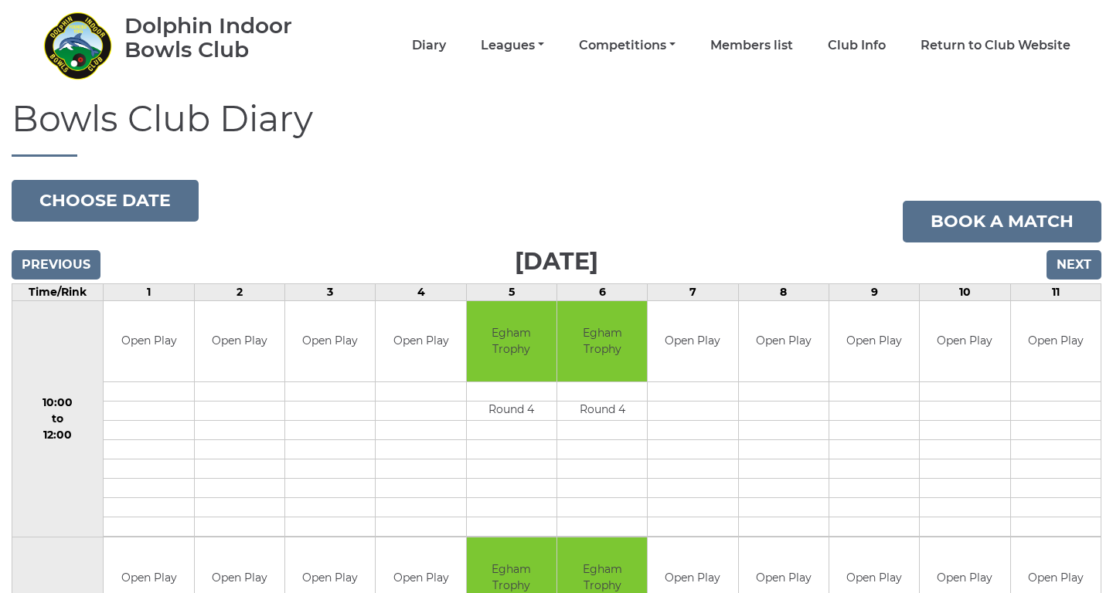
scroll to position [50, 0]
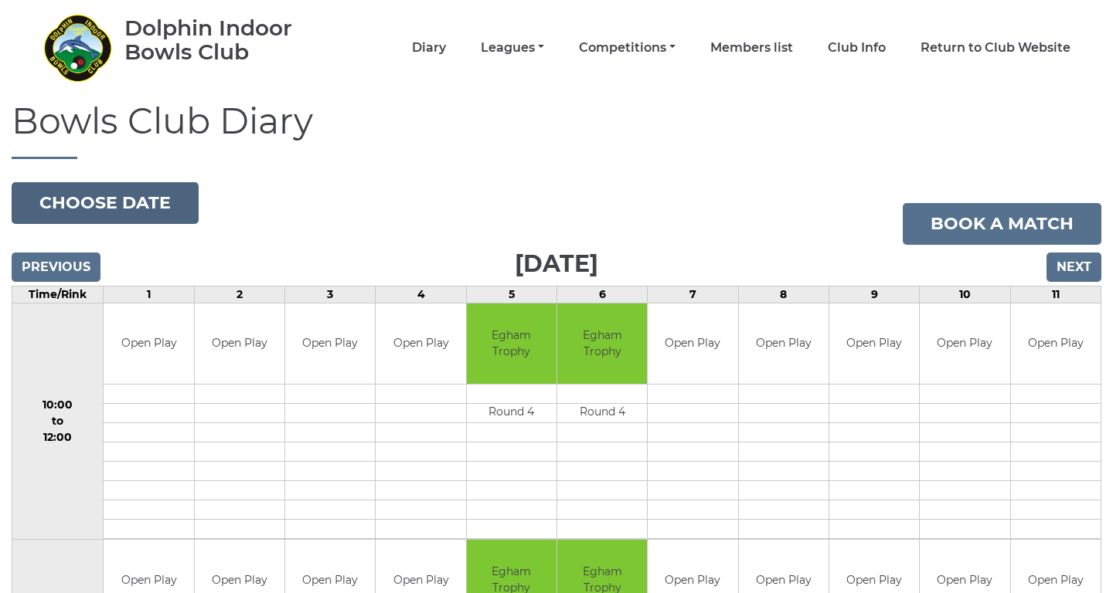
click at [169, 203] on button "Choose date" at bounding box center [105, 203] width 187 height 42
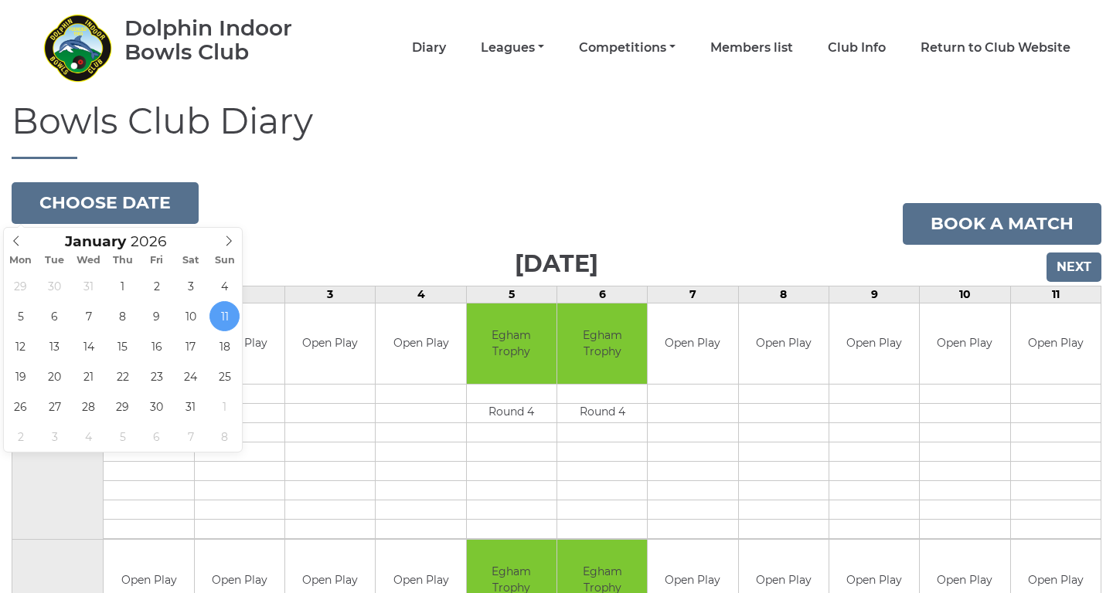
type input "2026-01-17"
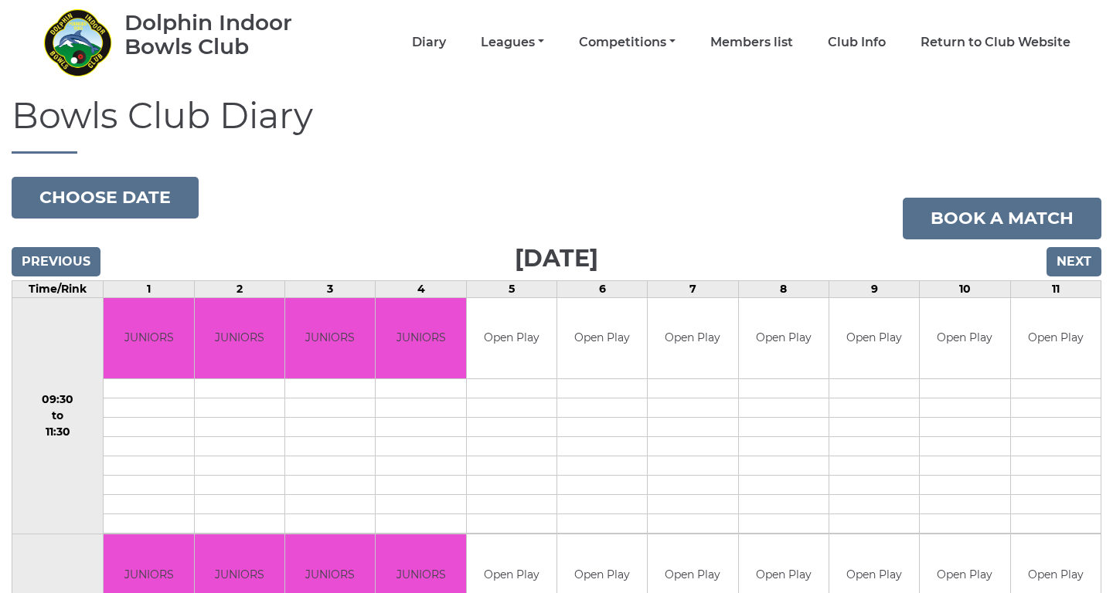
scroll to position [54, 0]
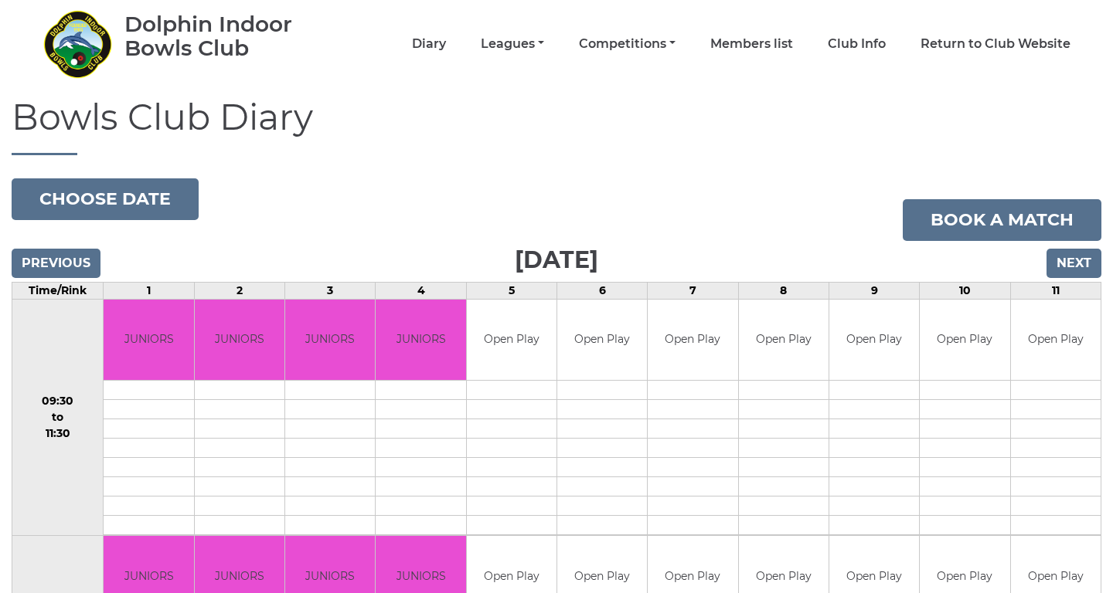
click at [1070, 258] on input "Next" at bounding box center [1073, 263] width 55 height 29
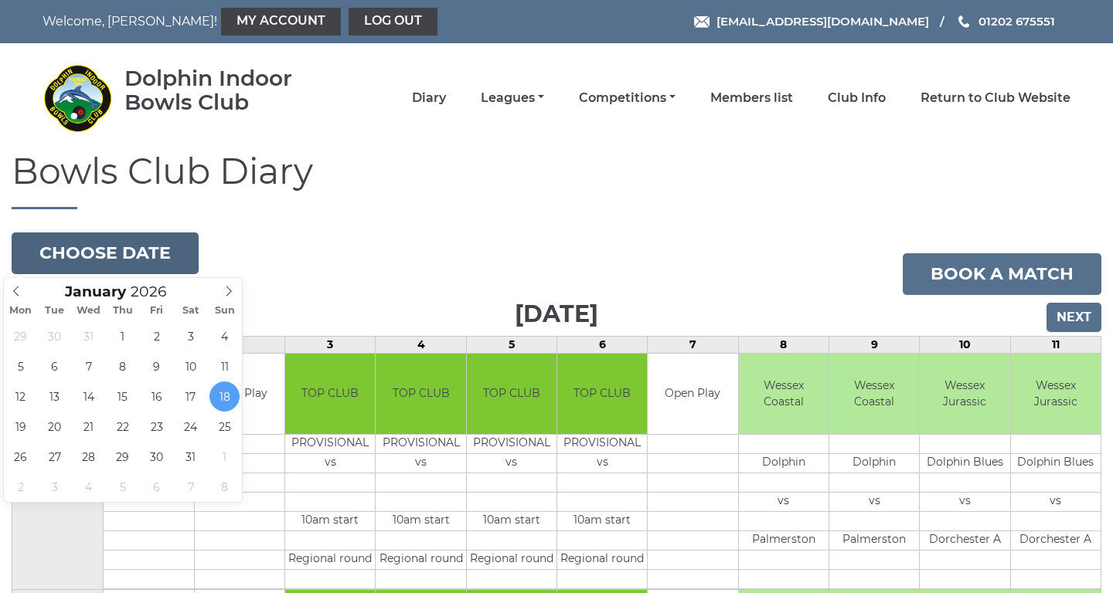
click at [172, 245] on button "Choose date" at bounding box center [105, 254] width 187 height 42
type input "[DATE]"
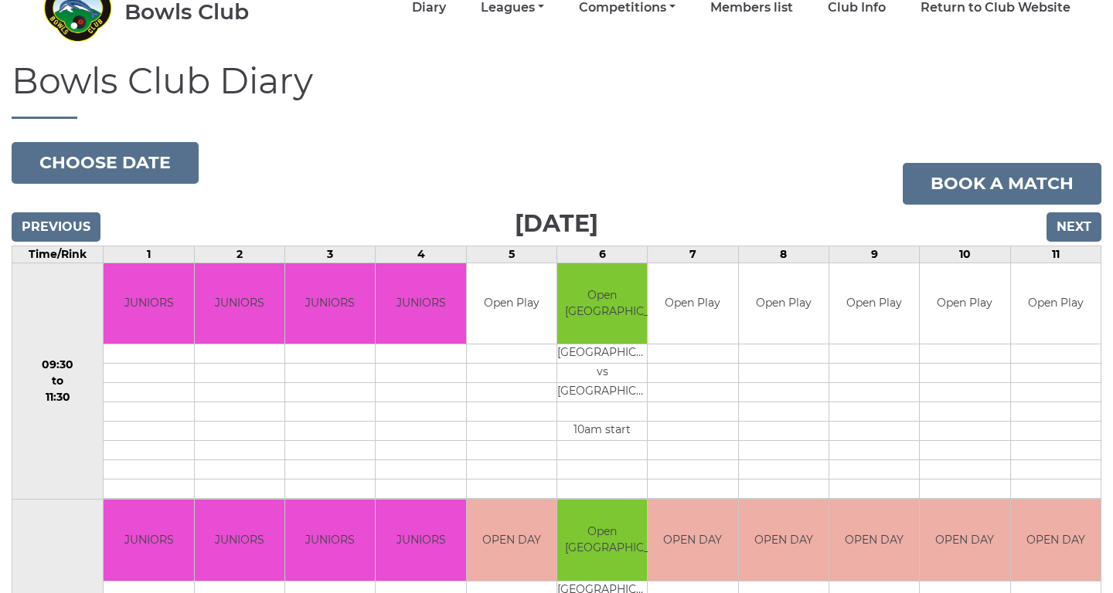
scroll to position [76, 0]
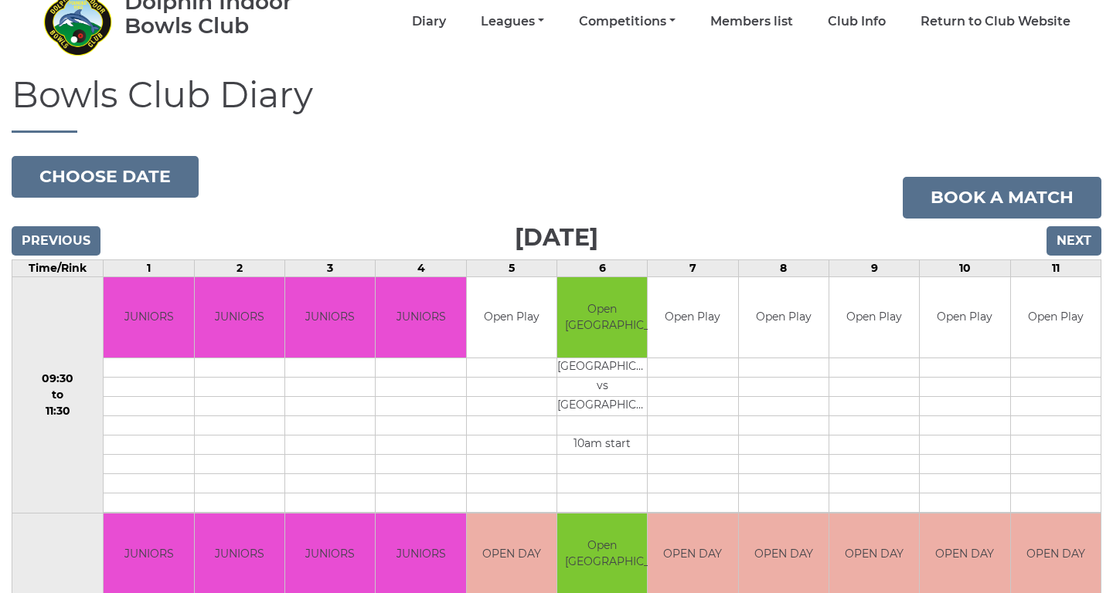
click at [1083, 240] on input "Next" at bounding box center [1073, 240] width 55 height 29
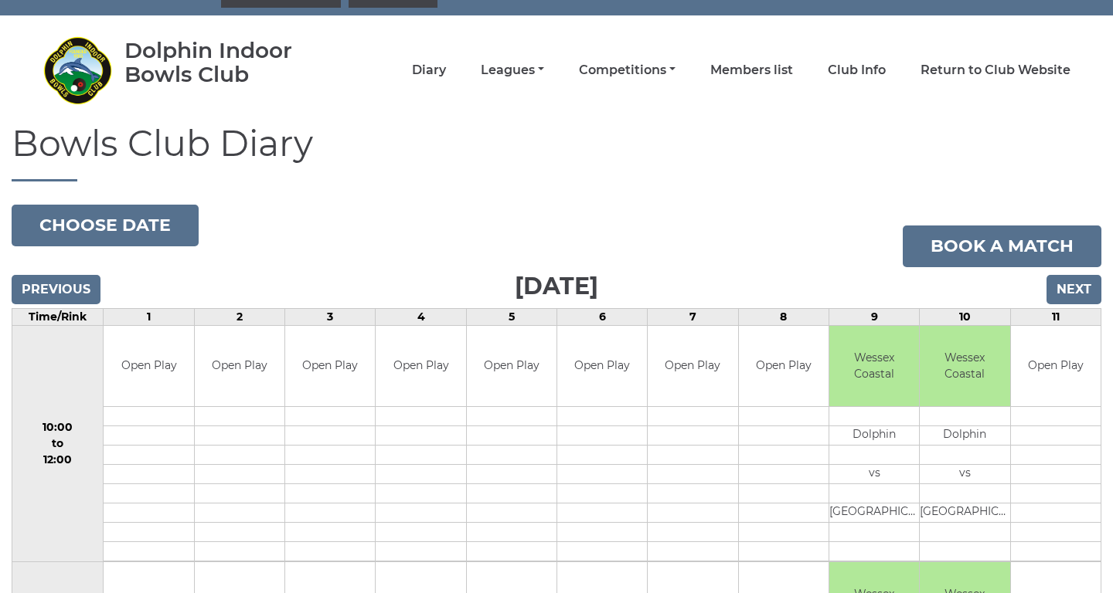
scroll to position [19, 0]
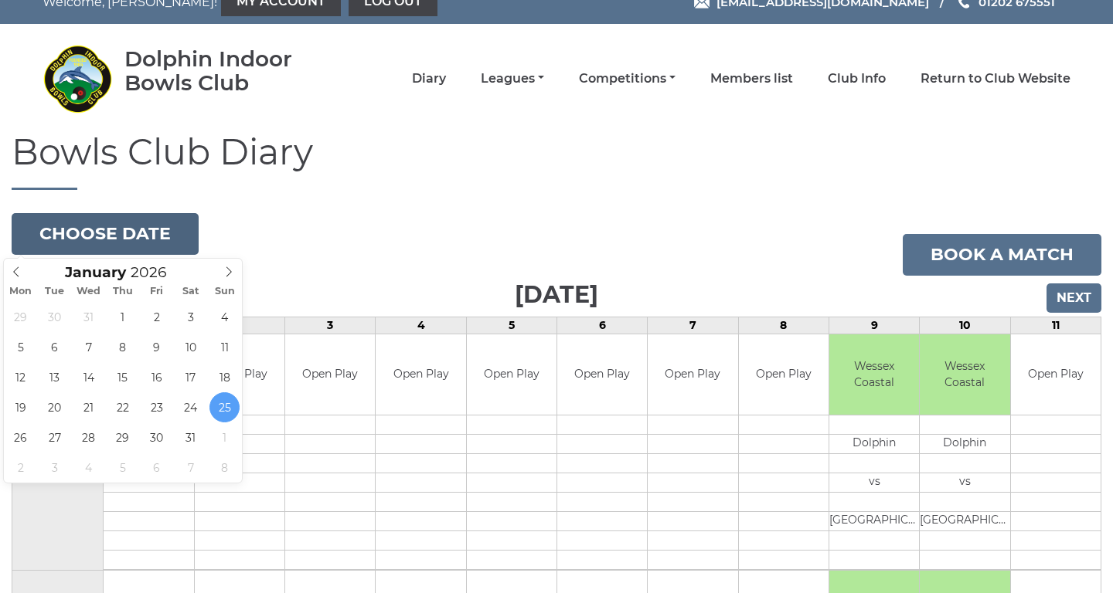
click at [145, 234] on button "Choose date" at bounding box center [105, 234] width 187 height 42
type input "[DATE]"
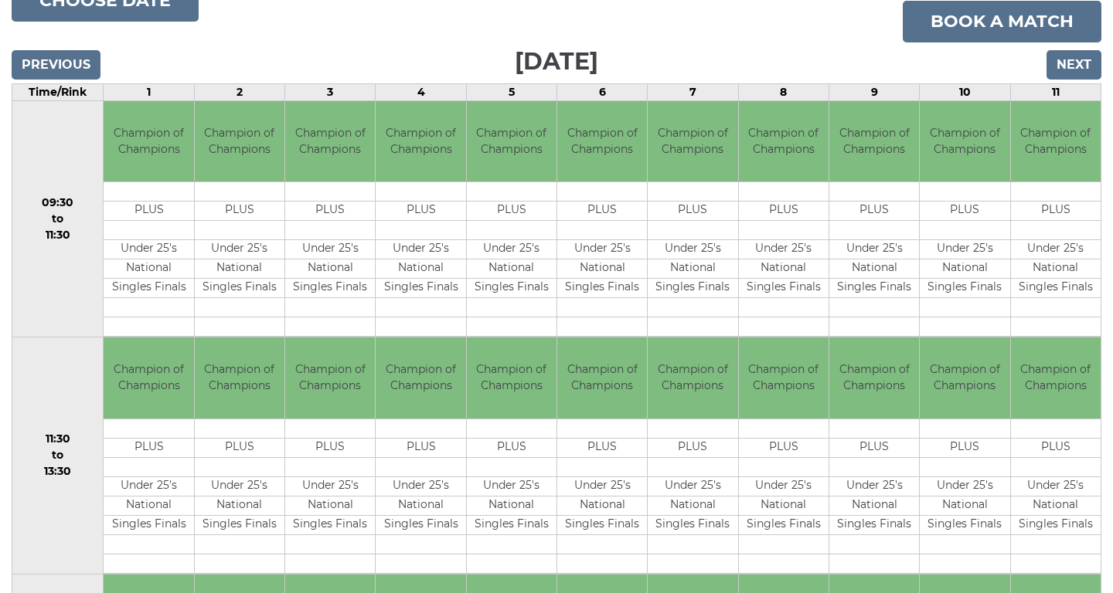
scroll to position [251, 0]
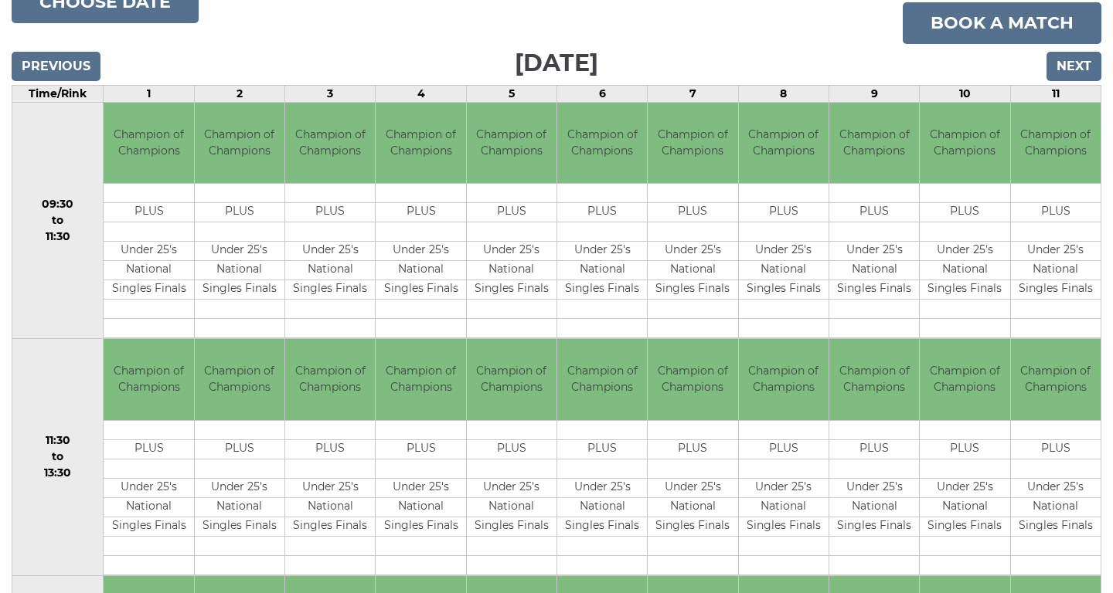
click at [1078, 69] on input "Next" at bounding box center [1073, 66] width 55 height 29
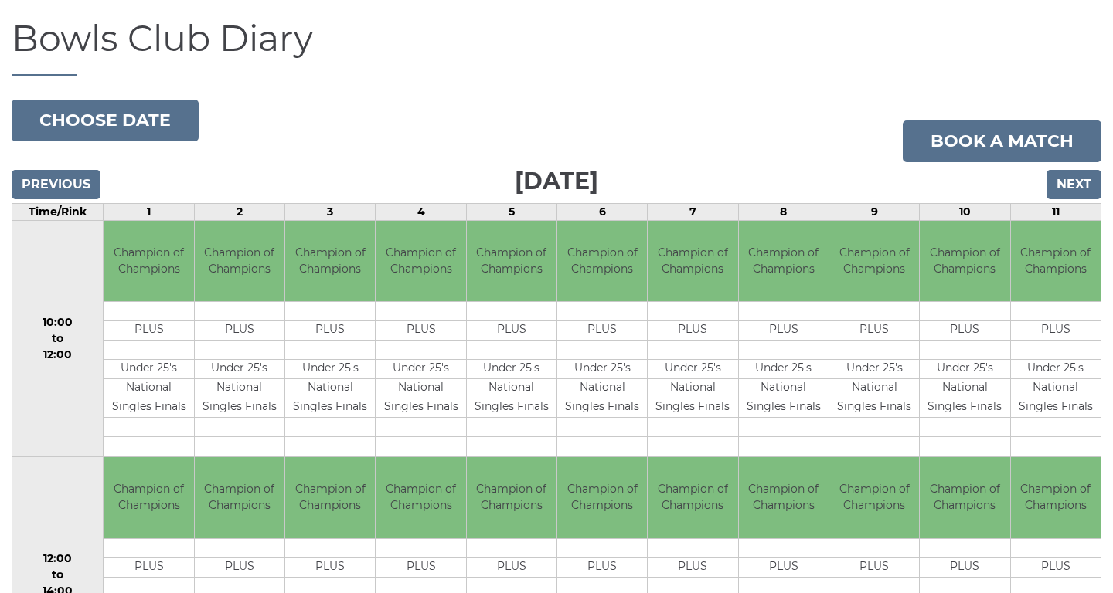
scroll to position [56, 0]
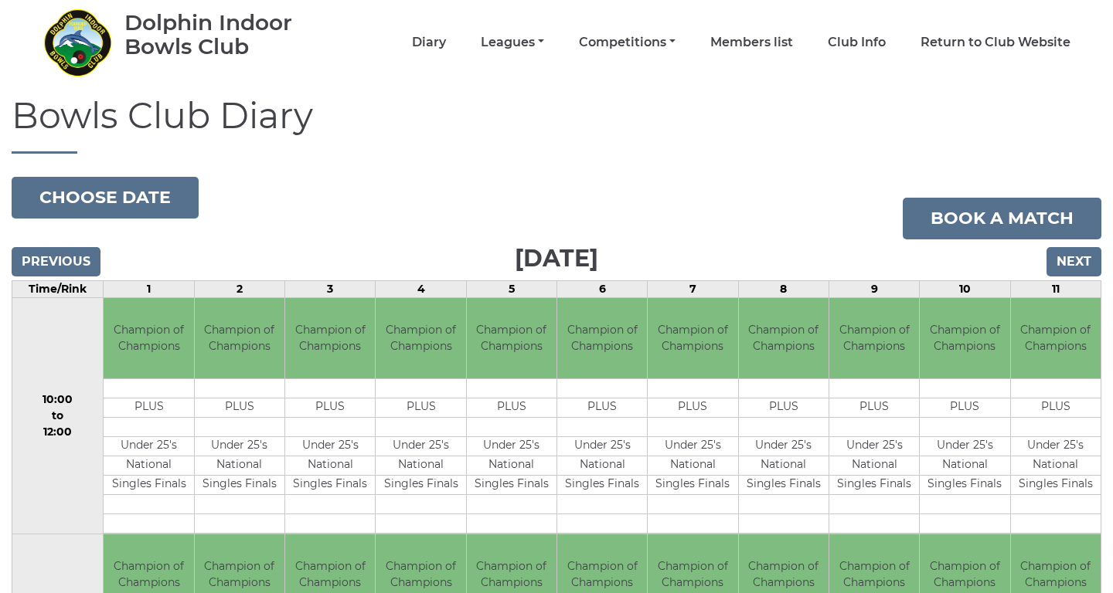
click at [1071, 259] on input "Next" at bounding box center [1073, 261] width 55 height 29
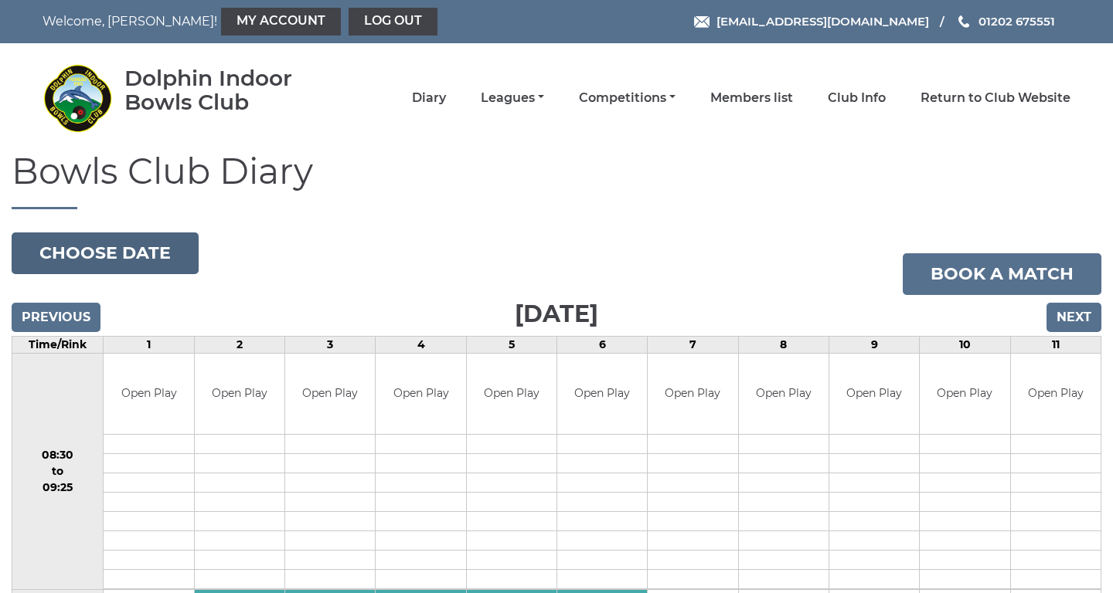
click at [131, 256] on button "Choose date" at bounding box center [105, 254] width 187 height 42
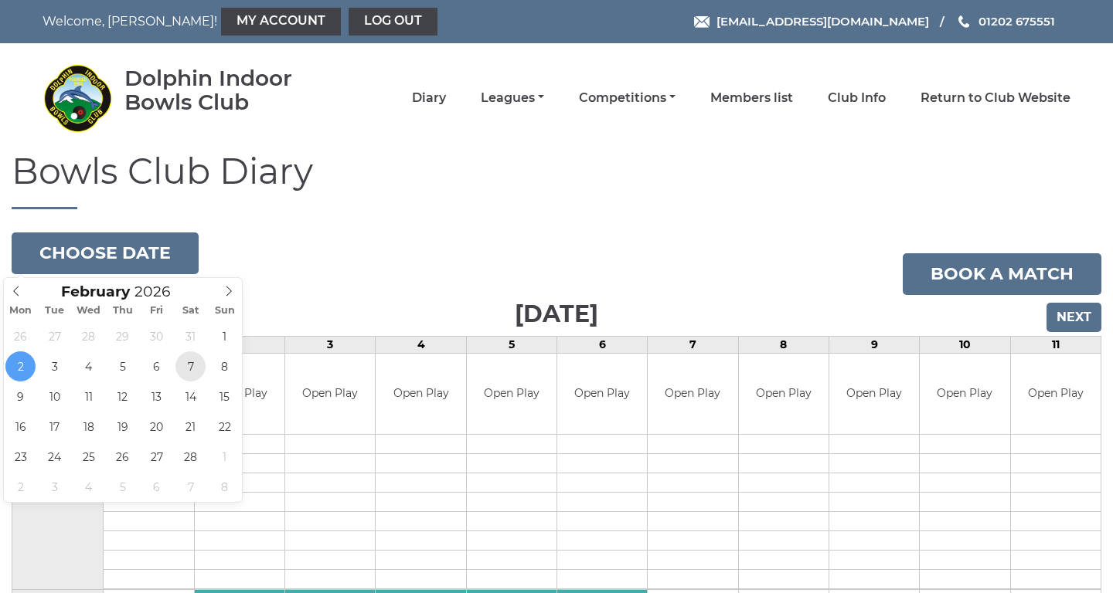
type input "[DATE]"
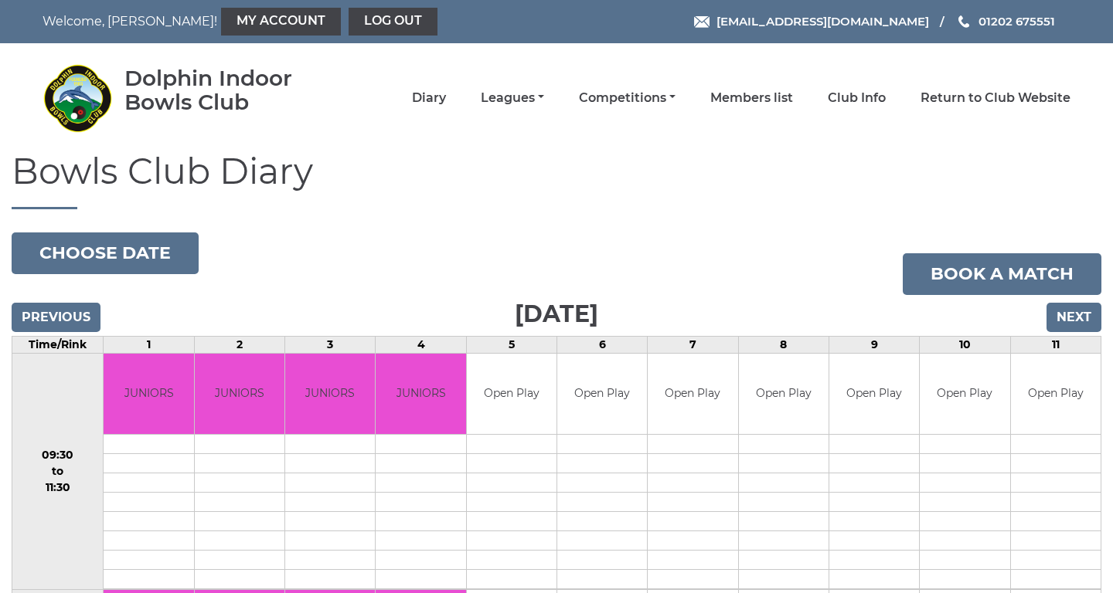
click at [1085, 308] on input "Next" at bounding box center [1073, 317] width 55 height 29
